Goal: Task Accomplishment & Management: Use online tool/utility

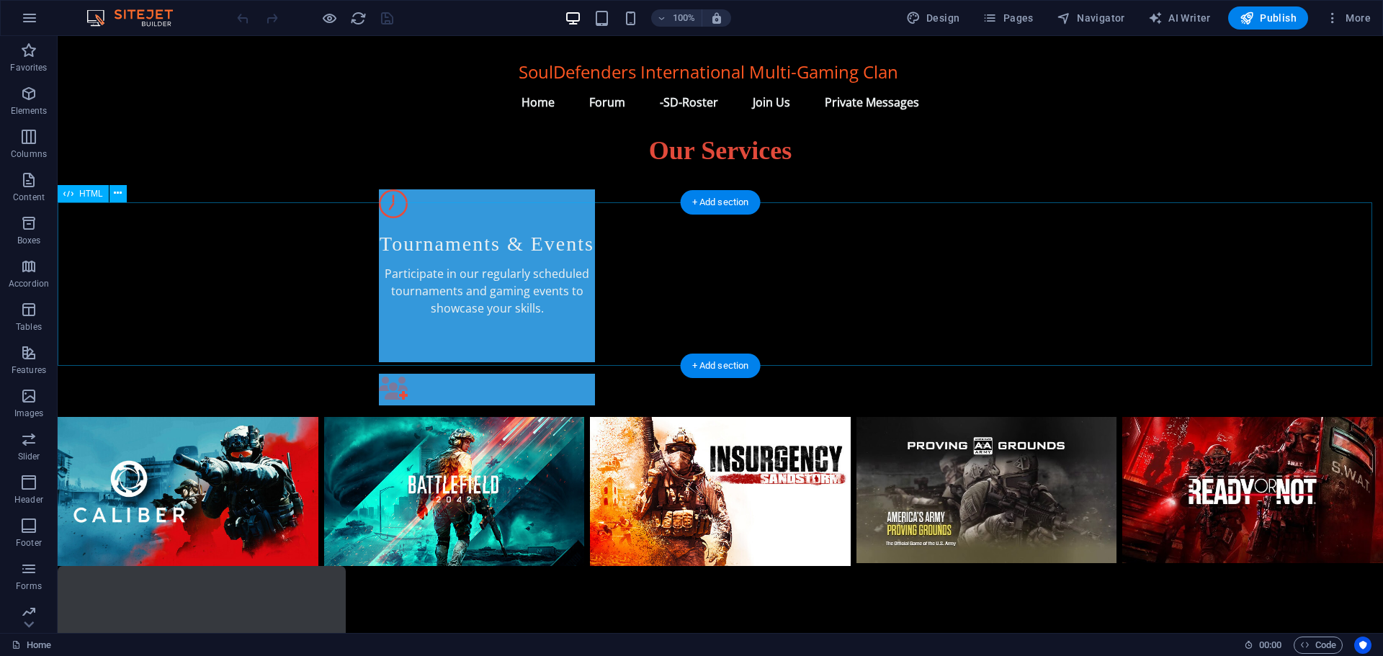
scroll to position [792, 0]
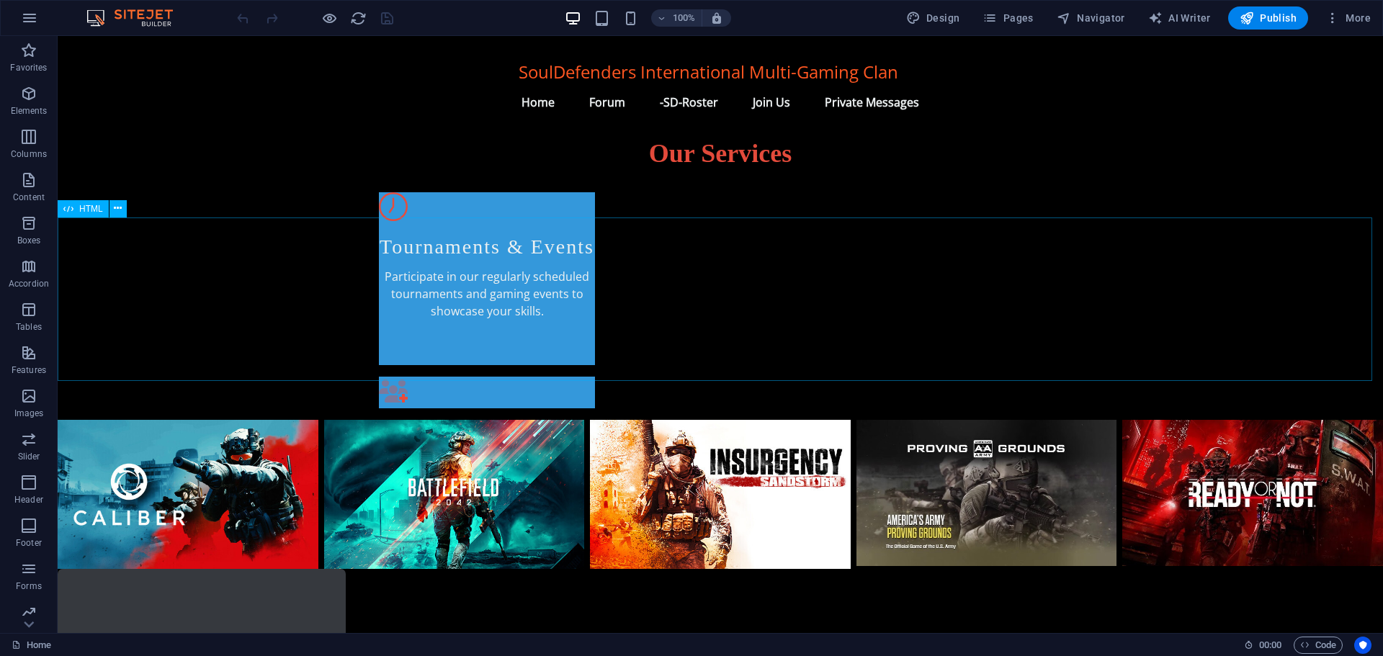
click at [81, 213] on span "HTML" at bounding box center [91, 209] width 24 height 9
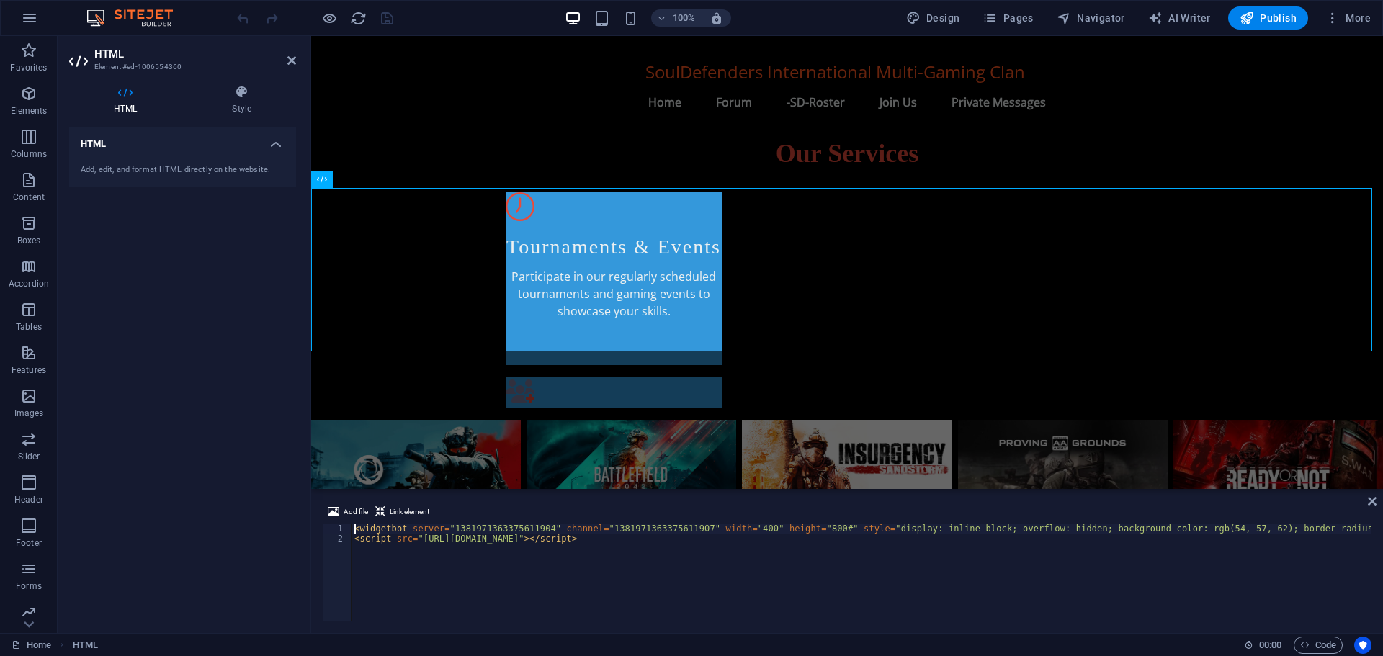
scroll to position [821, 0]
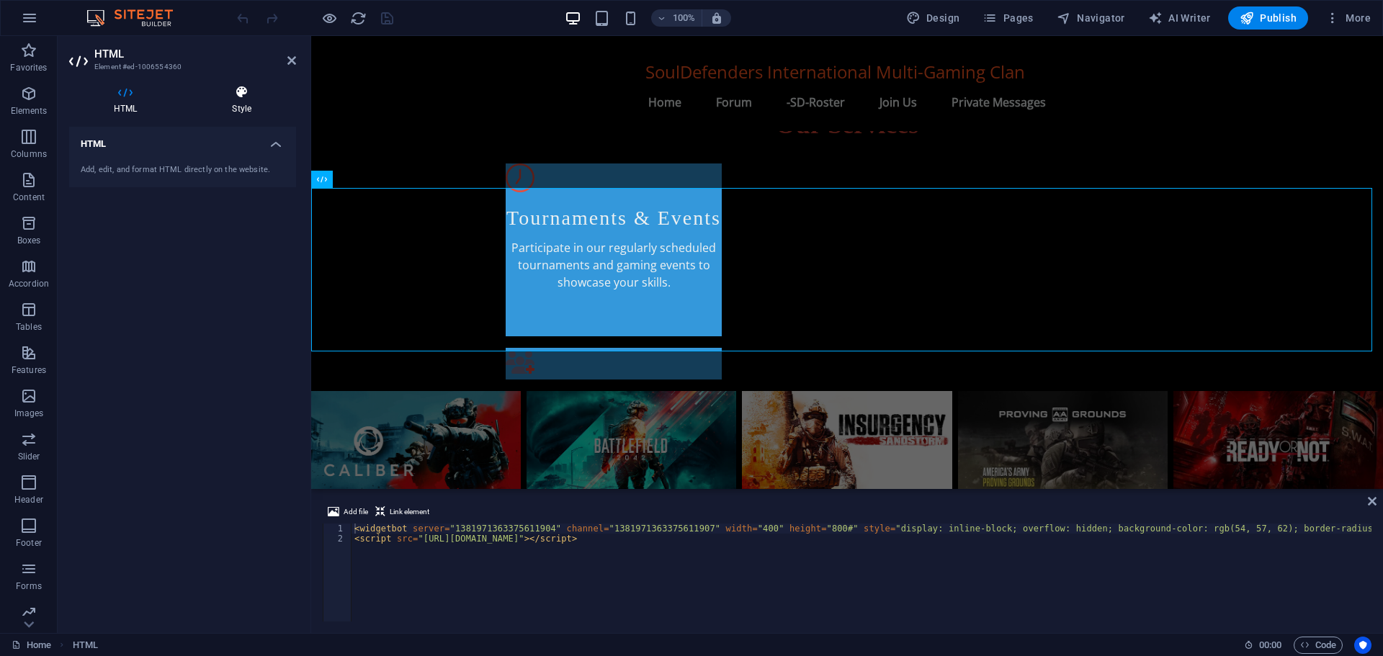
click at [239, 99] on icon at bounding box center [241, 92] width 109 height 14
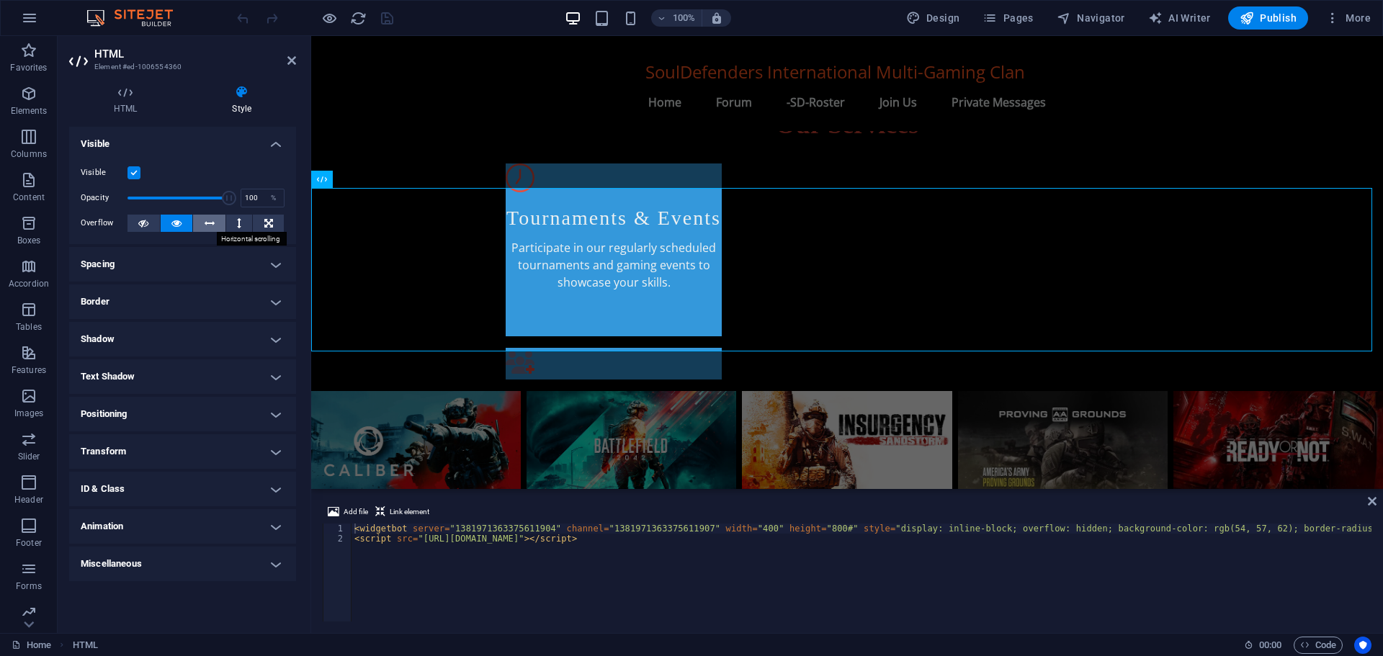
click at [211, 220] on icon at bounding box center [210, 223] width 10 height 17
click at [168, 218] on button at bounding box center [177, 223] width 32 height 17
click at [138, 225] on icon at bounding box center [143, 223] width 10 height 17
click at [262, 222] on button at bounding box center [268, 223] width 31 height 17
click at [140, 223] on icon at bounding box center [143, 223] width 10 height 17
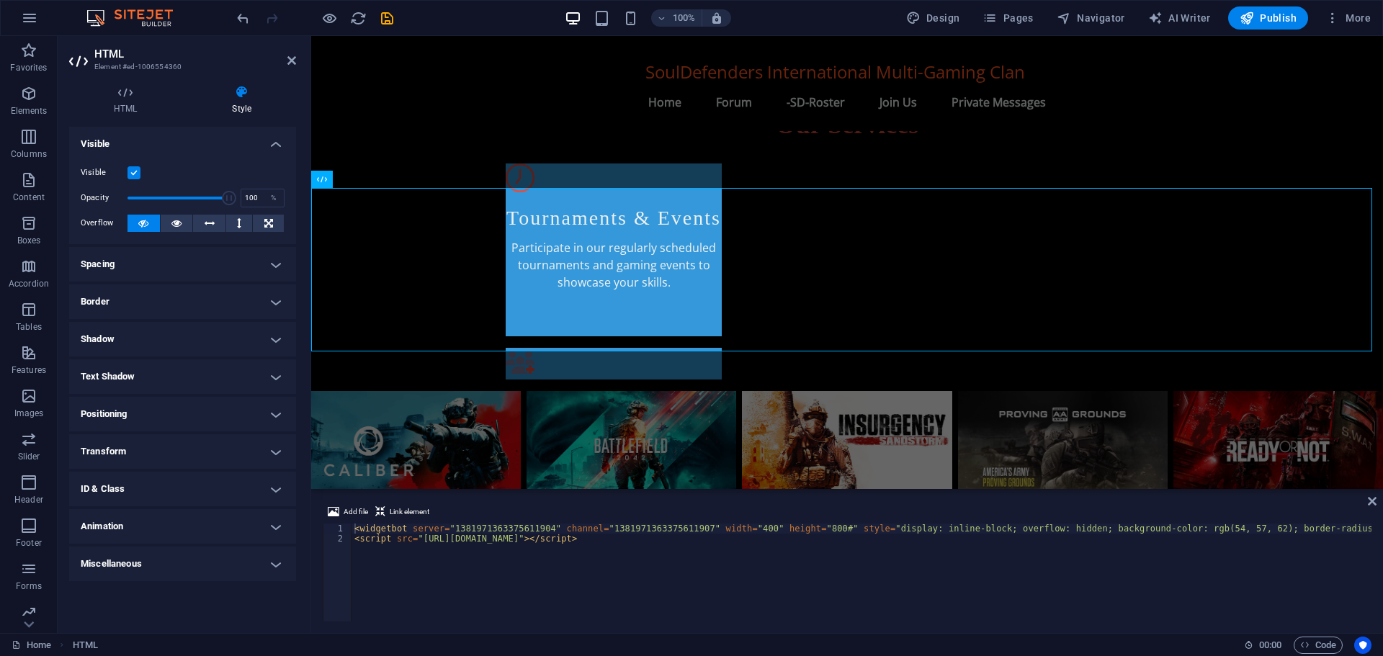
click at [154, 261] on h4 "Spacing" at bounding box center [182, 264] width 227 height 35
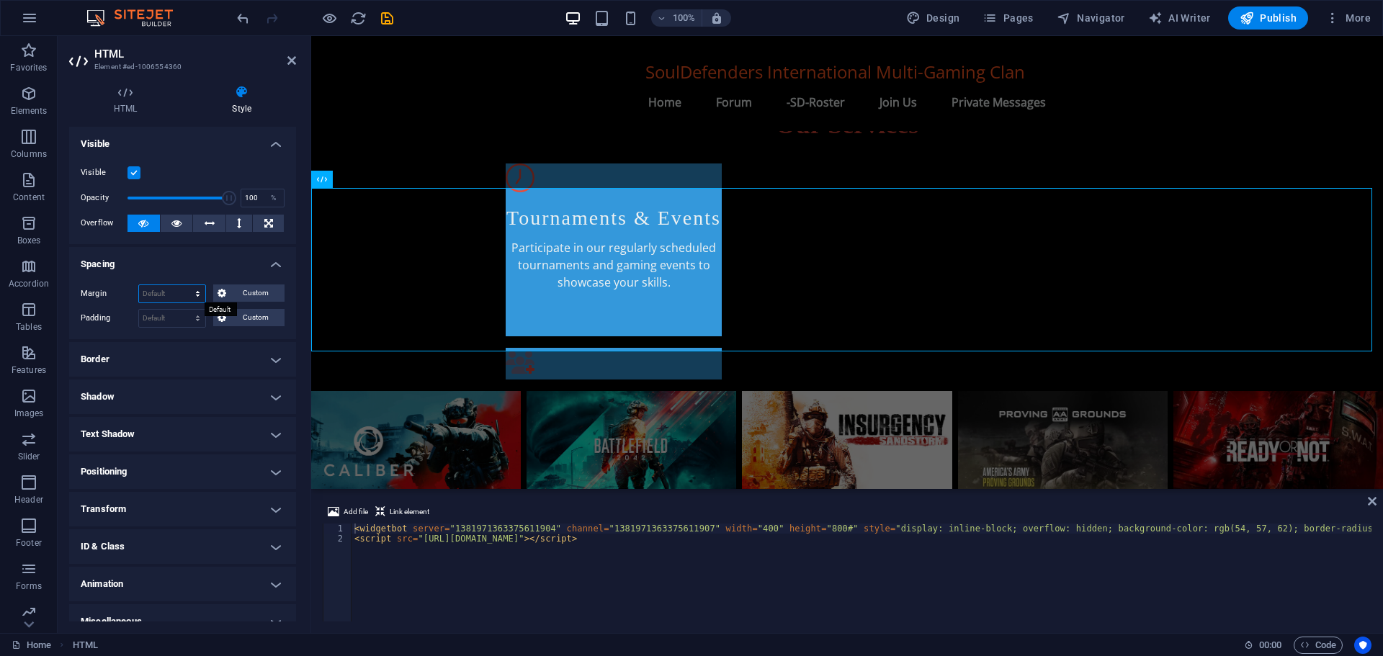
click at [166, 290] on select "Default auto px % rem vw vh Custom" at bounding box center [172, 293] width 66 height 17
select select "px"
click at [184, 285] on select "Default auto px % rem vw vh Custom" at bounding box center [172, 293] width 66 height 17
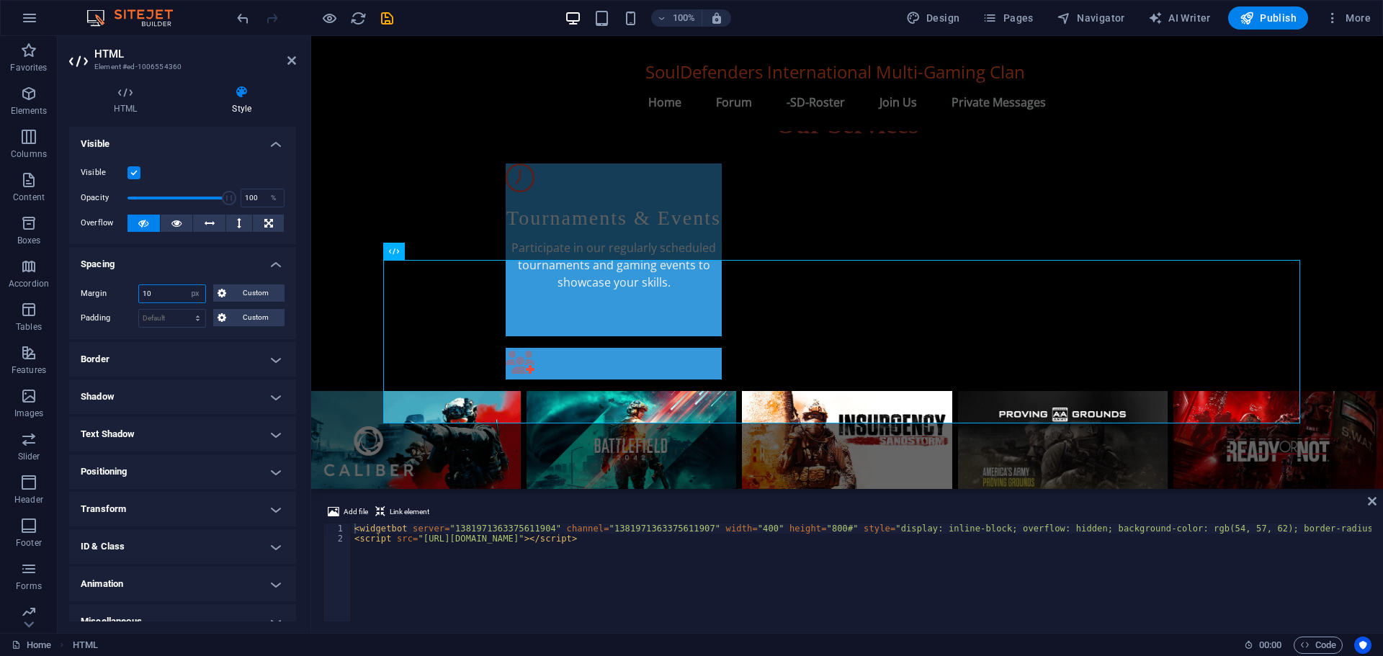
type input "1"
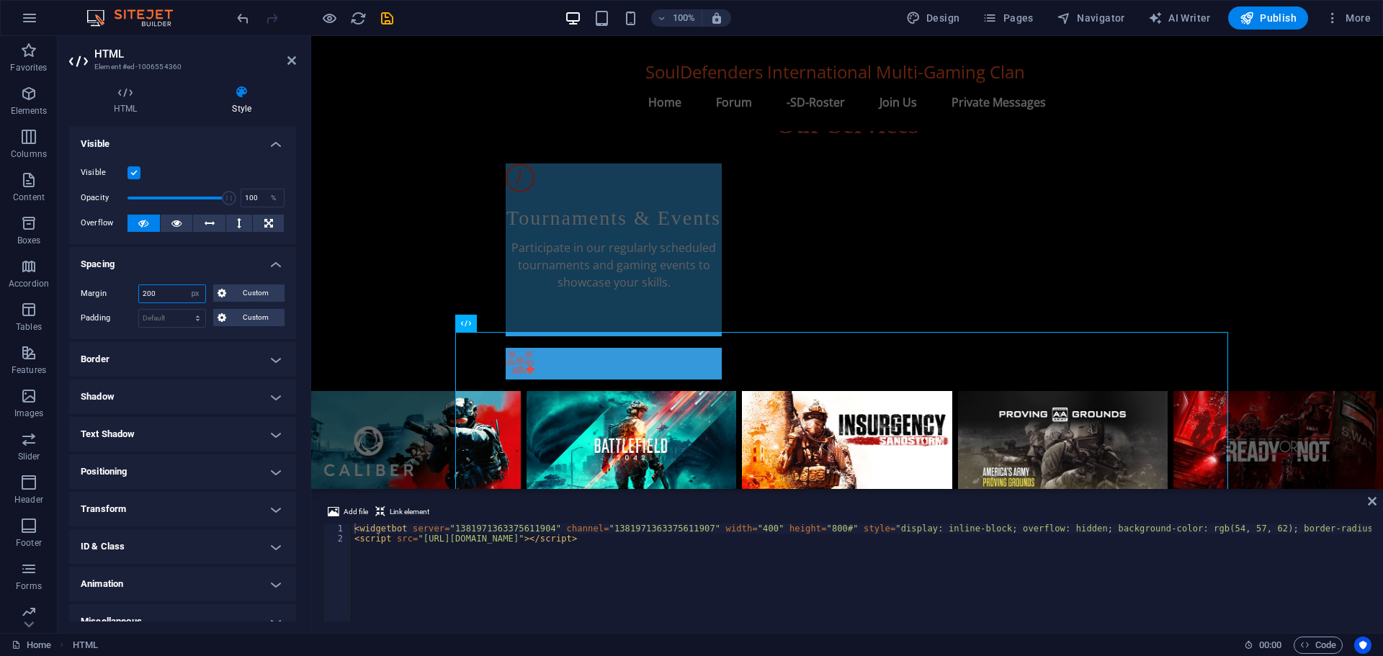
type input "200"
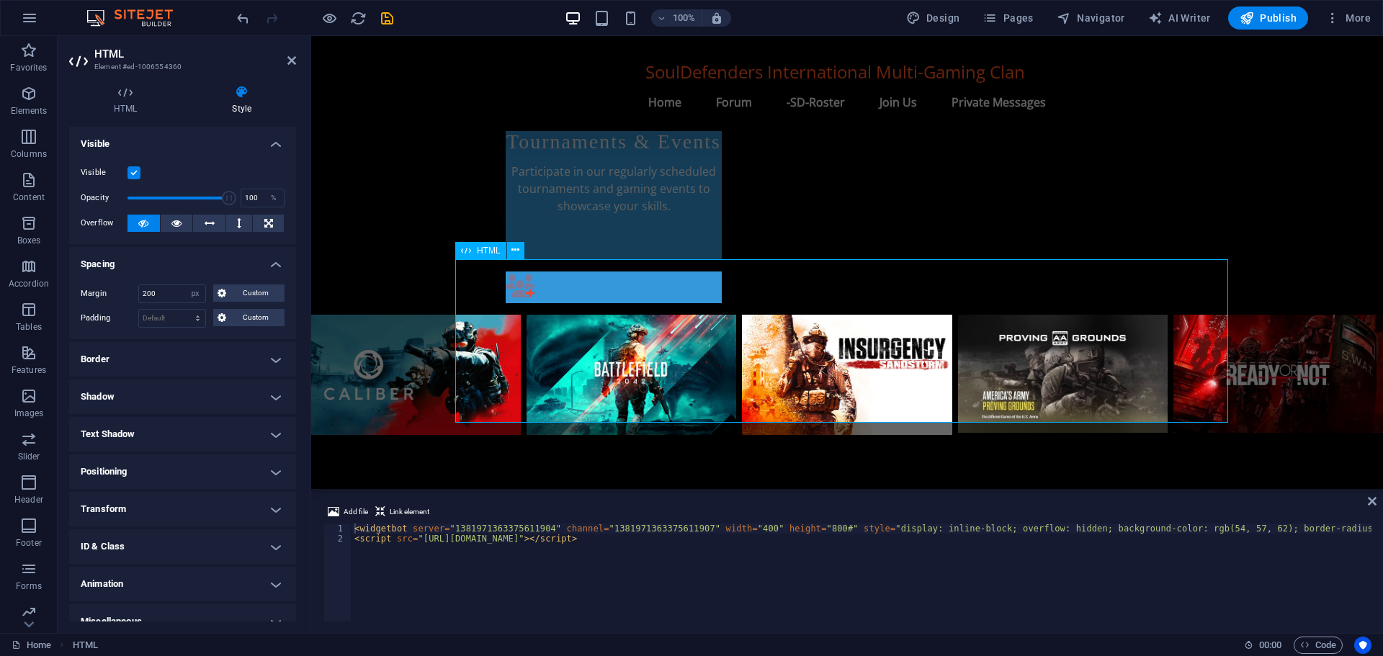
scroll to position [893, 0]
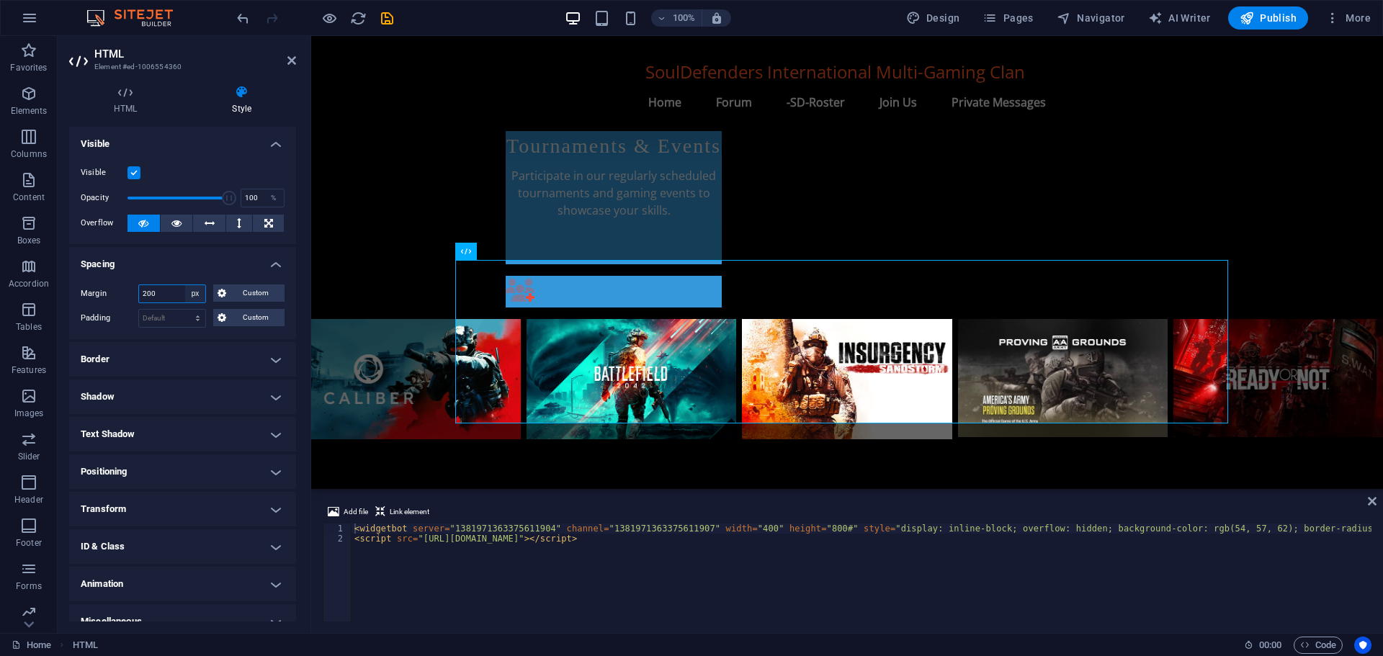
click at [194, 293] on select "Default auto px % rem vw vh Custom" at bounding box center [195, 293] width 20 height 17
select select "default"
click at [185, 285] on select "Default auto px % rem vw vh Custom" at bounding box center [195, 293] width 20 height 17
select select "DISABLED_OPTION_VALUE"
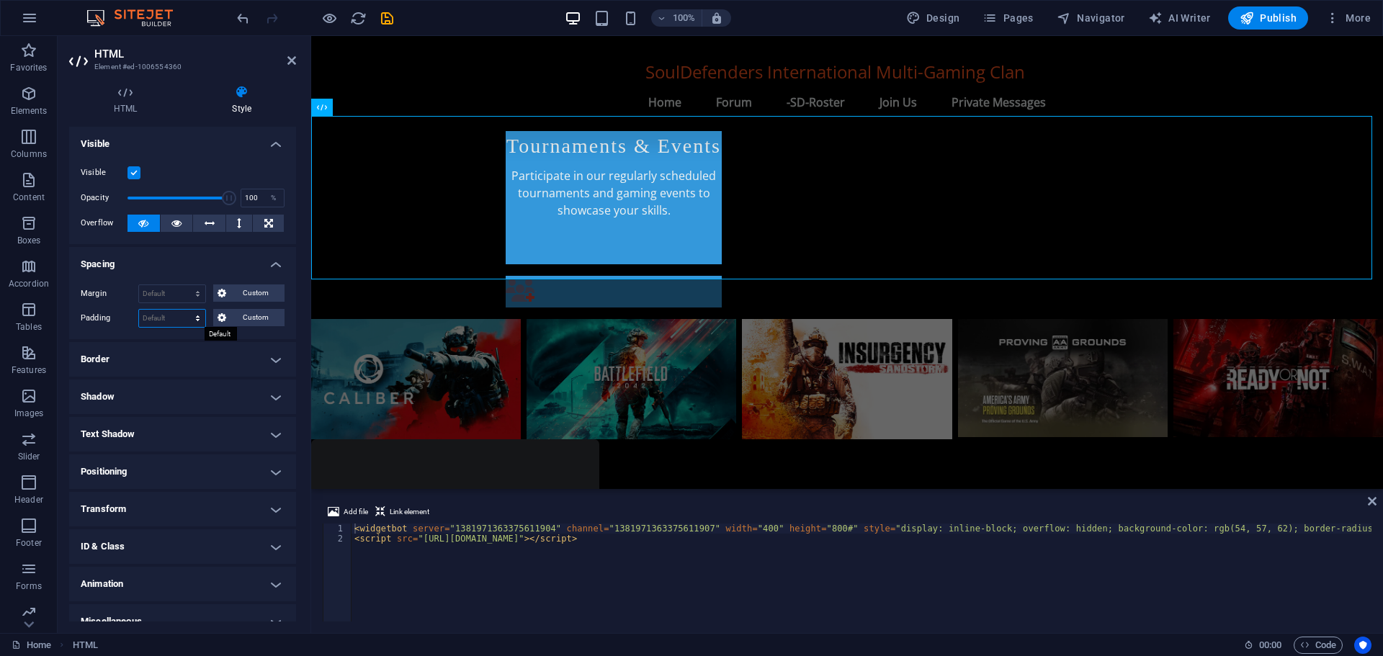
click at [174, 315] on select "Default px rem % vh vw Custom" at bounding box center [172, 318] width 66 height 17
select select "px"
click at [184, 310] on select "Default px rem % vh vw Custom" at bounding box center [172, 318] width 66 height 17
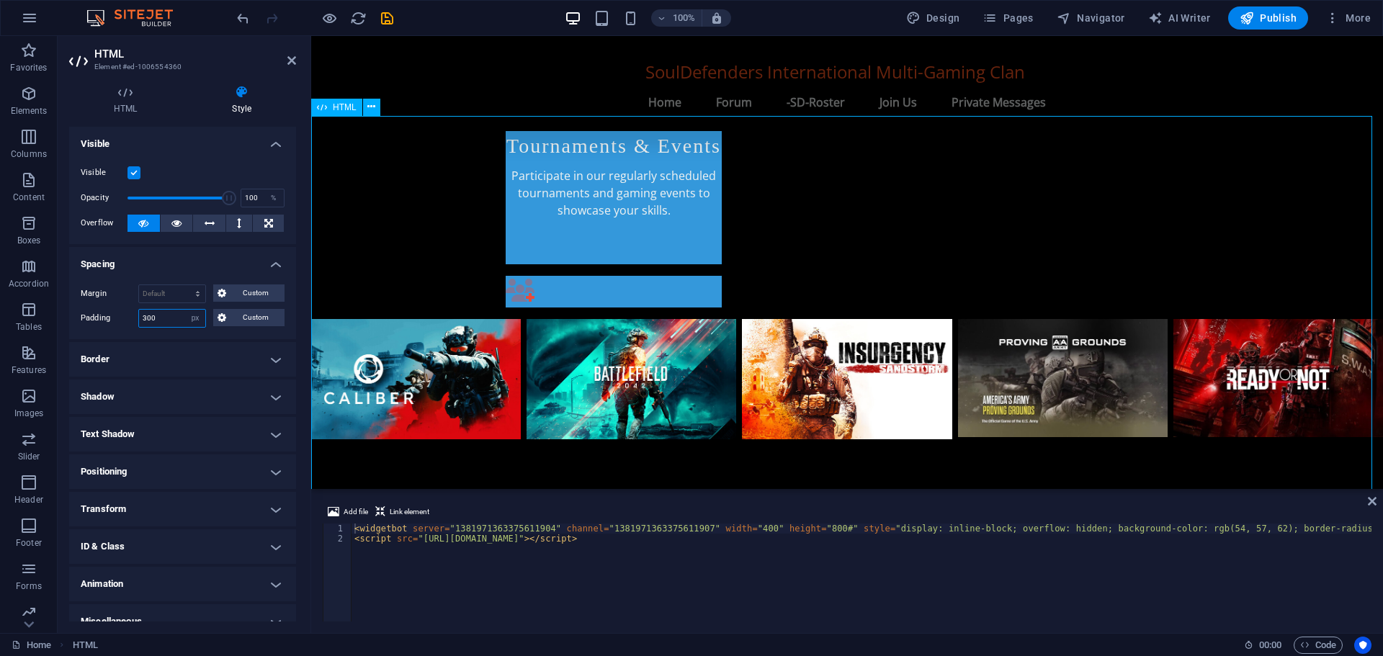
type input "300"
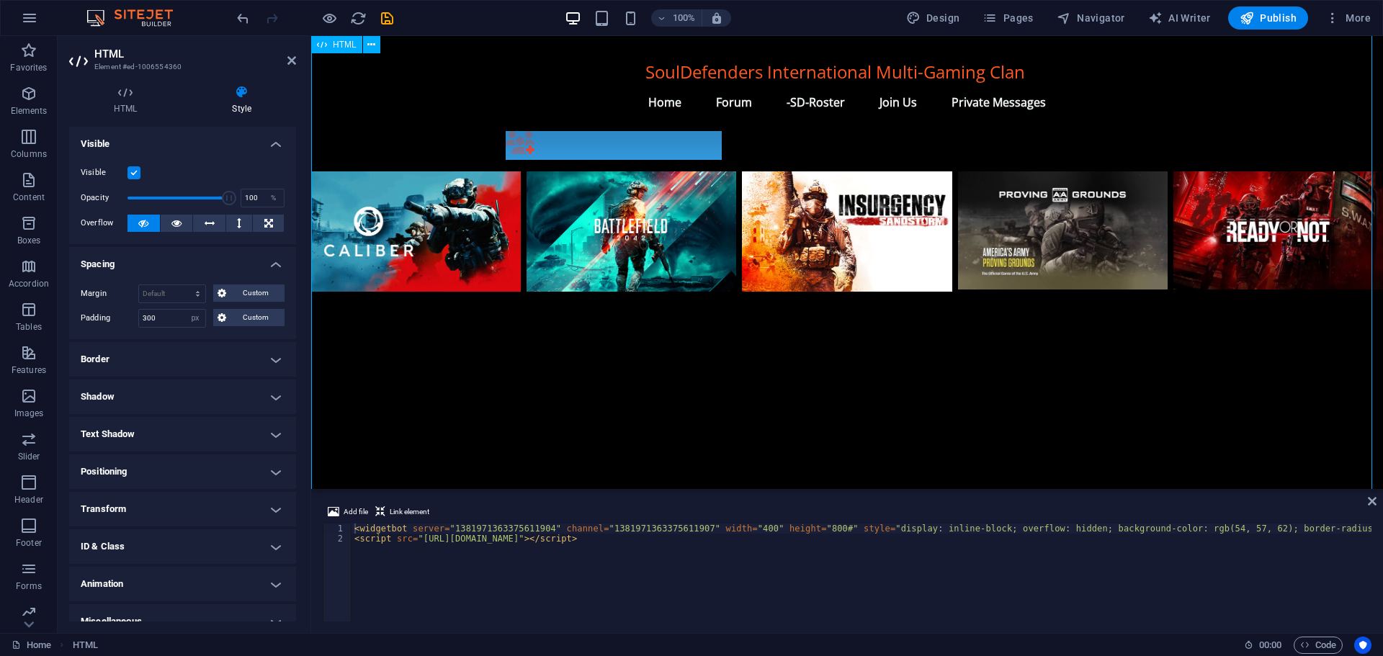
scroll to position [1037, 0]
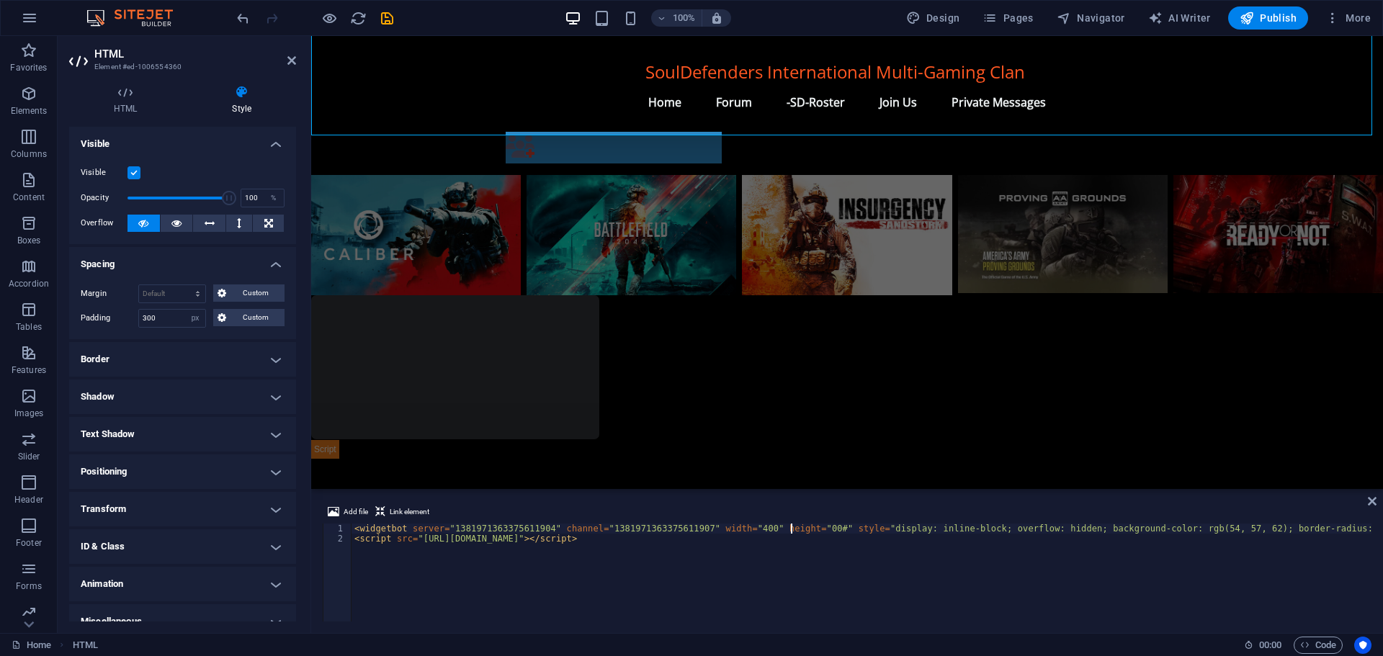
scroll to position [0, 36]
type textarea "<widgetbot server="1381971363375611904" channel="1381971363375611907" width="40…"
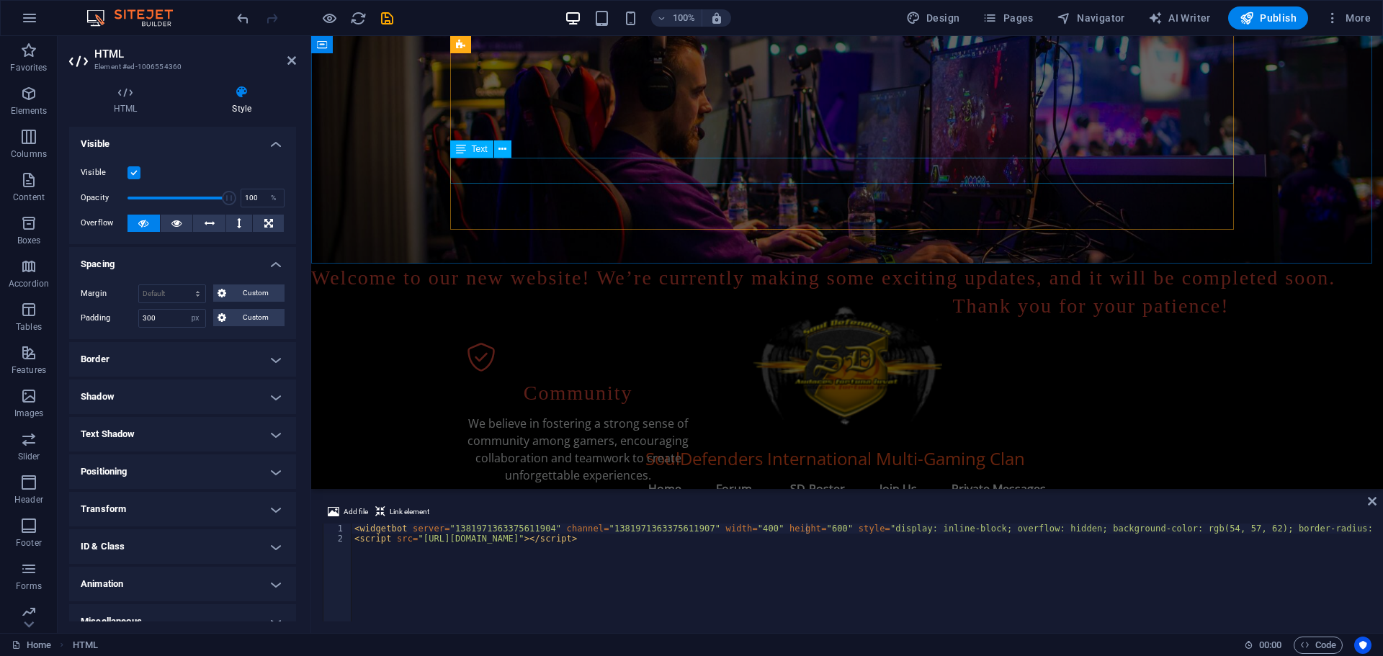
scroll to position [0, 0]
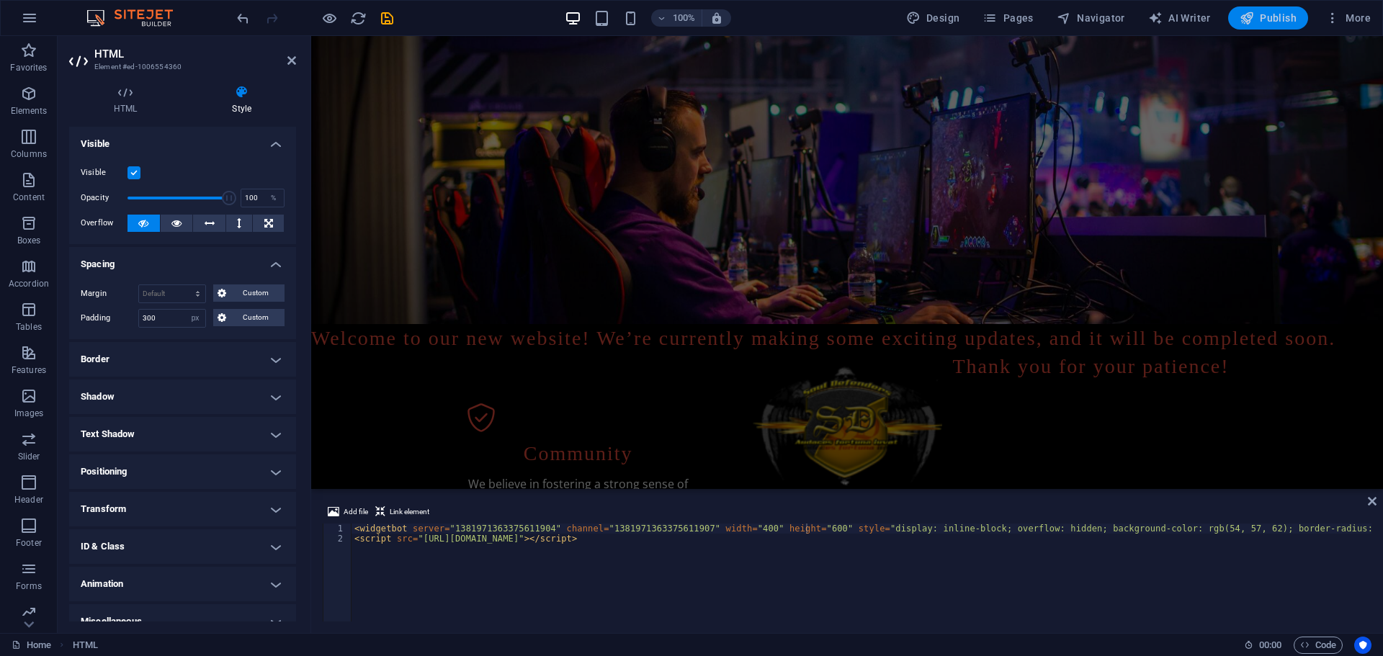
click at [1253, 17] on icon "button" at bounding box center [1247, 18] width 14 height 14
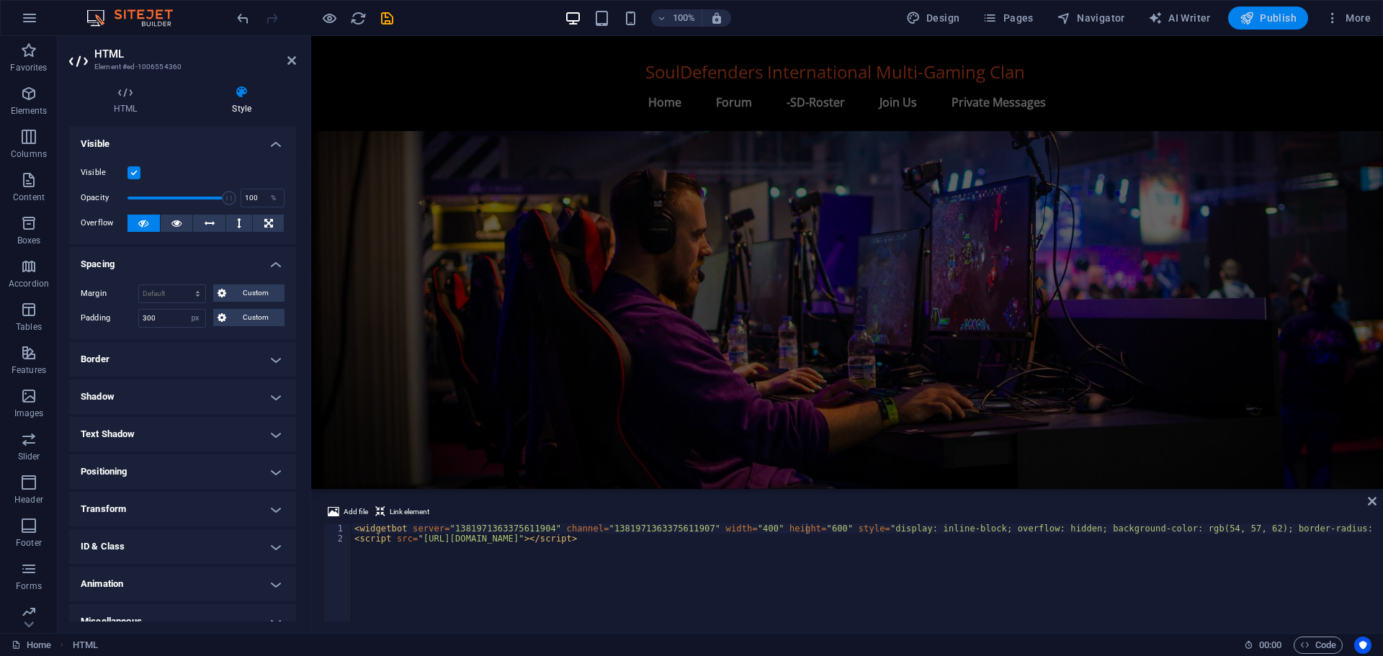
scroll to position [829, 0]
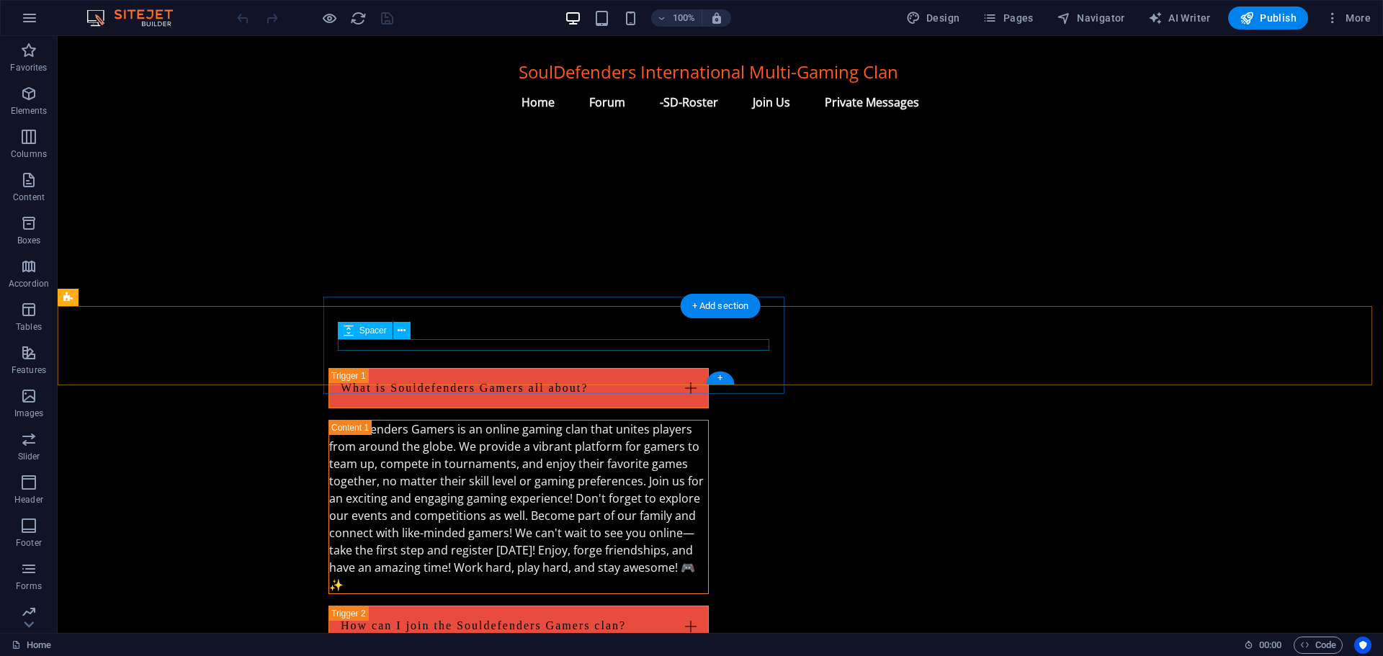
scroll to position [2174, 0]
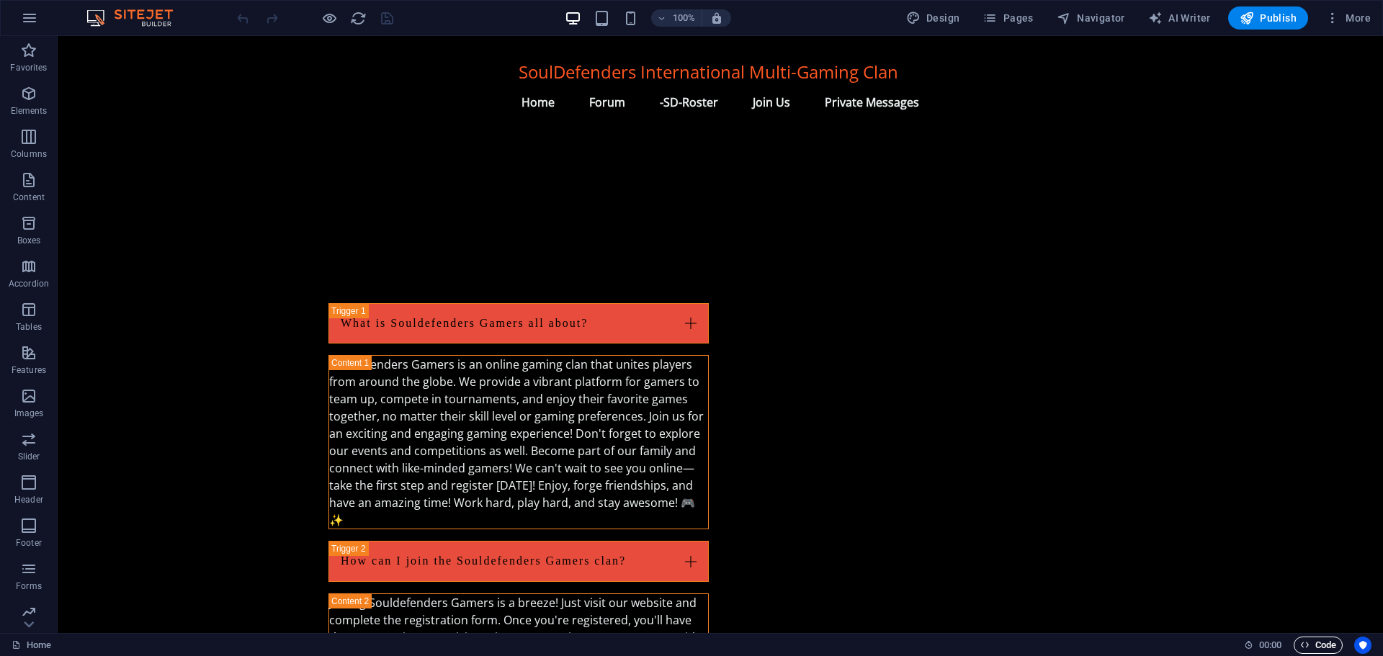
click at [1319, 640] on span "Code" at bounding box center [1318, 645] width 36 height 17
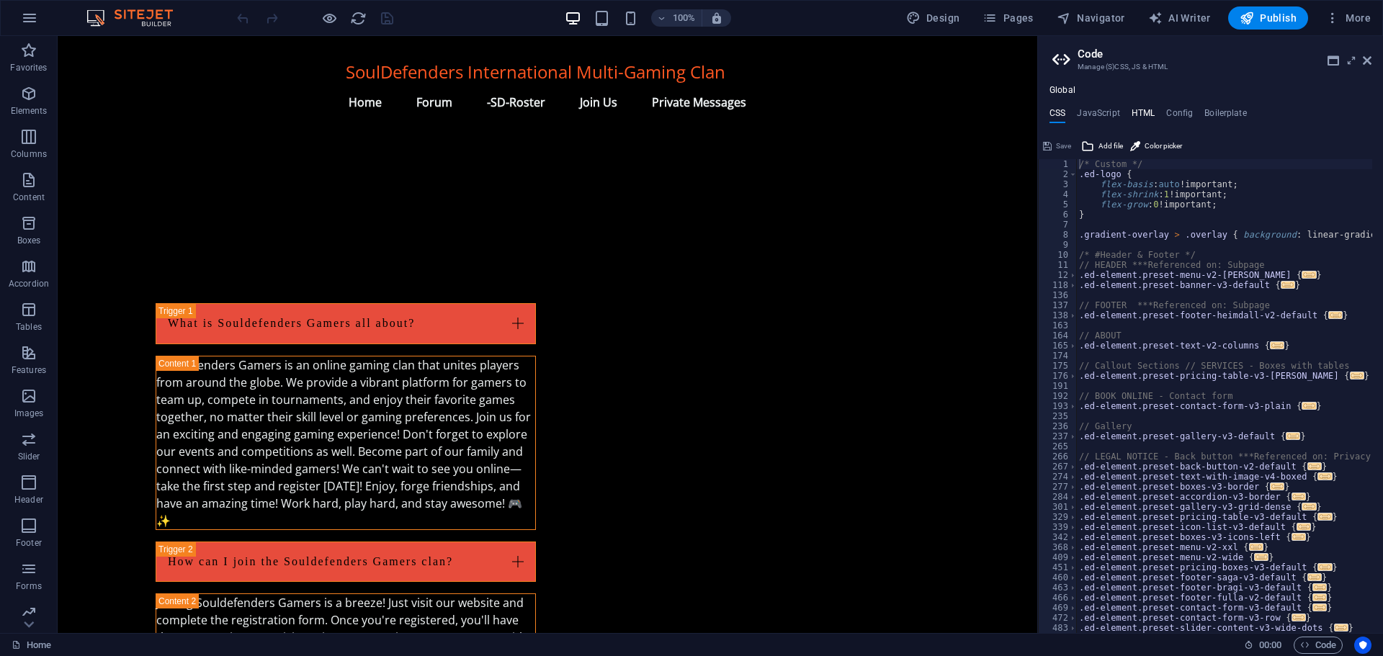
click at [1142, 109] on h4 "HTML" at bounding box center [1144, 116] width 24 height 16
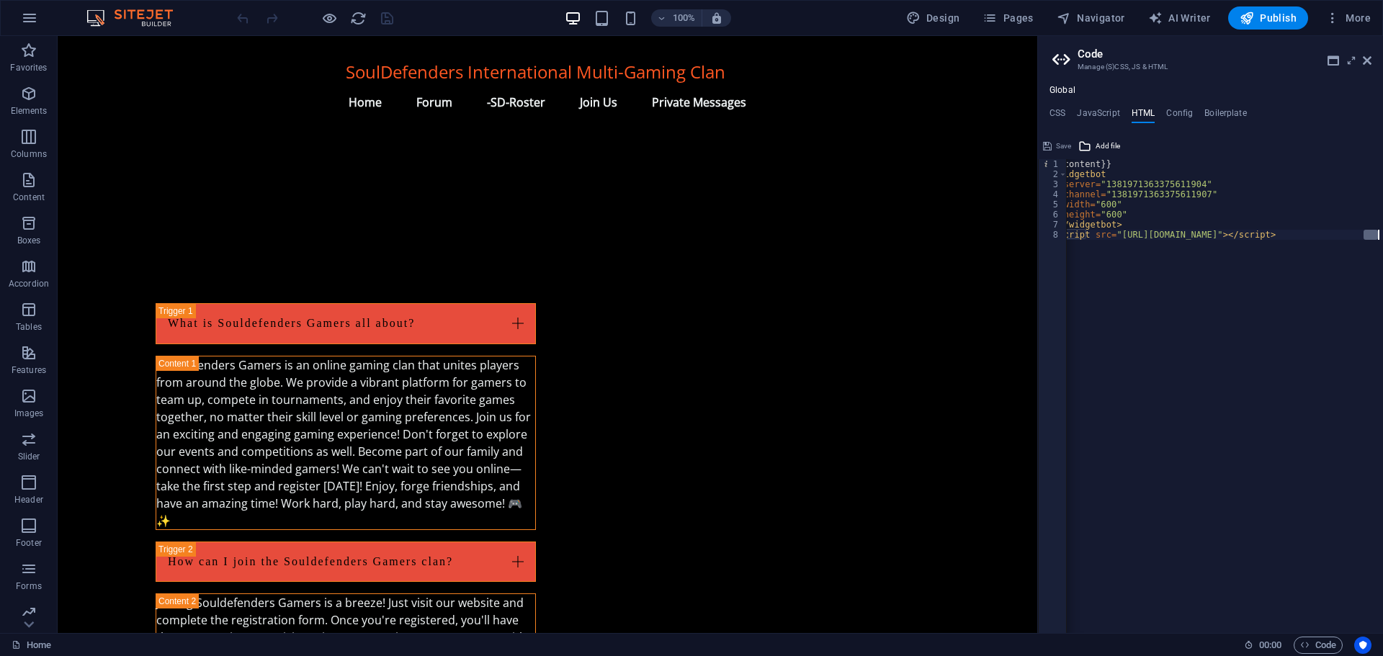
scroll to position [0, 49]
drag, startPoint x: 1382, startPoint y: 231, endPoint x: 1310, endPoint y: 235, distance: 72.1
click at [1310, 235] on div "{{content}} < widgetbot server = "1381971363375611904" channel = "1381971363375…" at bounding box center [1200, 400] width 365 height 483
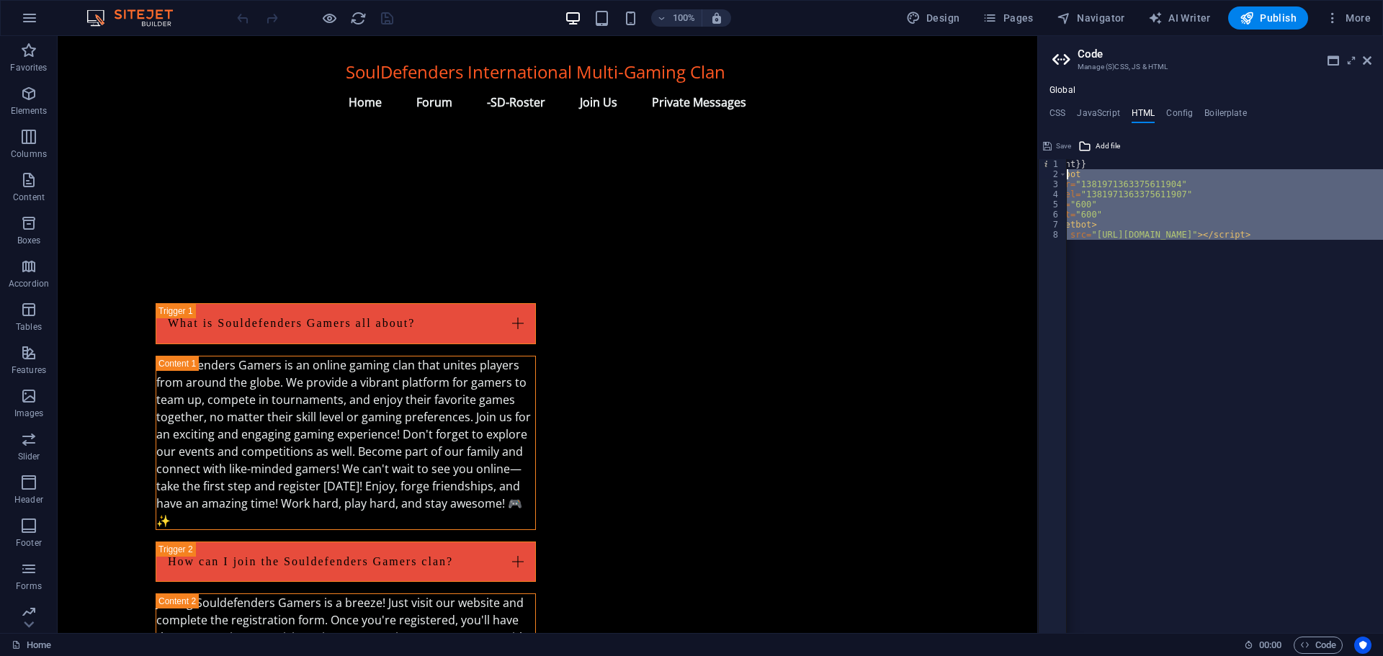
scroll to position [0, 0]
drag, startPoint x: 1382, startPoint y: 232, endPoint x: 1056, endPoint y: 170, distance: 332.1
click at [1056, 170] on div "<script src="https://cdn.jsdelivr.net/npm/@widgetbot/html-embed"></script> 1 2 …" at bounding box center [1210, 396] width 345 height 474
type textarea "<widgetbot server="1381971363375611904""
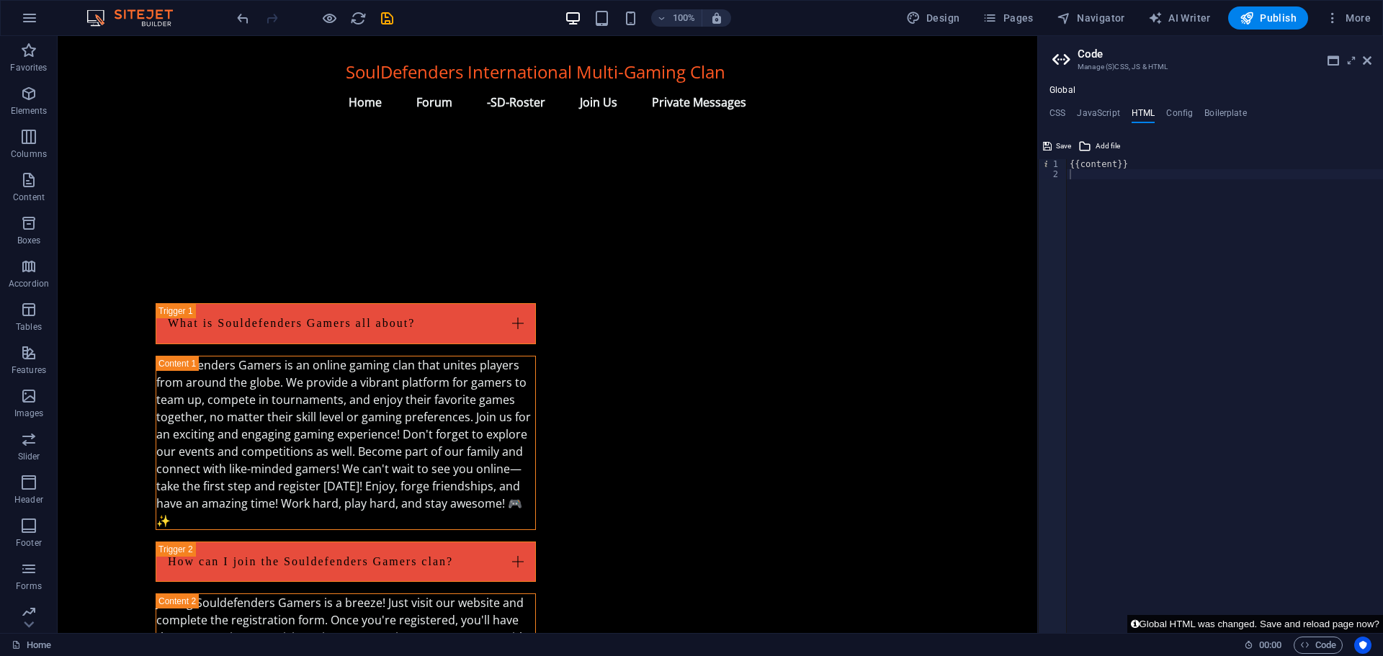
click at [1210, 622] on button "Global HTML was changed. Save and reload page now?" at bounding box center [1255, 624] width 256 height 18
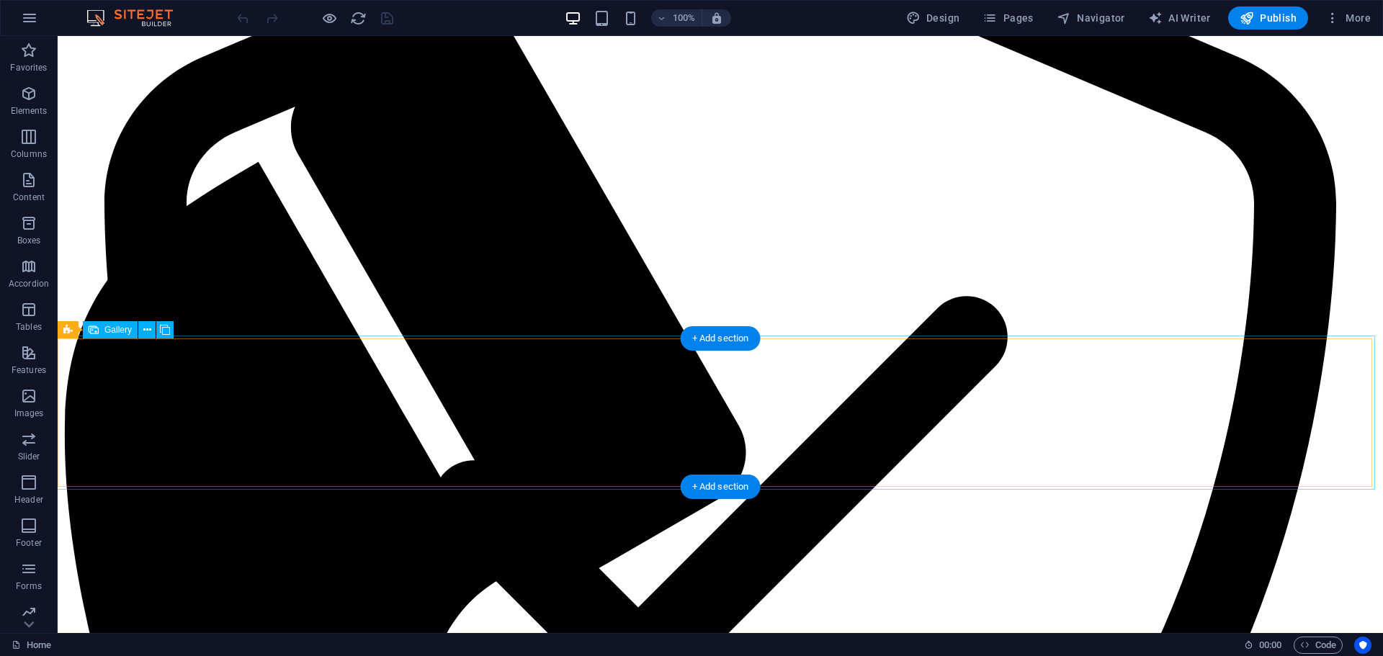
scroll to position [517, 0]
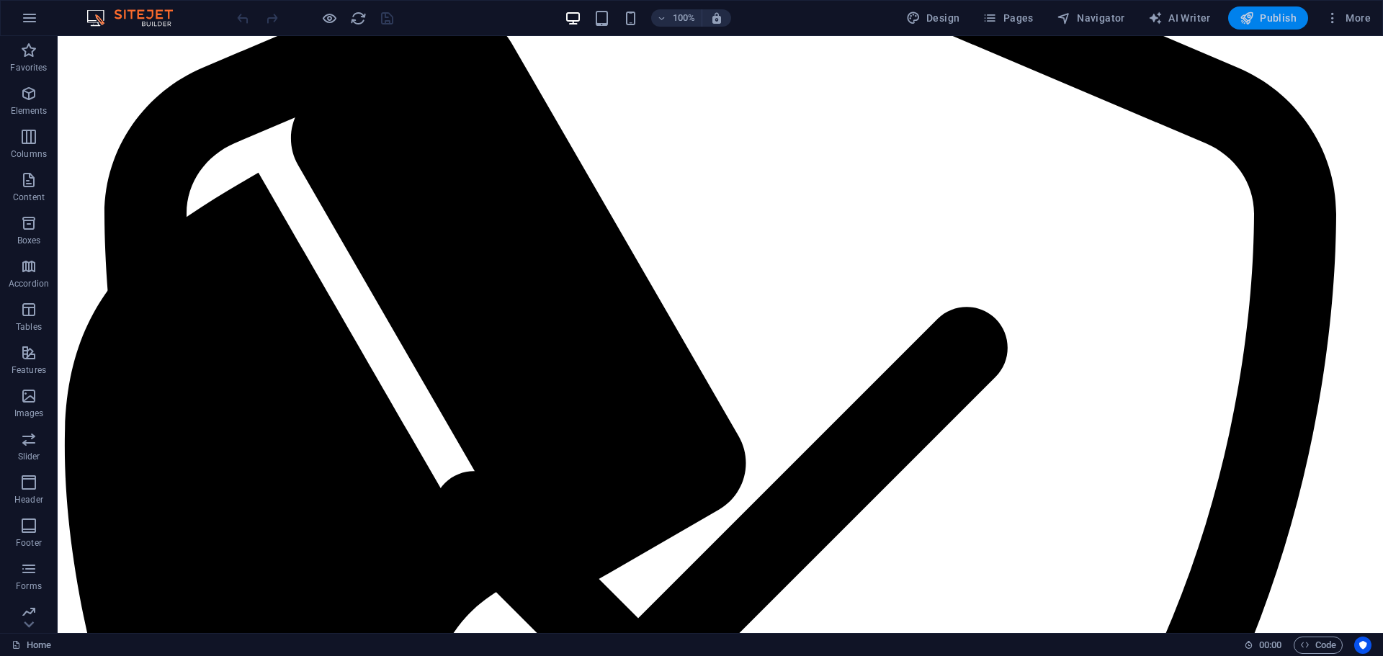
click at [1266, 15] on span "Publish" at bounding box center [1268, 18] width 57 height 14
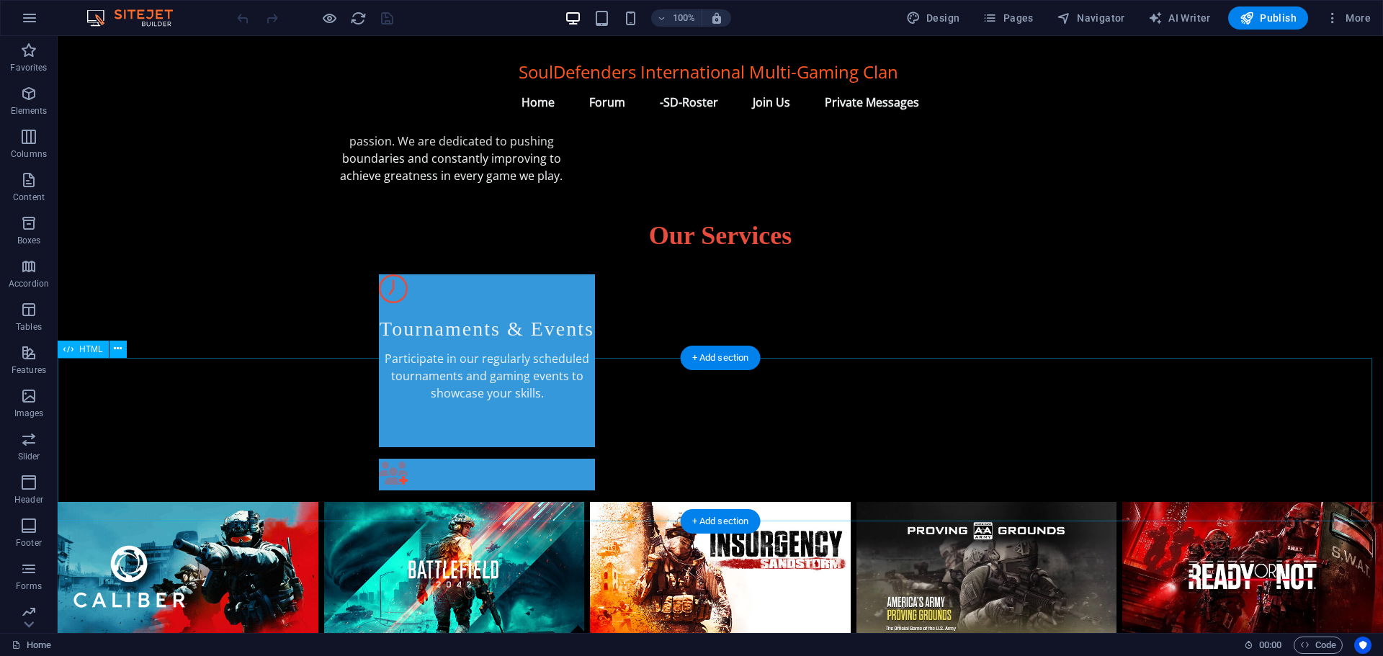
scroll to position [720, 0]
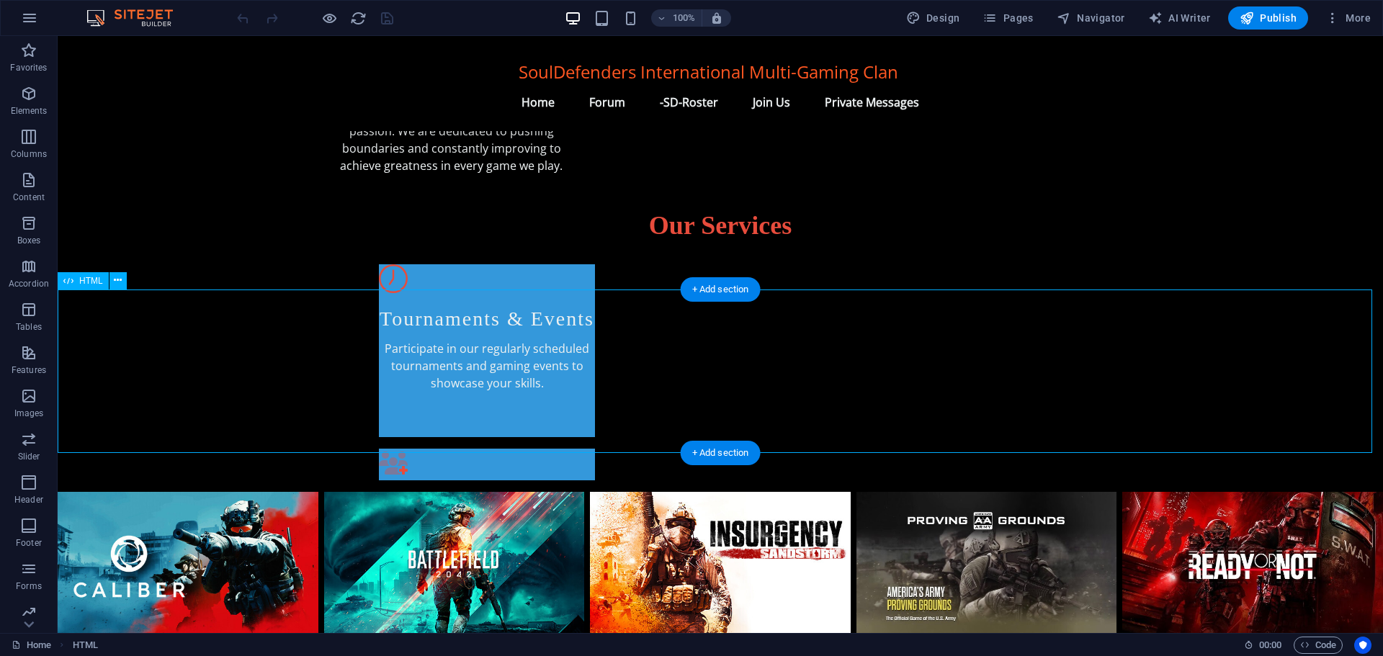
drag, startPoint x: 92, startPoint y: 329, endPoint x: 755, endPoint y: 360, distance: 663.4
drag, startPoint x: 84, startPoint y: 329, endPoint x: 903, endPoint y: 346, distance: 819.2
click at [27, 19] on icon "button" at bounding box center [29, 17] width 17 height 17
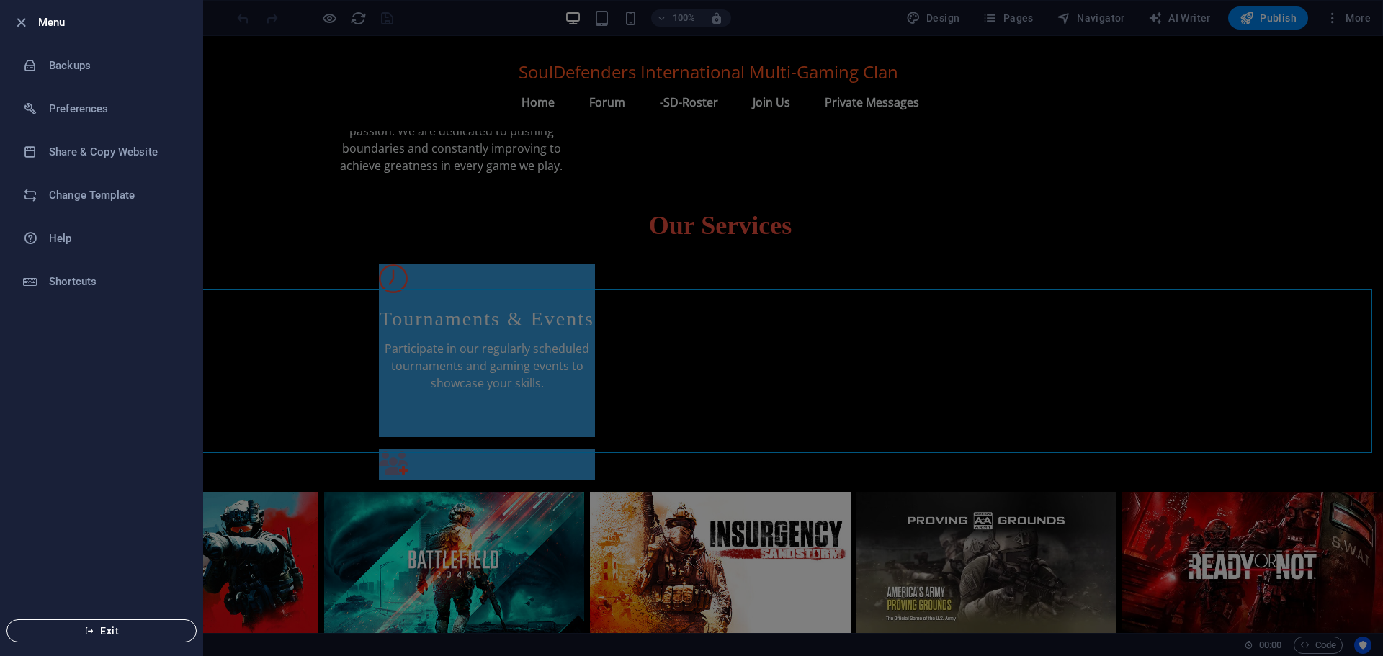
click at [80, 629] on span "Exit" at bounding box center [102, 631] width 166 height 12
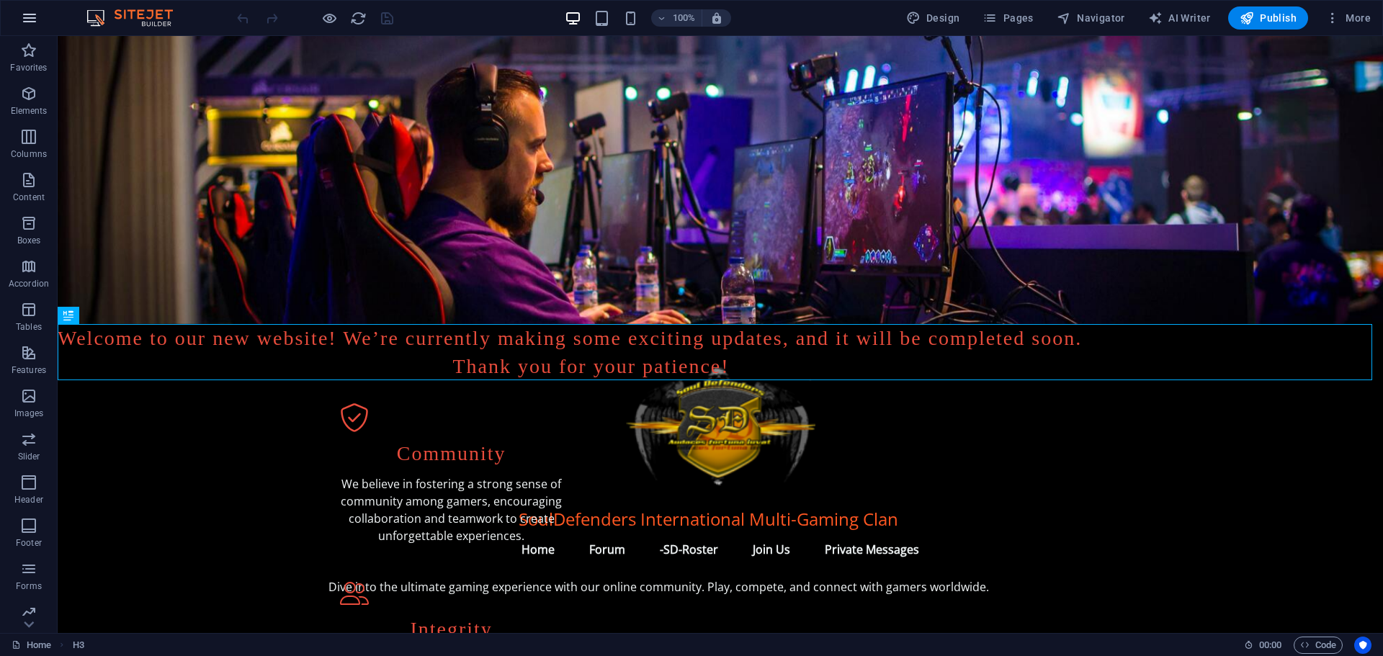
click at [20, 14] on button "button" at bounding box center [29, 18] width 35 height 35
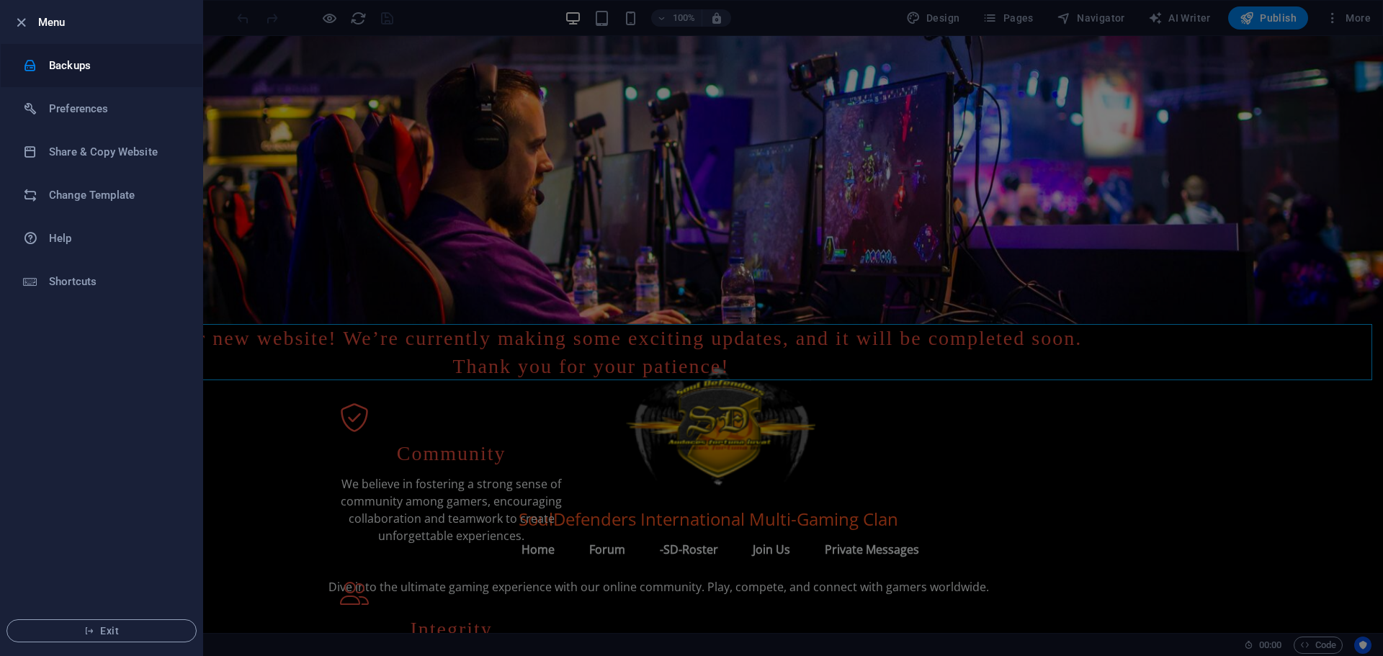
click at [59, 68] on h6 "Backups" at bounding box center [115, 65] width 133 height 17
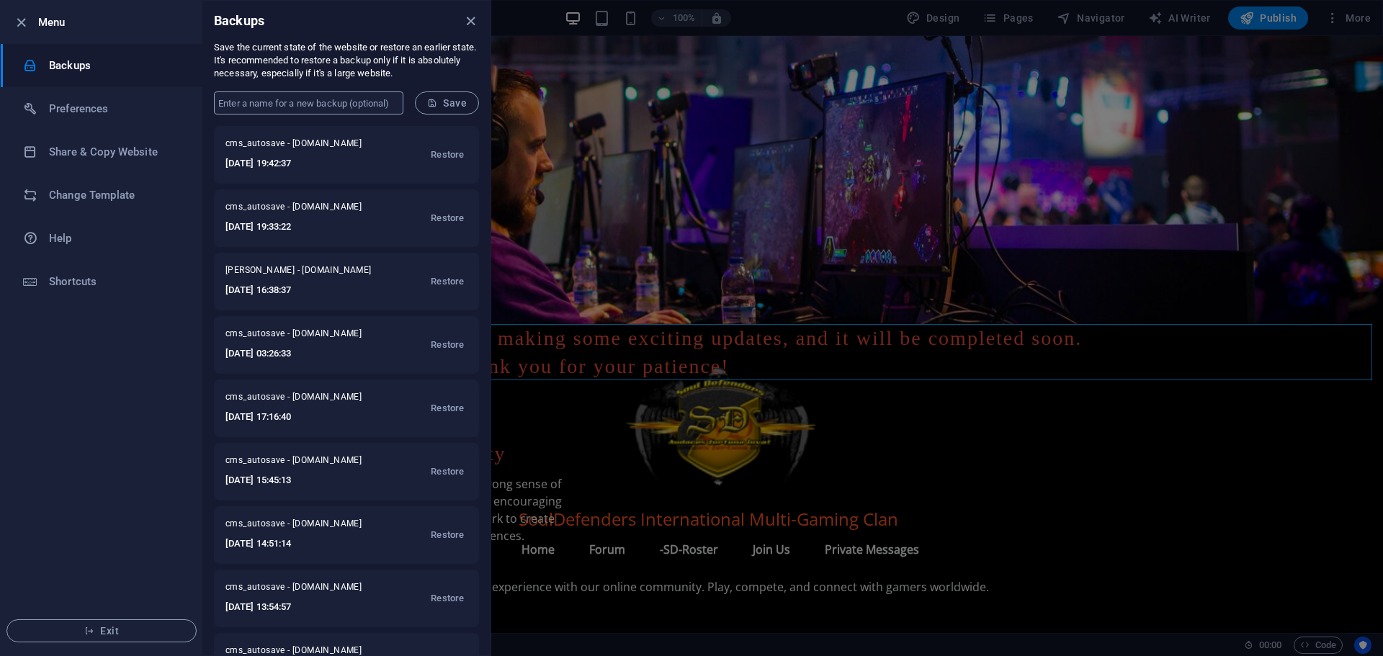
click at [263, 105] on input "text" at bounding box center [308, 102] width 189 height 23
type input "delton22"
click at [456, 102] on span "Save" at bounding box center [447, 103] width 40 height 12
click at [468, 20] on icon "close" at bounding box center [470, 21] width 17 height 17
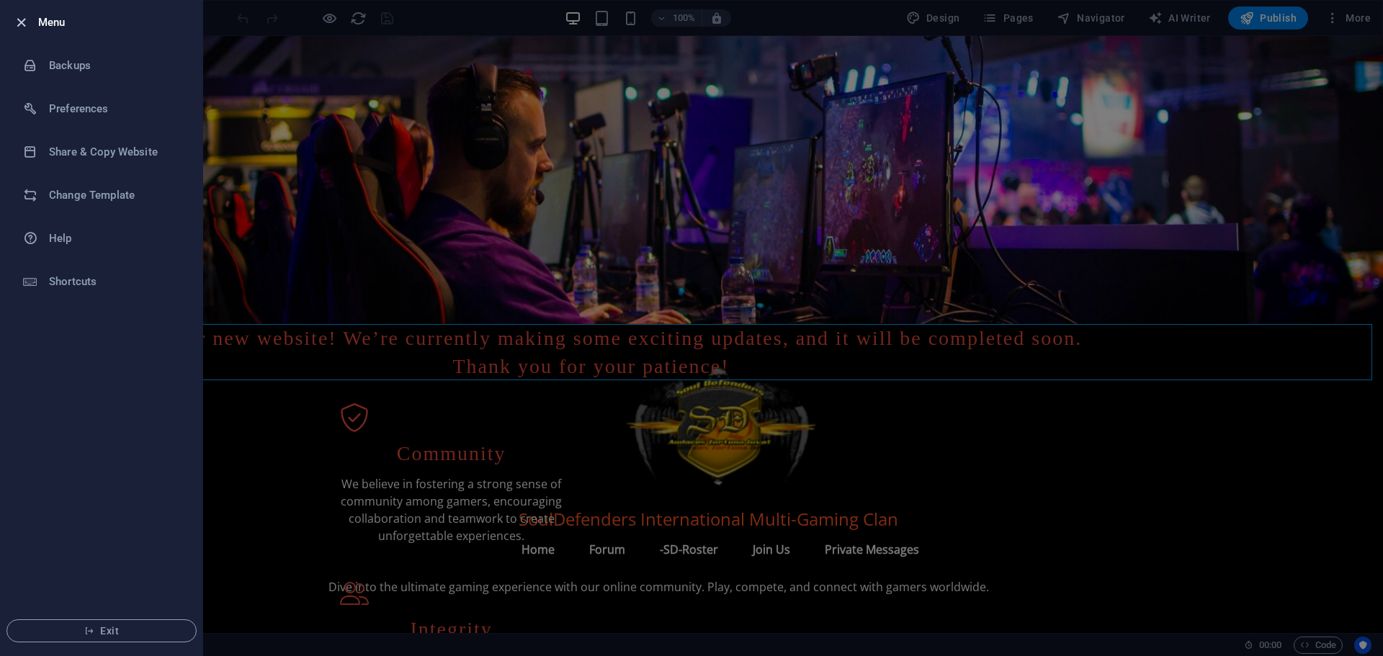
click at [21, 19] on icon "button" at bounding box center [21, 22] width 17 height 17
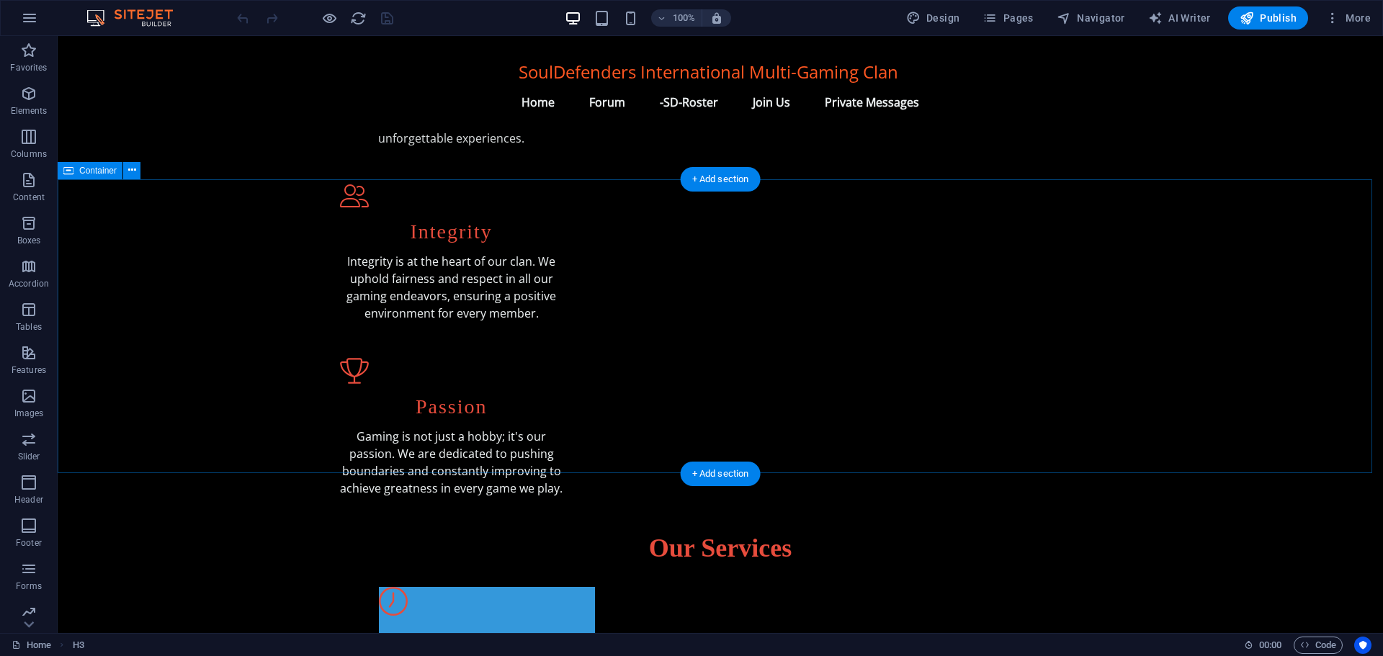
scroll to position [648, 0]
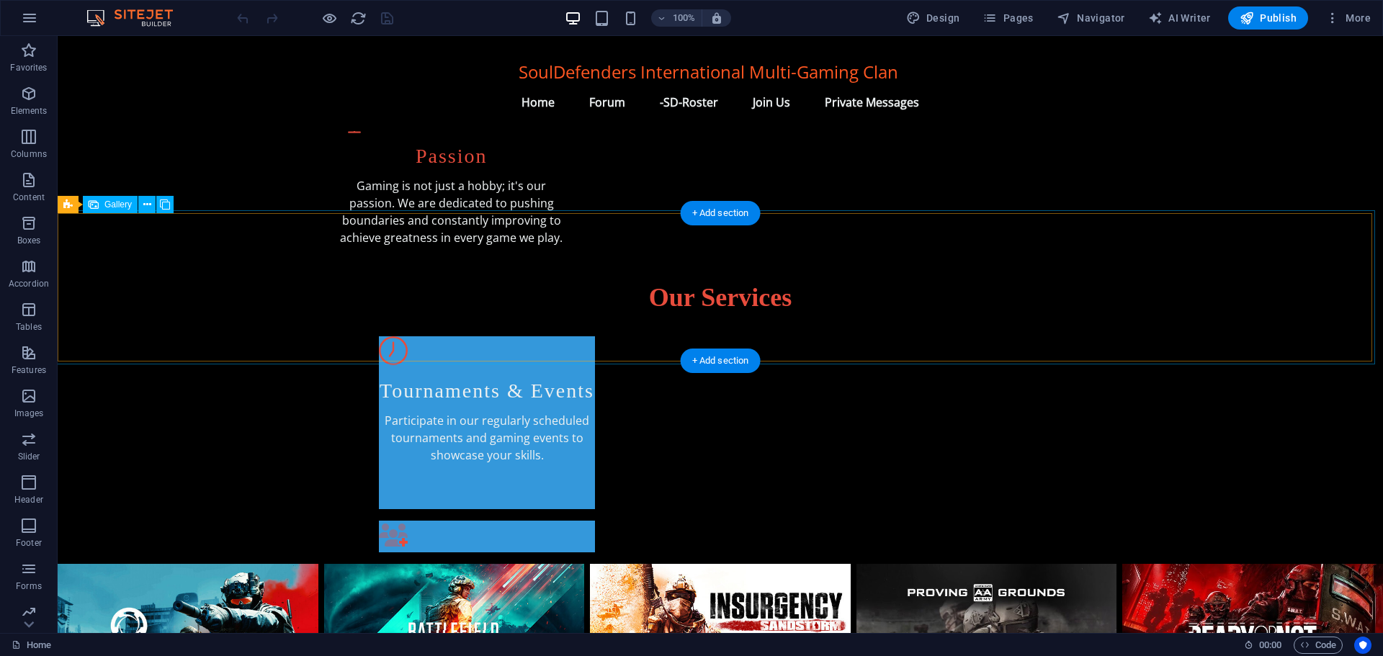
click at [372, 564] on li at bounding box center [454, 638] width 261 height 149
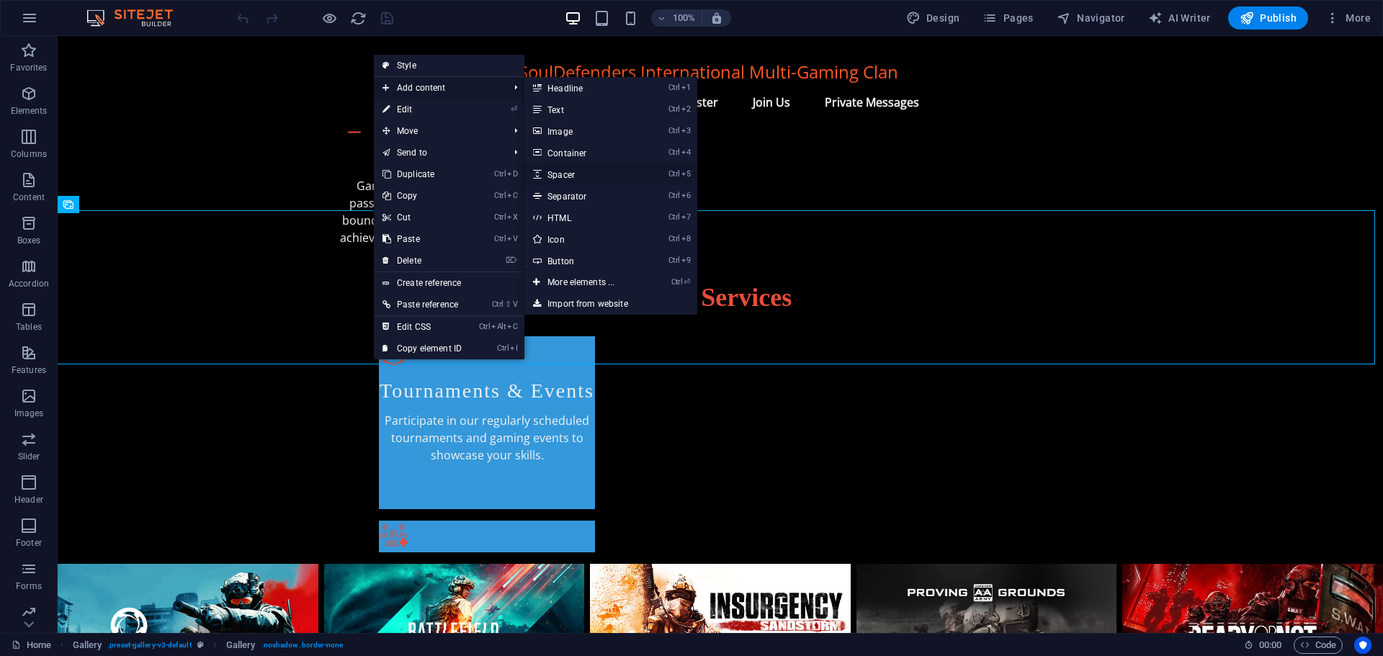
click at [577, 174] on link "Ctrl 5 Spacer" at bounding box center [583, 175] width 119 height 22
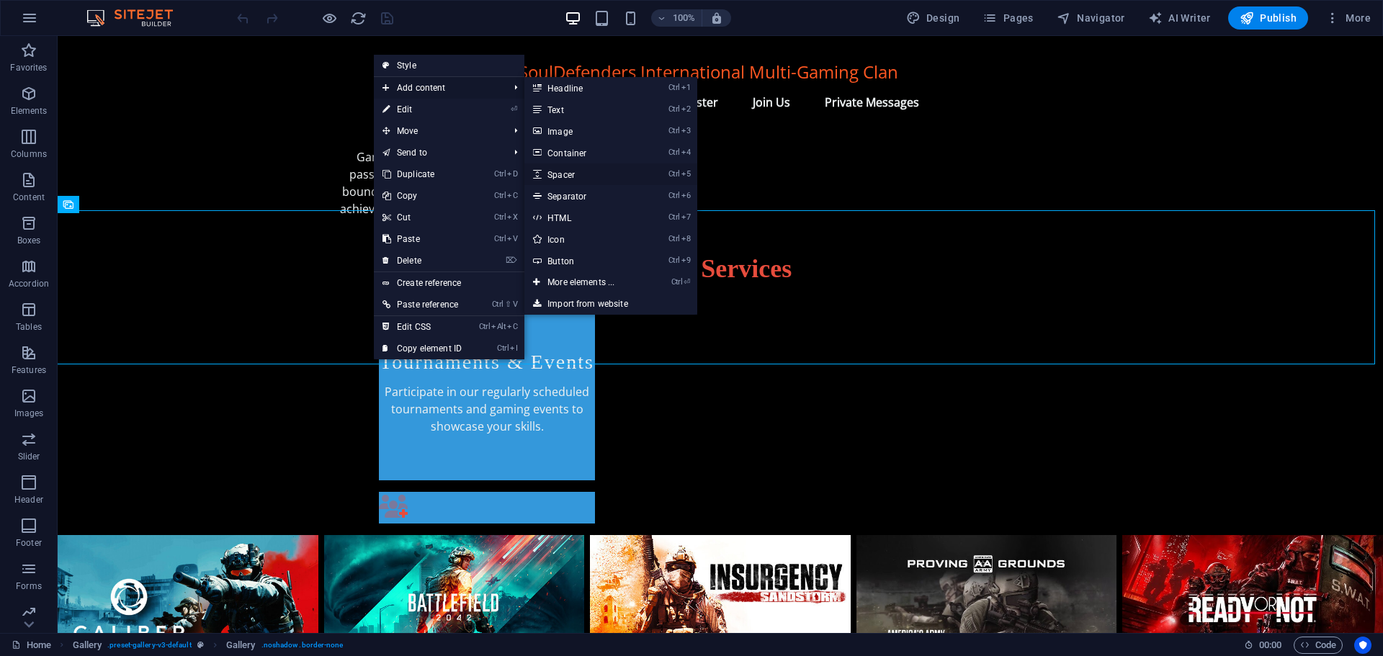
select select "px"
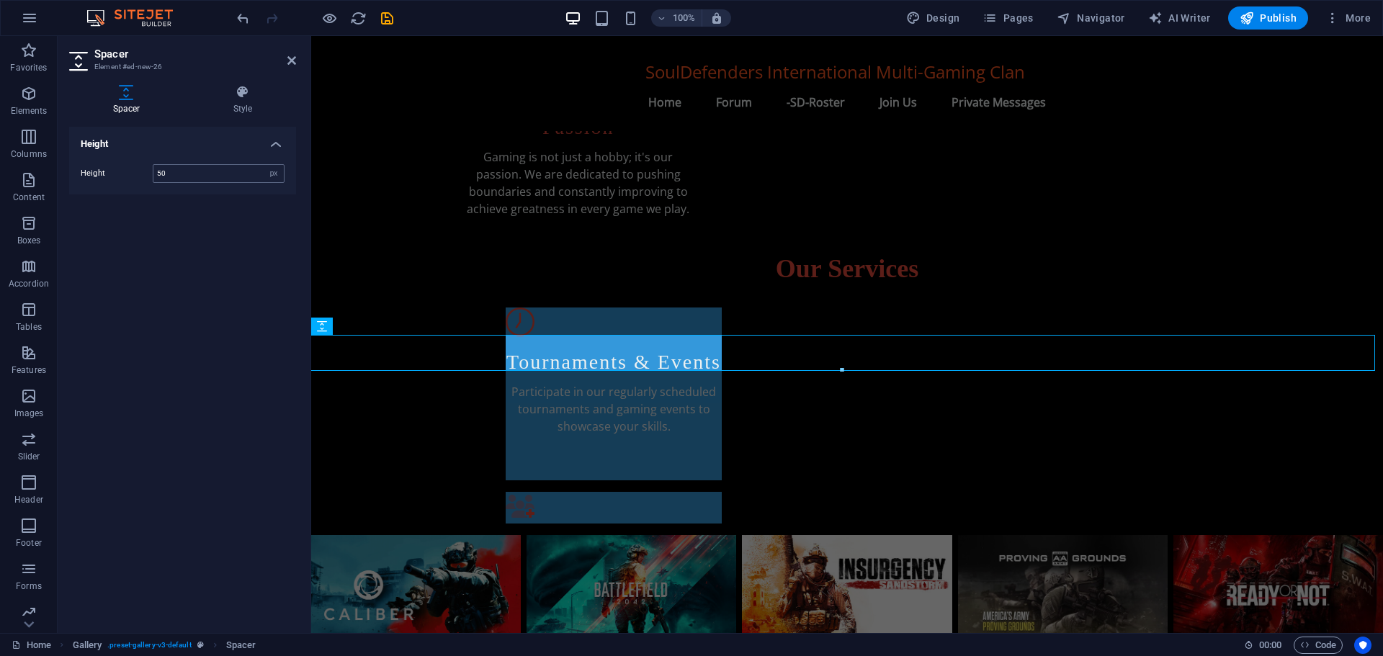
click at [187, 174] on input "50" at bounding box center [218, 173] width 130 height 17
type input "5"
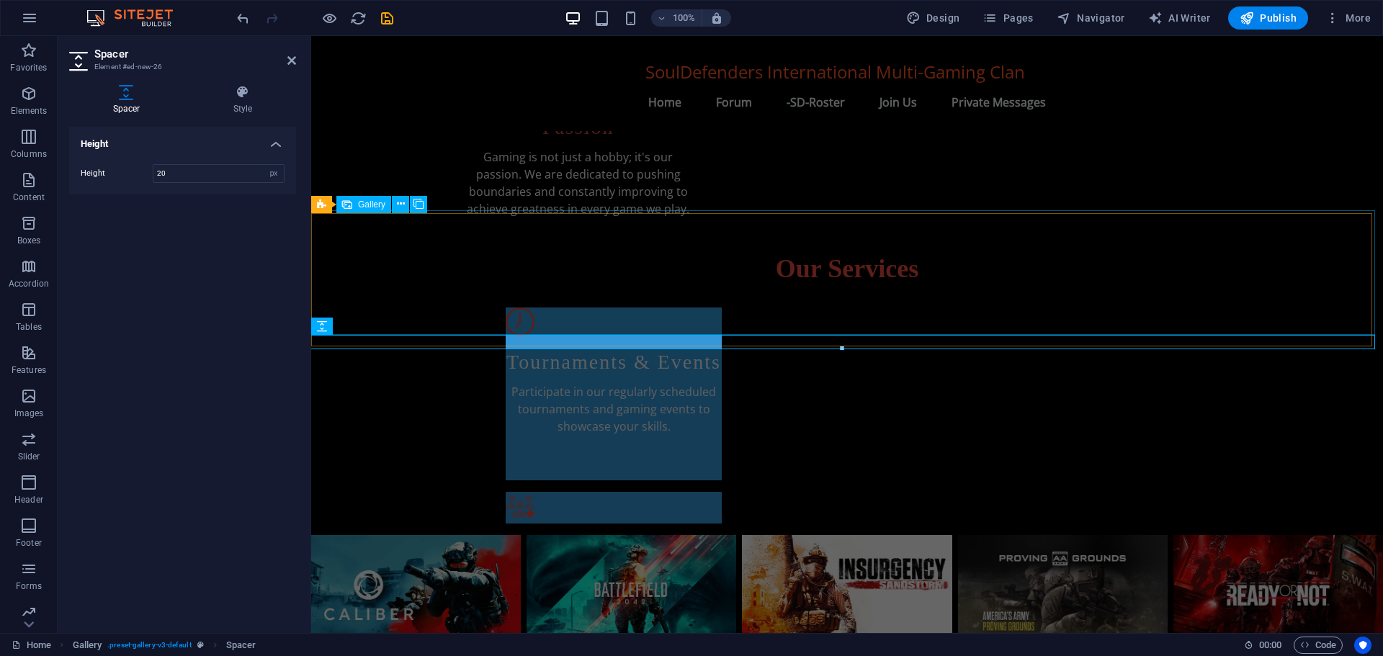
type input "20"
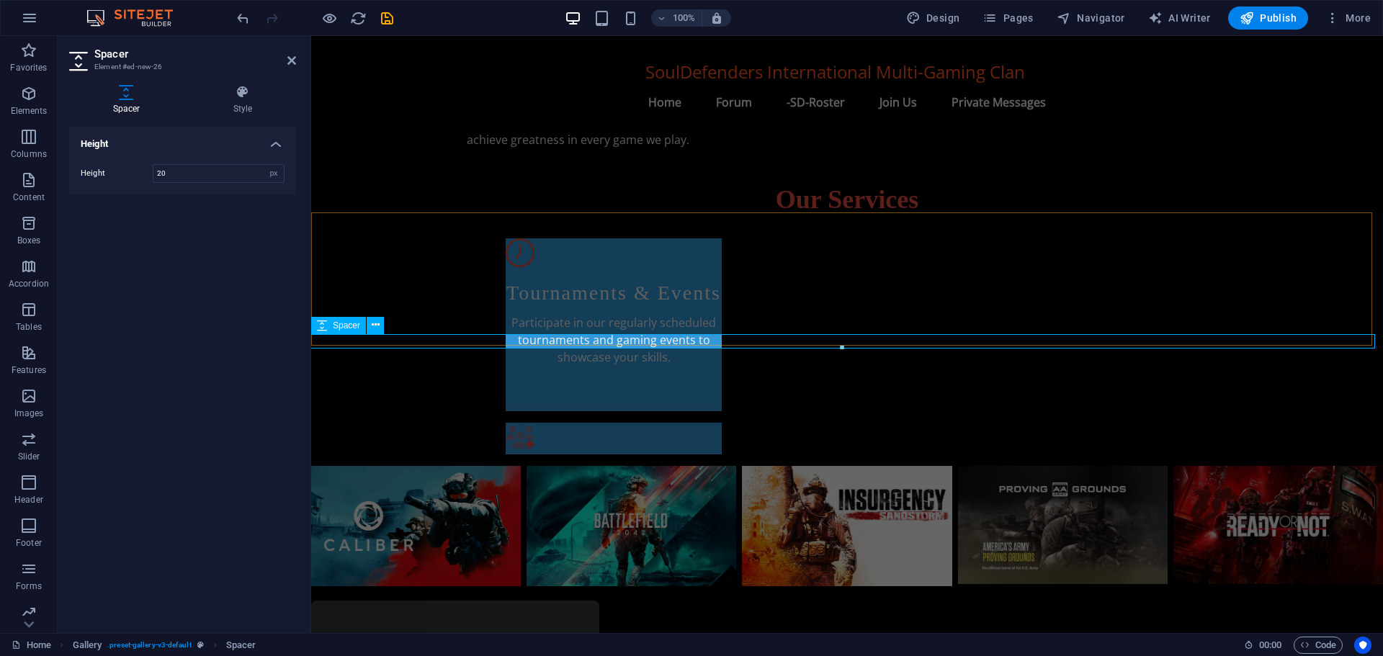
scroll to position [749, 0]
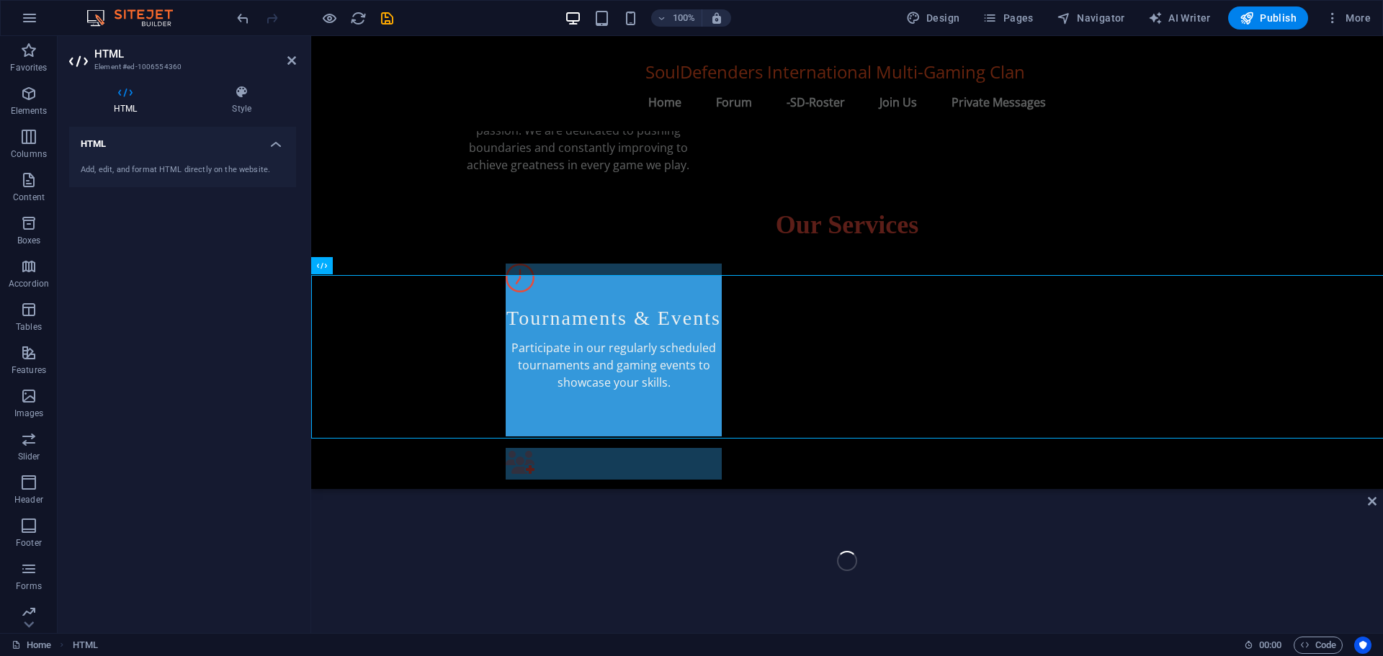
scroll to position [749, 0]
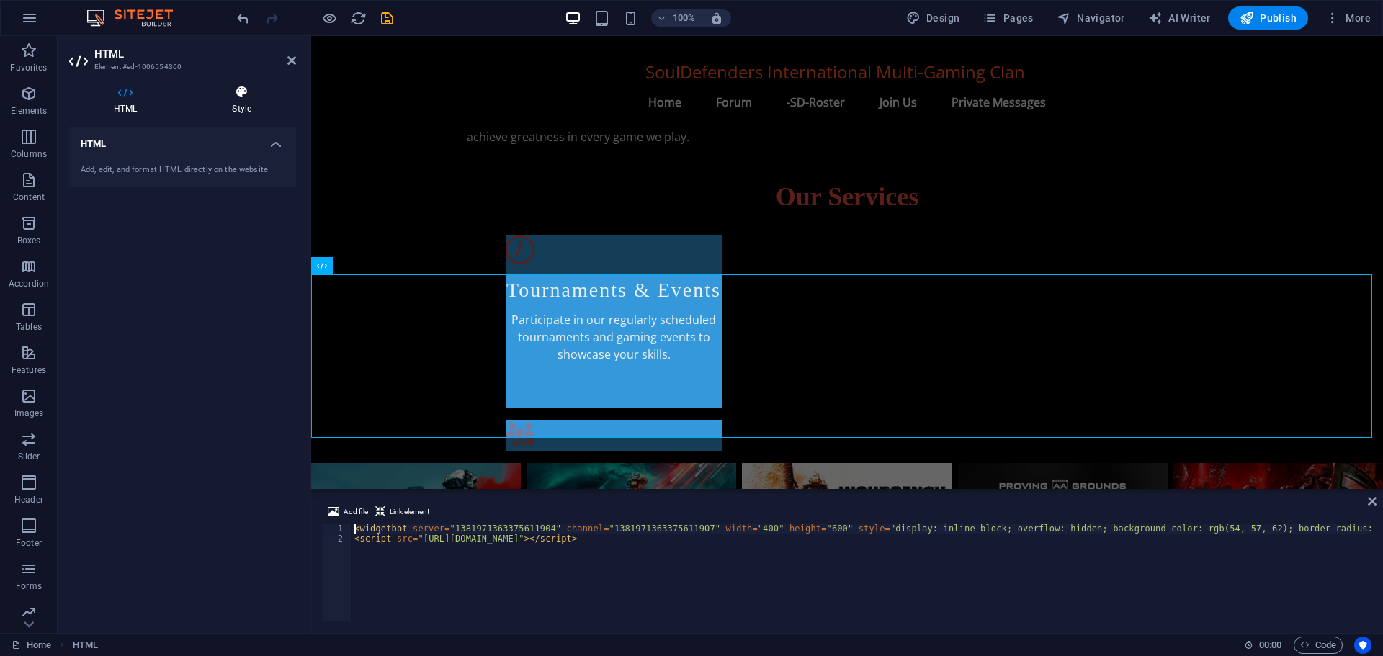
click at [240, 96] on icon at bounding box center [241, 92] width 109 height 14
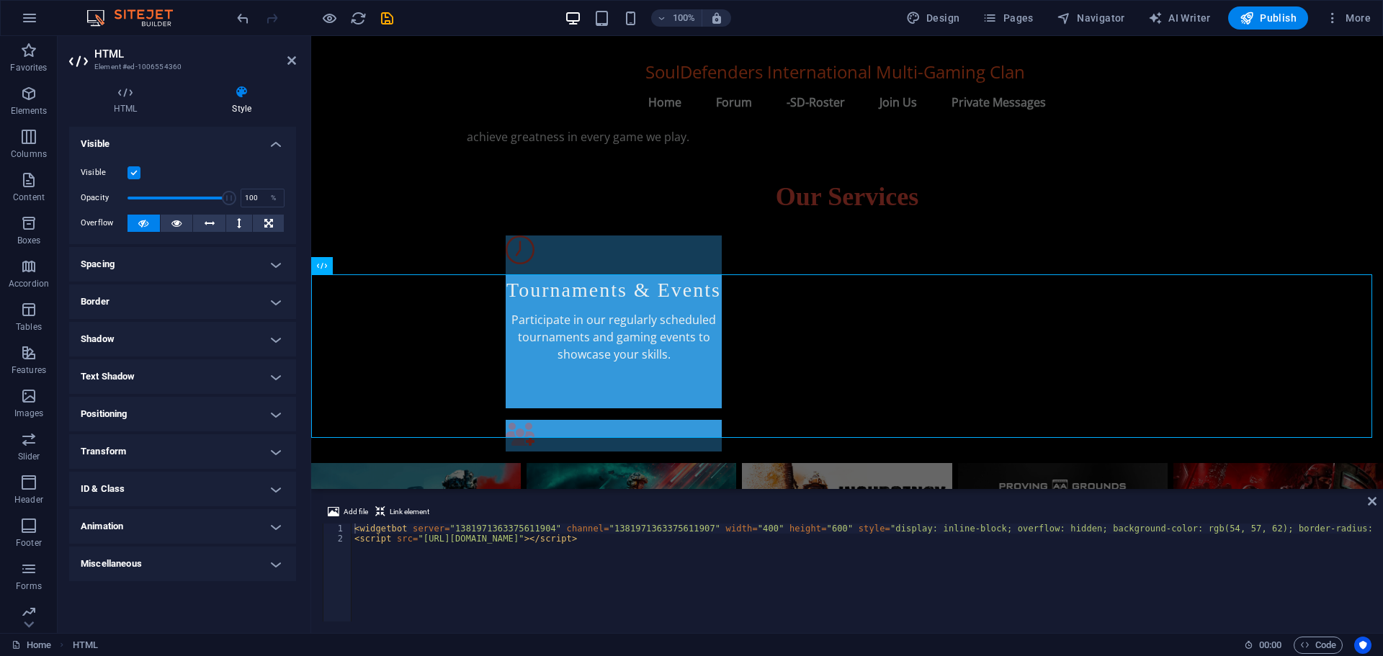
click at [172, 265] on h4 "Spacing" at bounding box center [182, 264] width 227 height 35
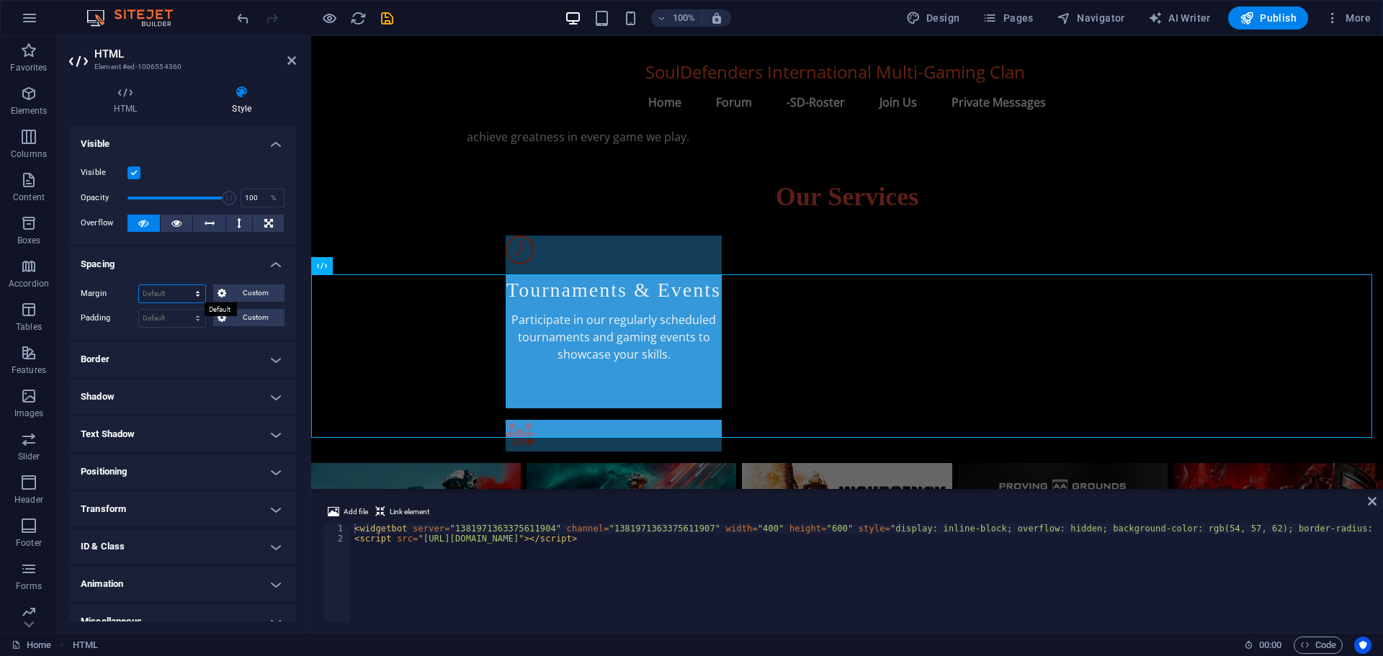
click at [171, 287] on select "Default auto px % rem vw vh Custom" at bounding box center [172, 293] width 66 height 17
select select "px"
click at [184, 285] on select "Default auto px % rem vw vh Custom" at bounding box center [172, 293] width 66 height 17
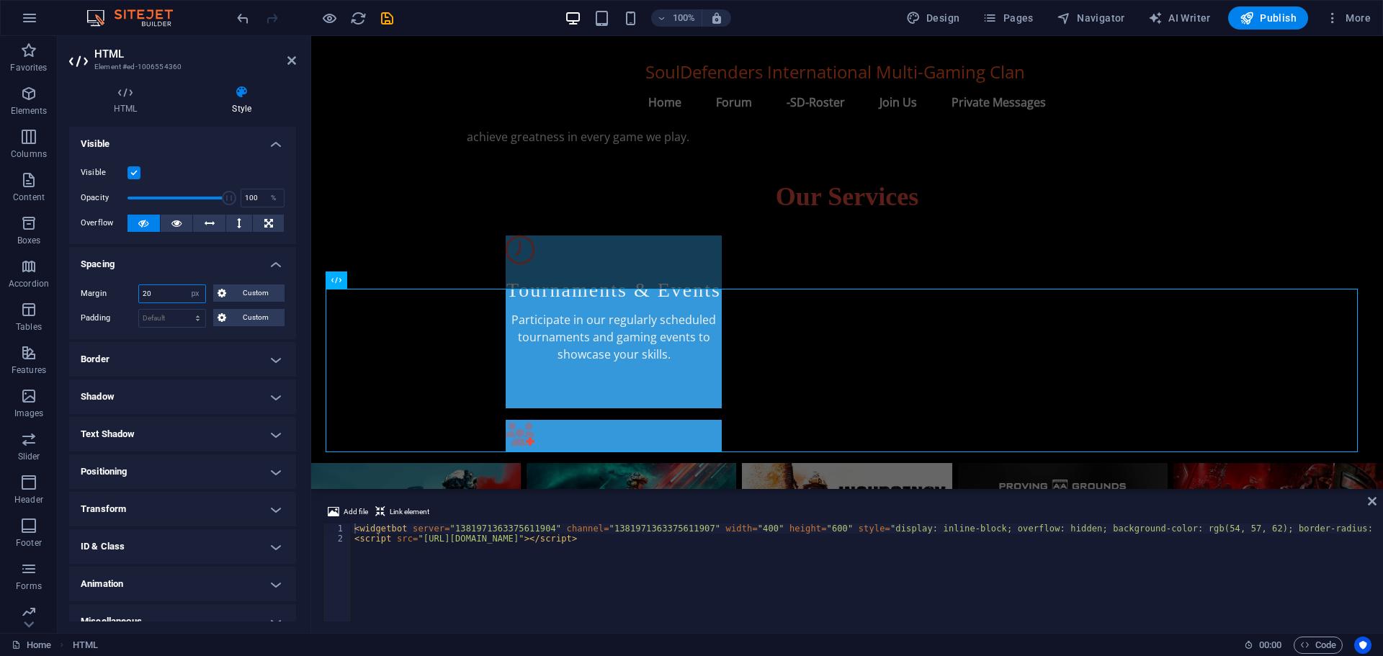
scroll to position [17, 0]
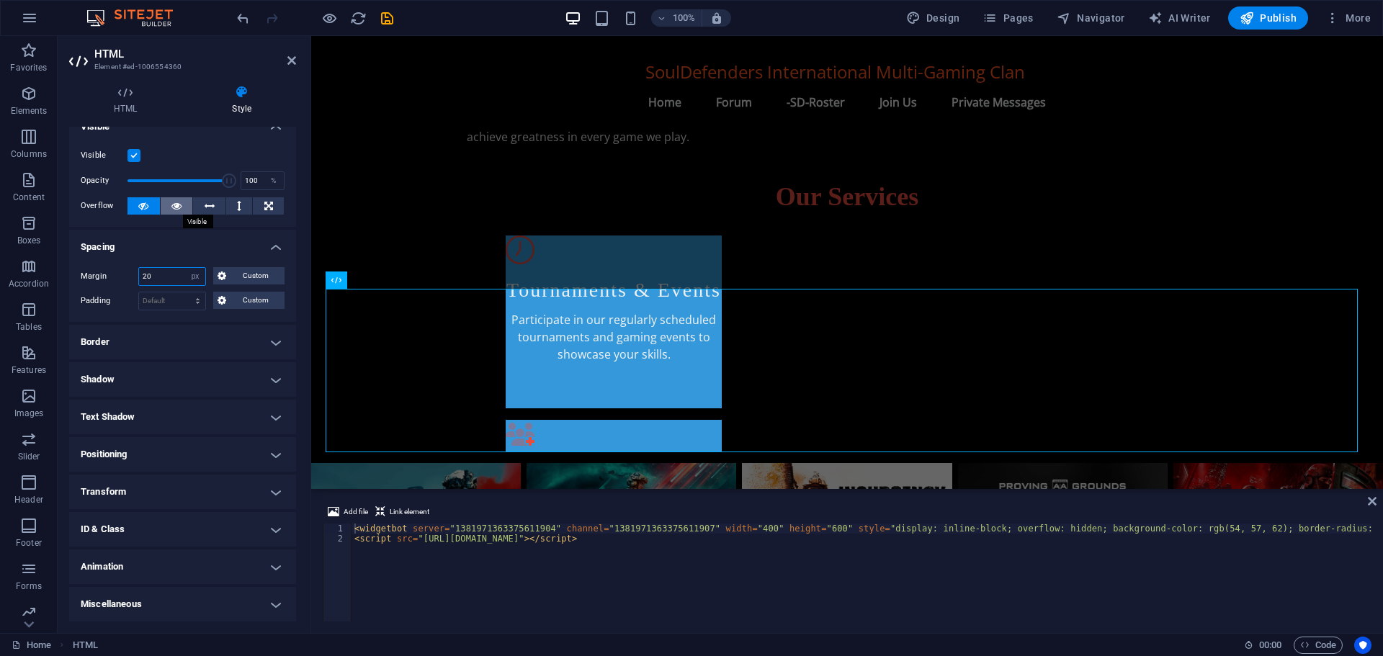
type input "20"
click at [178, 200] on icon at bounding box center [176, 205] width 10 height 17
click at [148, 205] on button at bounding box center [143, 205] width 32 height 17
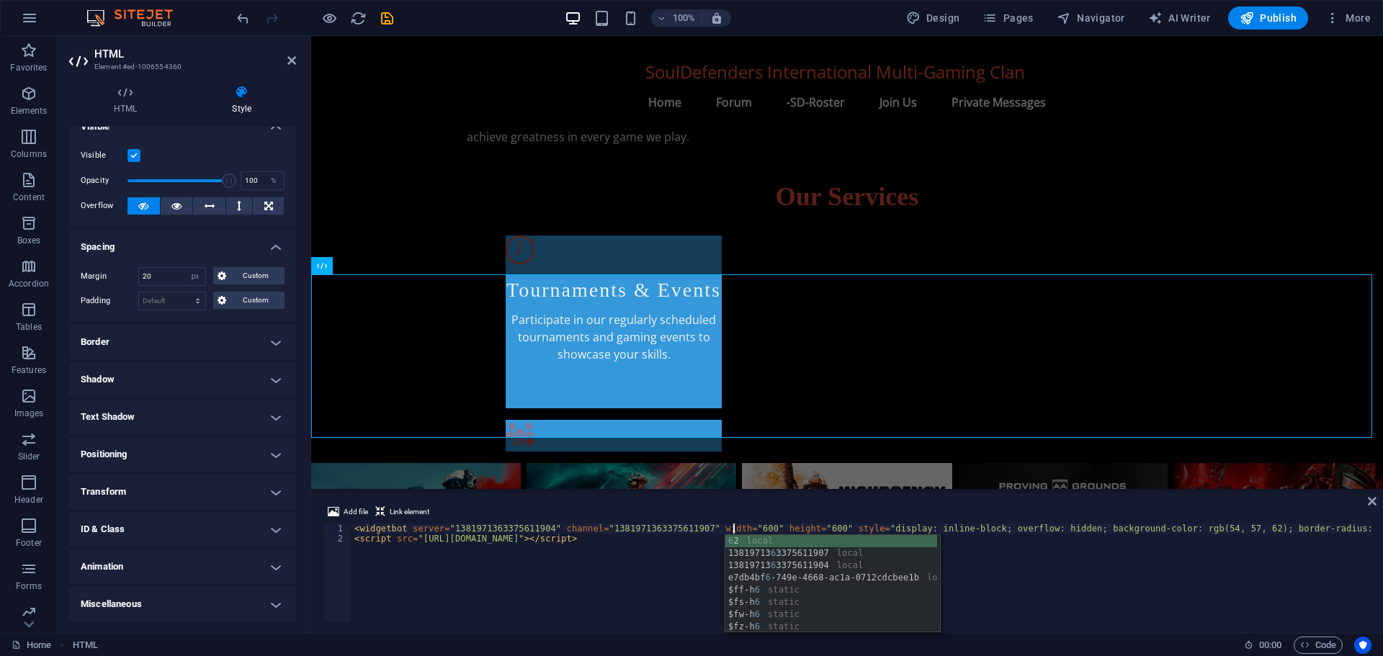
scroll to position [0, 30]
type textarea "<widgetbot server="1381971363375611904" channel="1381971363375611907" width="60…"
click at [205, 236] on h4 "Spacing" at bounding box center [182, 243] width 227 height 26
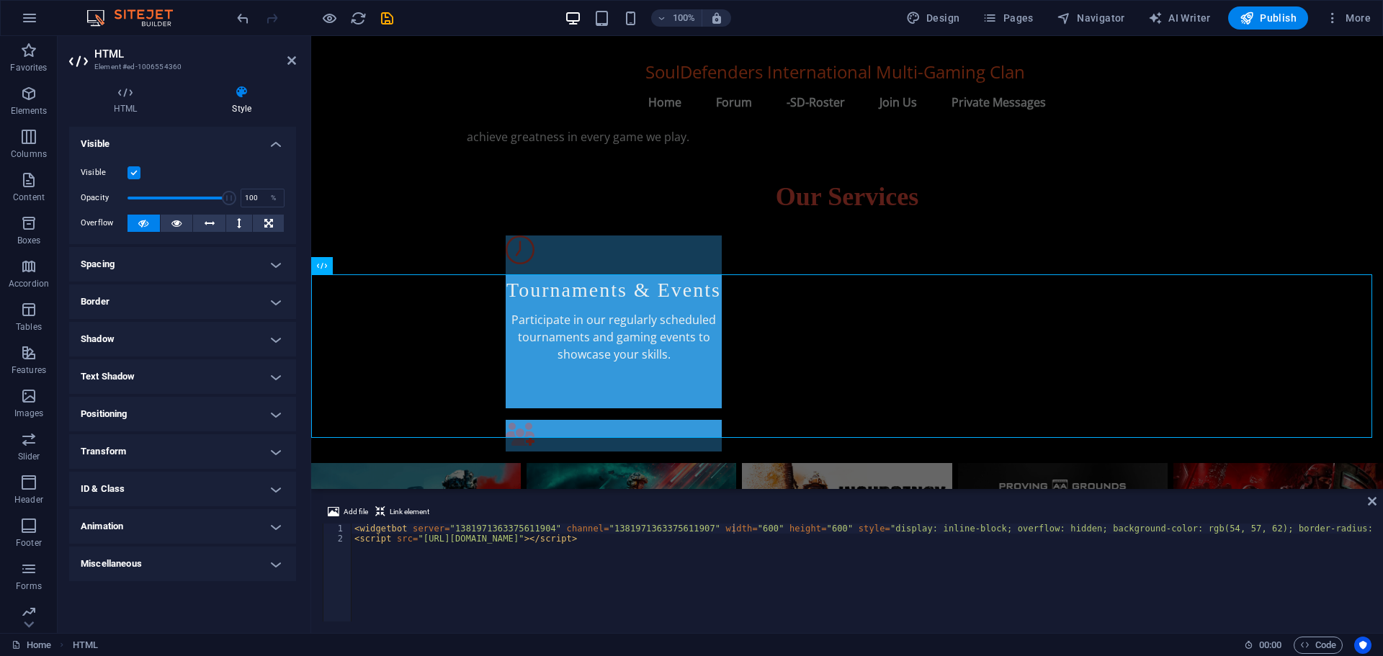
click at [152, 262] on h4 "Spacing" at bounding box center [182, 264] width 227 height 35
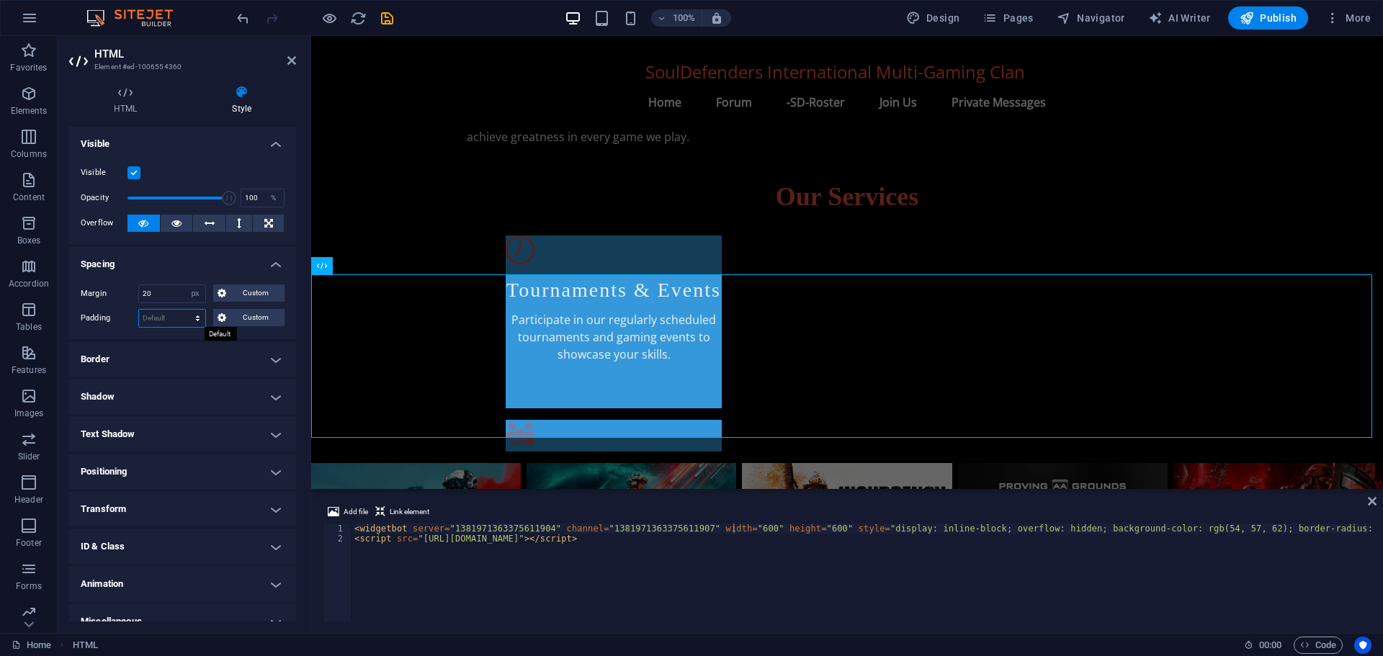
click at [166, 315] on select "Default px rem % vh vw Custom" at bounding box center [172, 318] width 66 height 17
select select "px"
click at [184, 310] on select "Default px rem % vh vw Custom" at bounding box center [172, 318] width 66 height 17
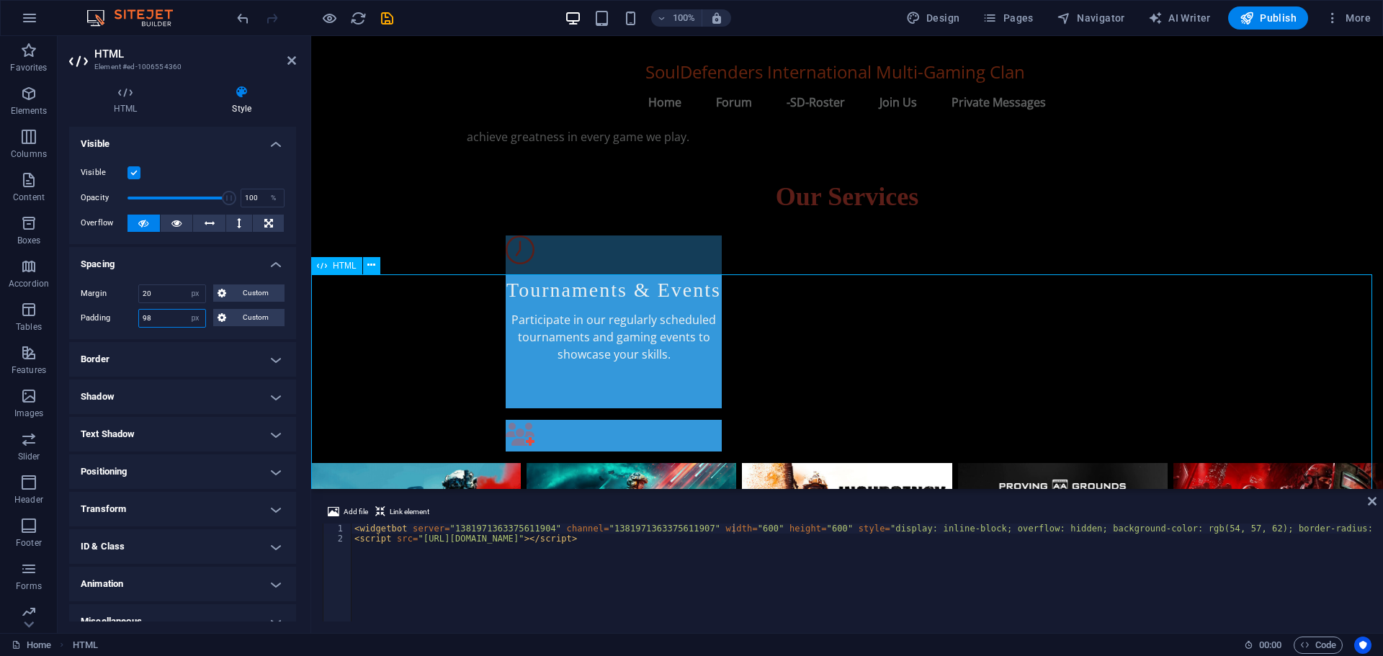
type input "98"
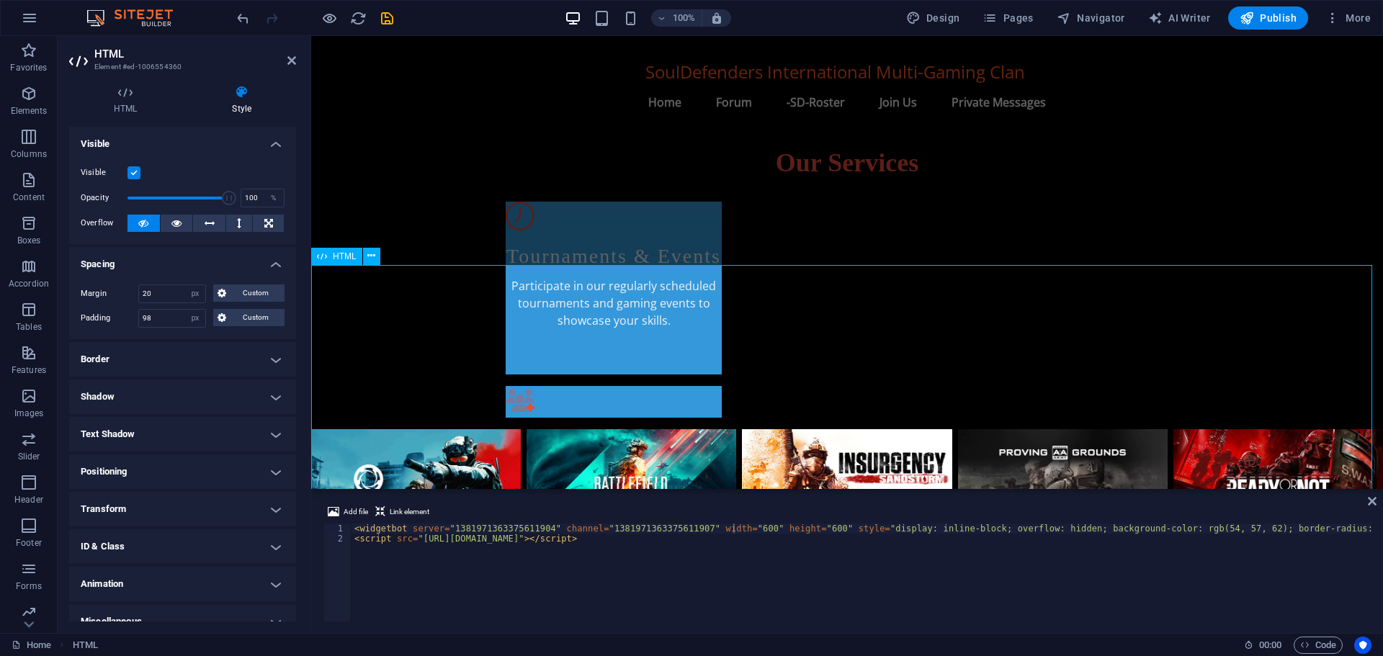
scroll to position [749, 0]
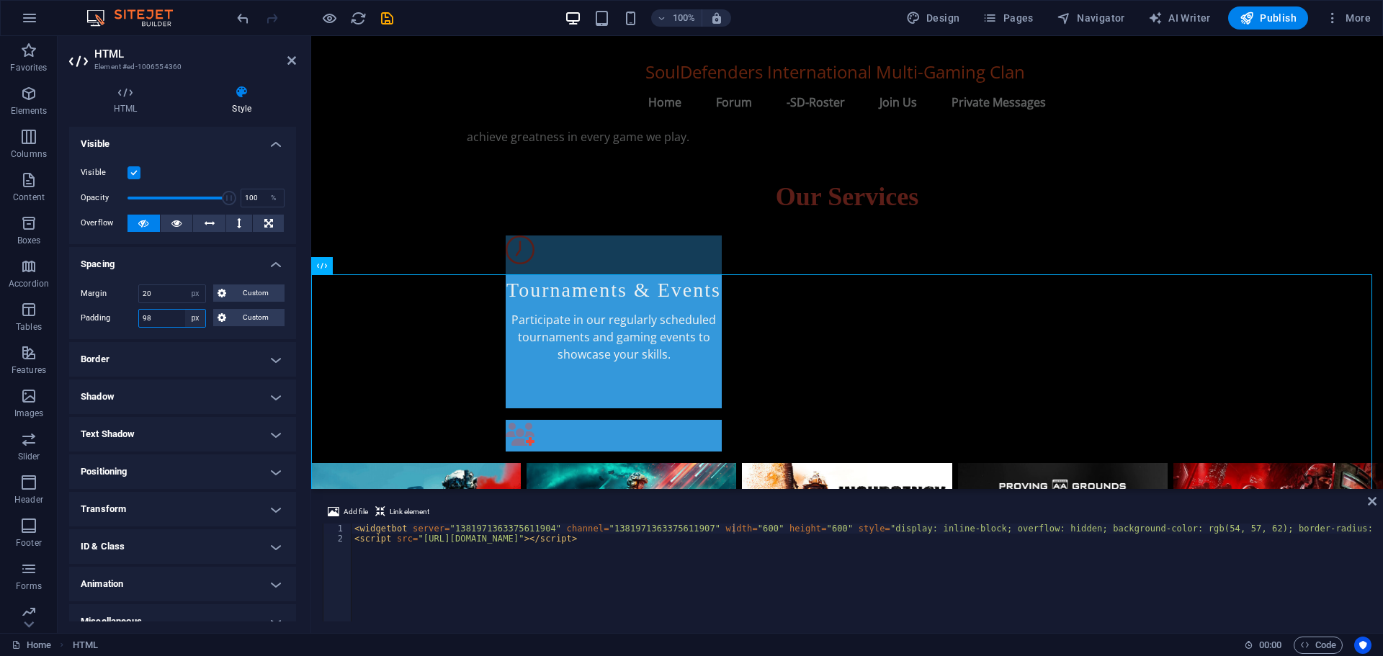
click at [191, 316] on select "Default px rem % vh vw Custom" at bounding box center [195, 318] width 20 height 17
select select "default"
click at [185, 310] on select "Default px rem % vh vw Custom" at bounding box center [195, 318] width 20 height 17
select select "DISABLED_OPTION_VALUE"
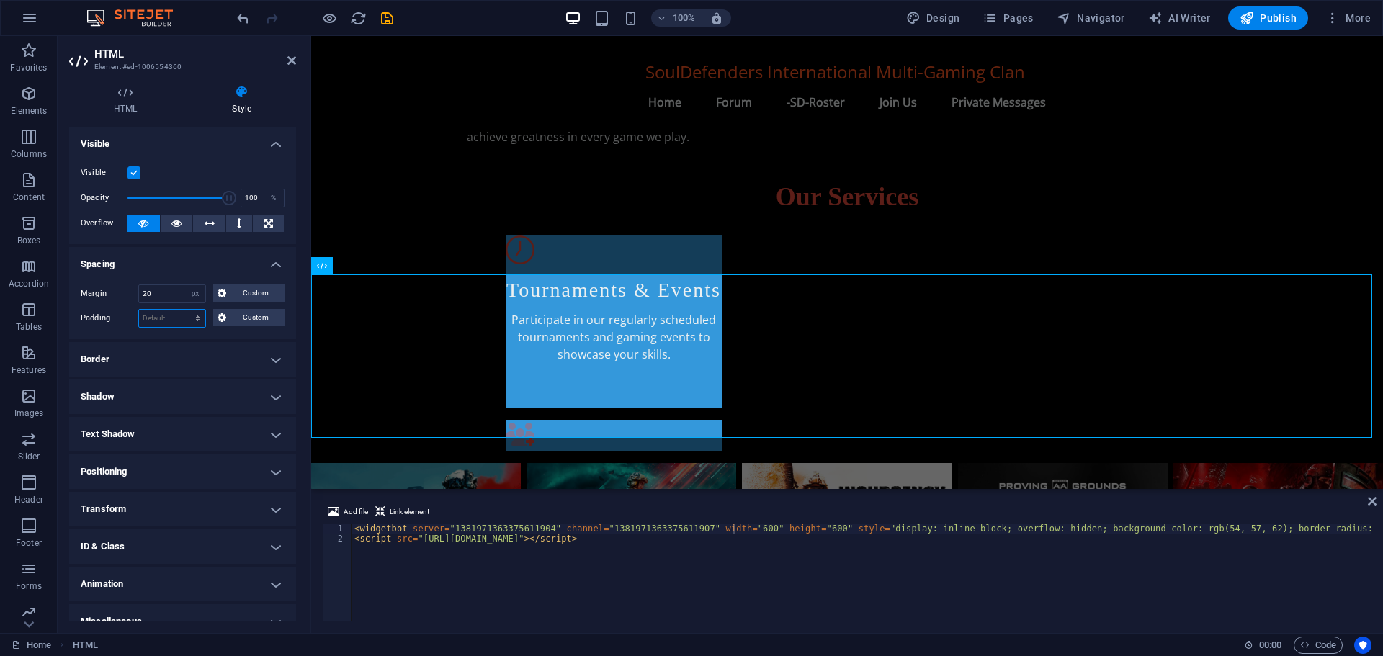
scroll to position [17, 0]
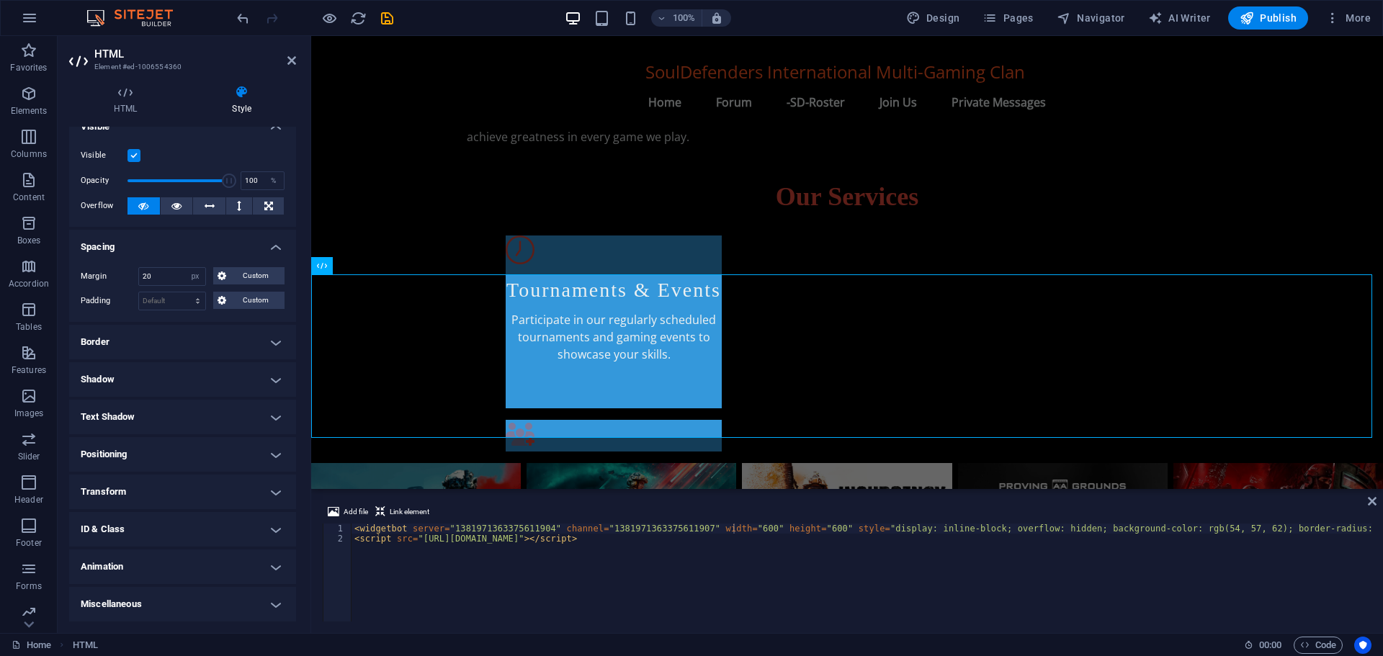
click at [172, 453] on h4 "Positioning" at bounding box center [182, 454] width 227 height 35
click at [130, 480] on span "Static" at bounding box center [130, 483] width 17 height 17
click at [160, 480] on span "Relative" at bounding box center [163, 483] width 24 height 17
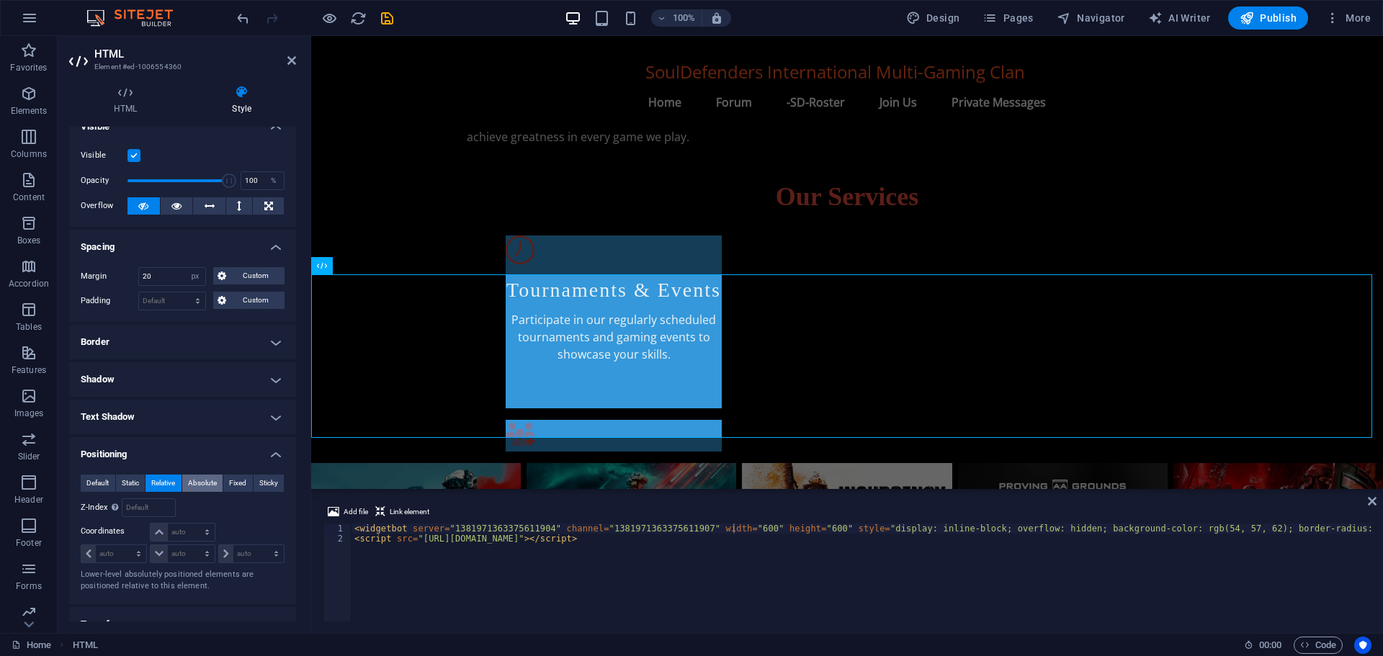
click at [198, 480] on span "Absolute" at bounding box center [202, 483] width 29 height 17
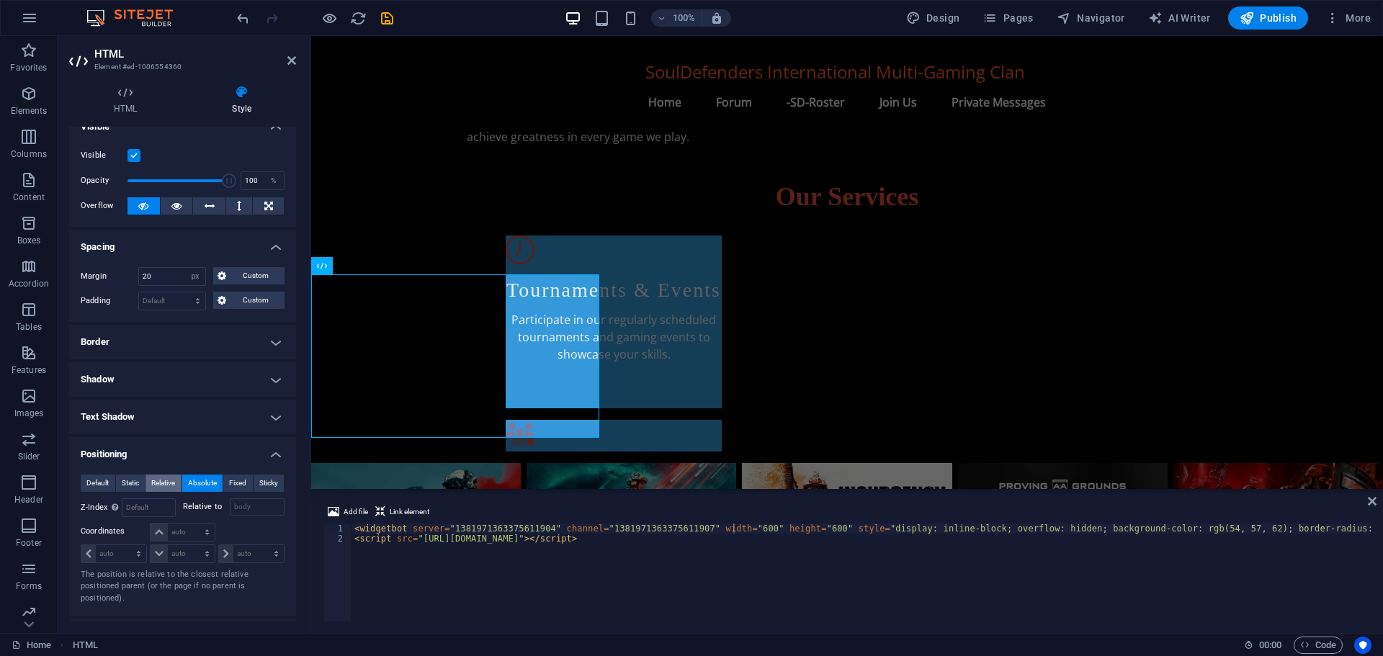
click at [163, 483] on span "Relative" at bounding box center [163, 483] width 24 height 17
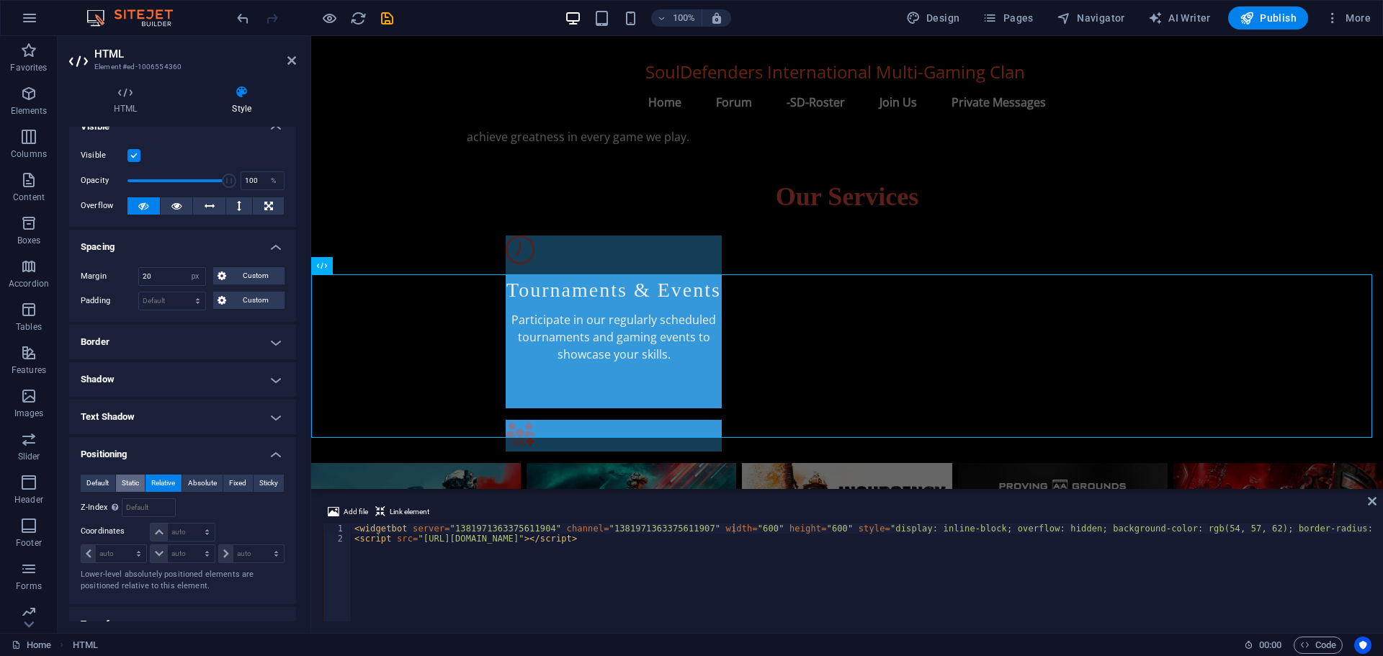
click at [128, 480] on span "Static" at bounding box center [130, 483] width 17 height 17
click at [105, 482] on span "Default" at bounding box center [97, 483] width 22 height 17
click at [139, 483] on span "Static" at bounding box center [130, 483] width 17 height 17
click at [156, 481] on span "Relative" at bounding box center [163, 483] width 24 height 17
click at [184, 527] on select "auto px rem % em" at bounding box center [182, 532] width 63 height 17
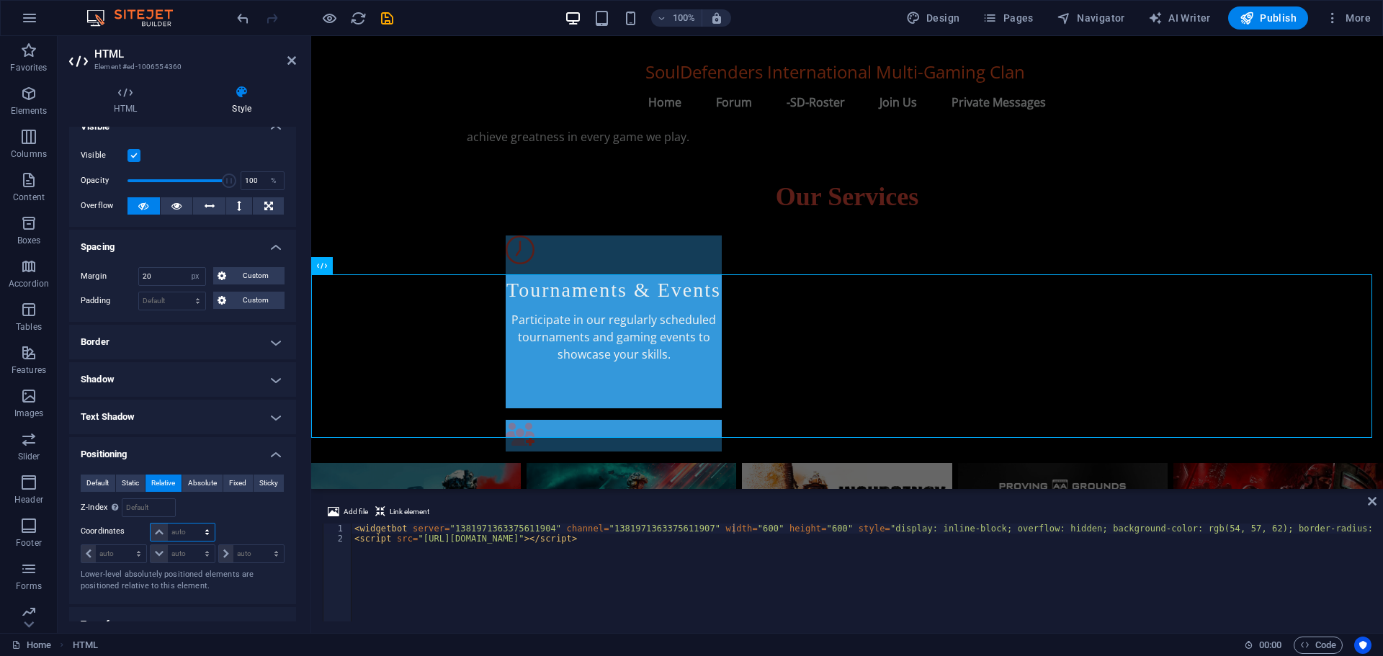
select select "px"
click at [192, 524] on select "auto px rem % em" at bounding box center [182, 532] width 63 height 17
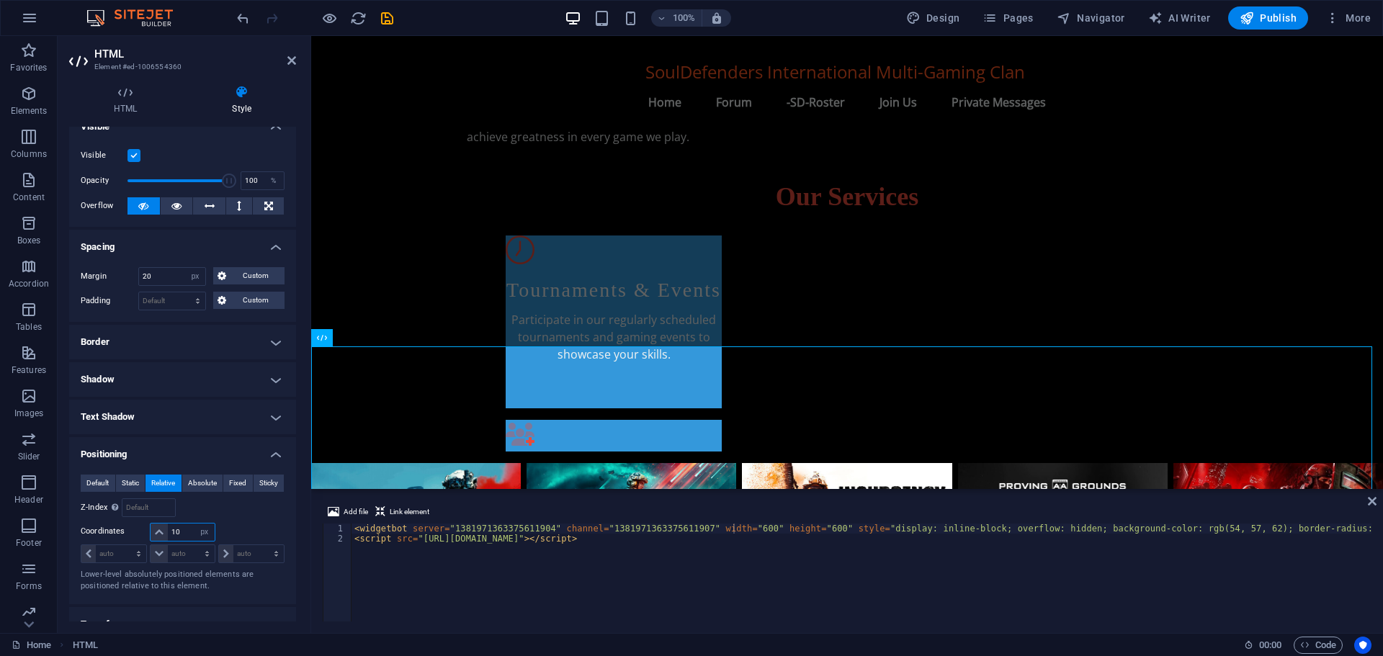
type input "1"
click at [128, 548] on select "auto px rem % em" at bounding box center [113, 553] width 65 height 17
select select "px"
click at [125, 545] on select "auto px rem % em" at bounding box center [113, 553] width 65 height 17
type input "100"
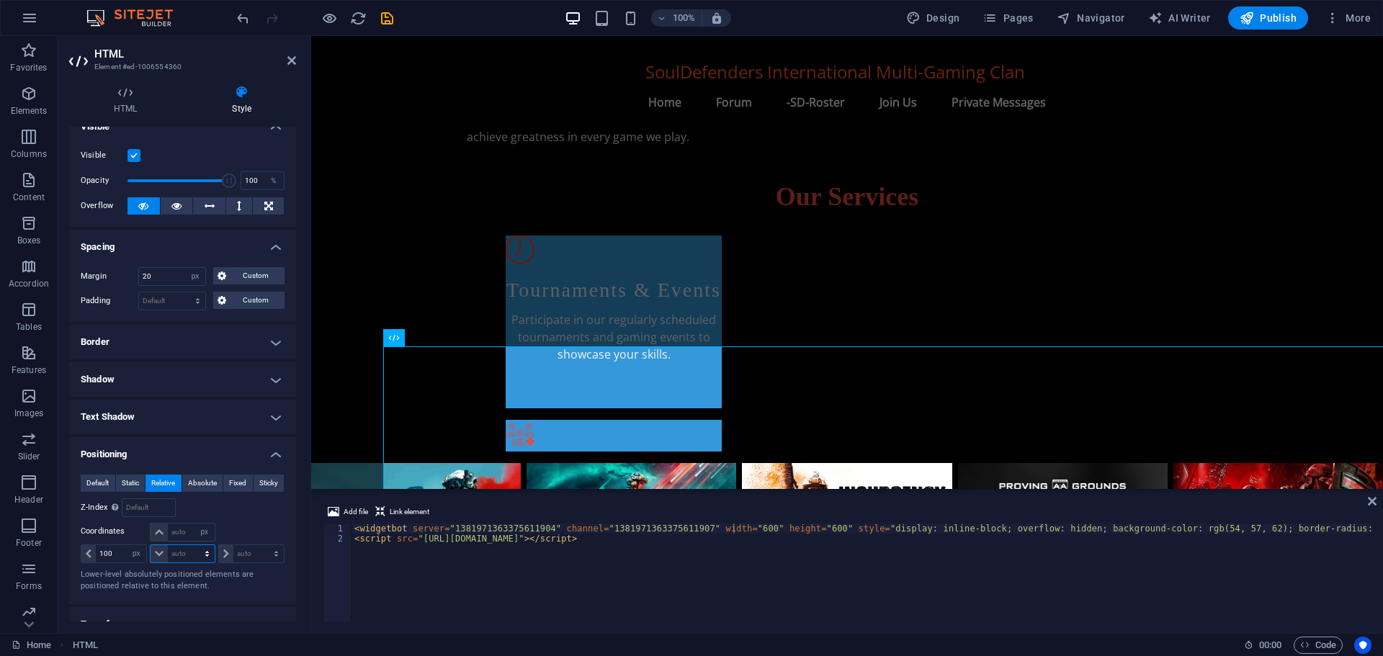
click at [184, 548] on select "auto px rem % em" at bounding box center [182, 553] width 63 height 17
select select "px"
click at [192, 545] on select "auto px rem % em" at bounding box center [182, 553] width 63 height 17
type input "100"
click at [244, 547] on select "auto px rem % em" at bounding box center [251, 553] width 65 height 17
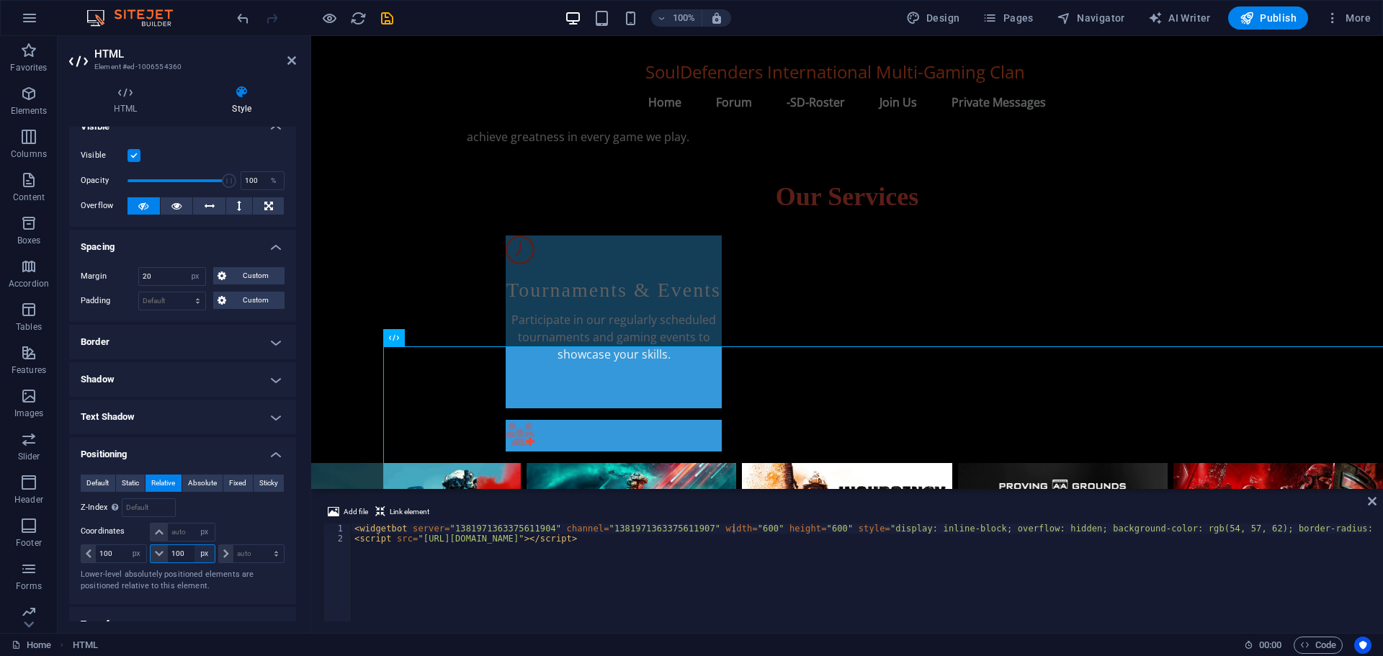
click at [201, 551] on select "auto px rem % em" at bounding box center [204, 553] width 20 height 17
select select "auto"
click at [194, 545] on select "auto px rem % em" at bounding box center [204, 553] width 20 height 17
select select "DISABLED_OPTION_VALUE"
click at [252, 550] on select "auto px rem % em" at bounding box center [251, 553] width 65 height 17
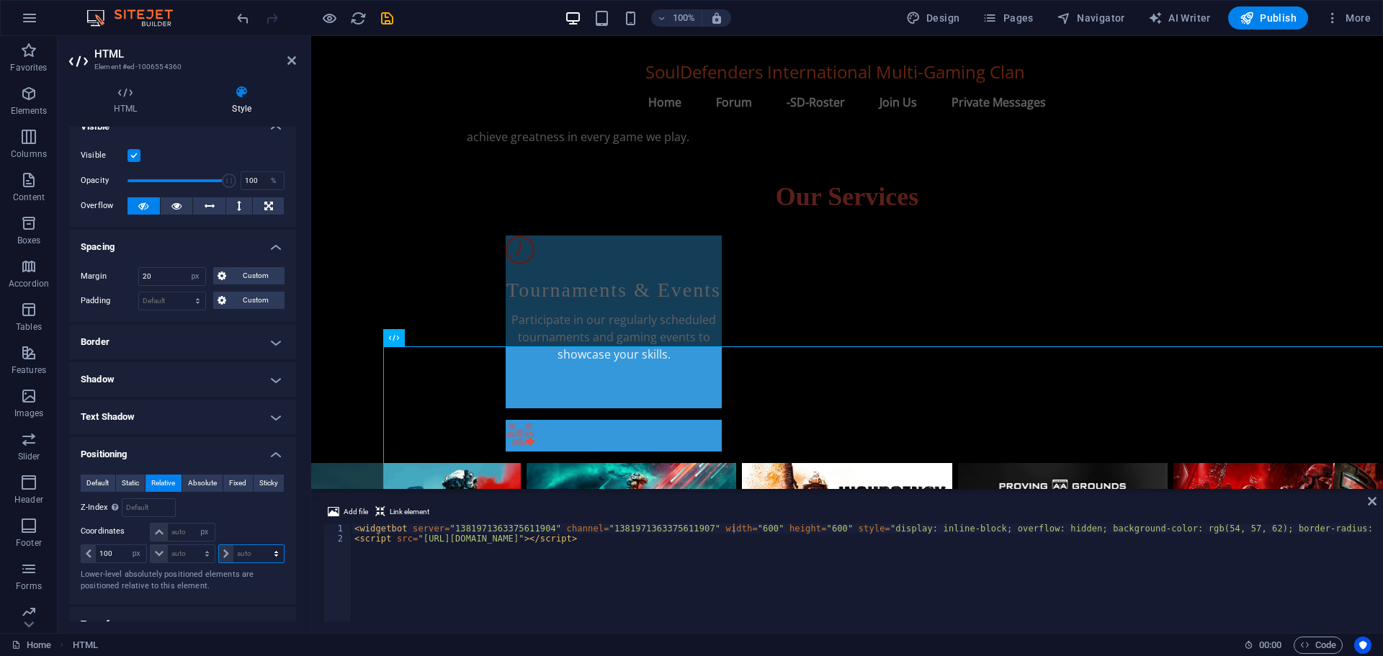
select select "px"
click at [261, 545] on select "auto px rem % em" at bounding box center [251, 553] width 65 height 17
click at [251, 555] on input "200" at bounding box center [258, 553] width 50 height 17
type input "200"
click at [123, 550] on input "100" at bounding box center [121, 553] width 50 height 17
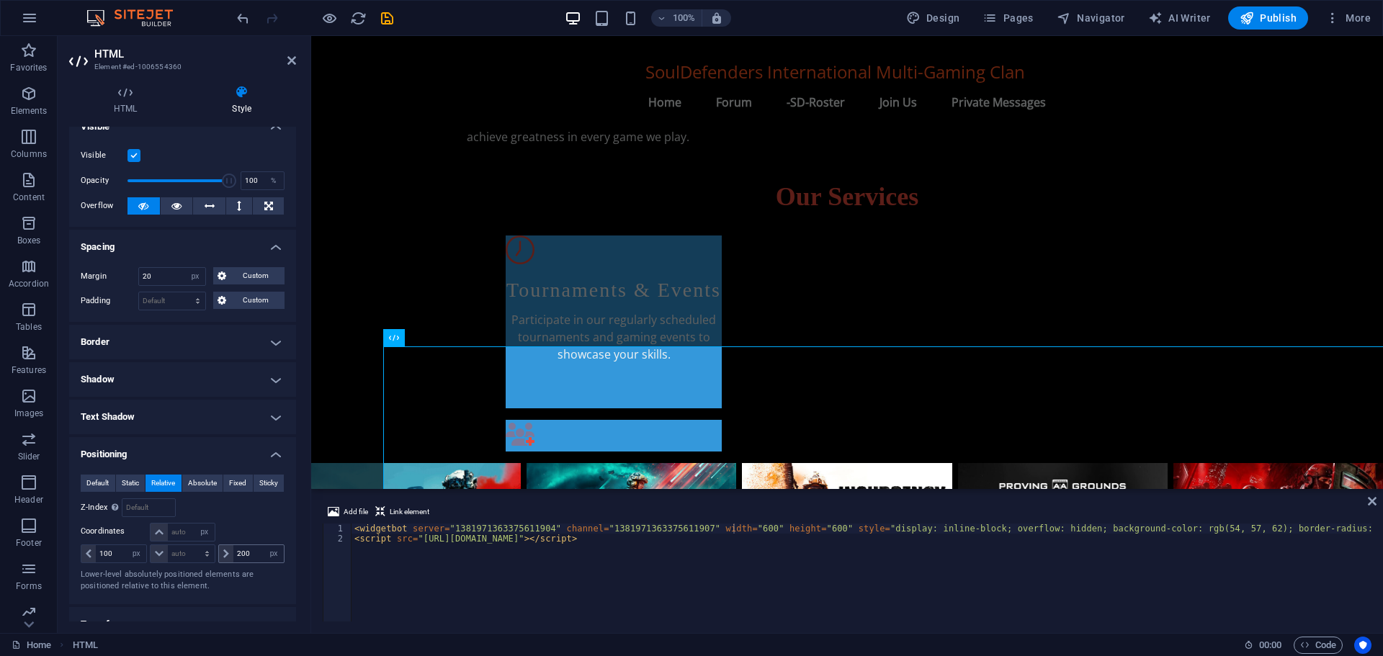
click at [225, 555] on icon at bounding box center [226, 554] width 6 height 9
click at [270, 550] on select "auto px rem % em" at bounding box center [274, 553] width 20 height 17
select select "auto"
click at [264, 545] on select "auto px rem % em" at bounding box center [274, 553] width 20 height 17
select select "DISABLED_OPTION_VALUE"
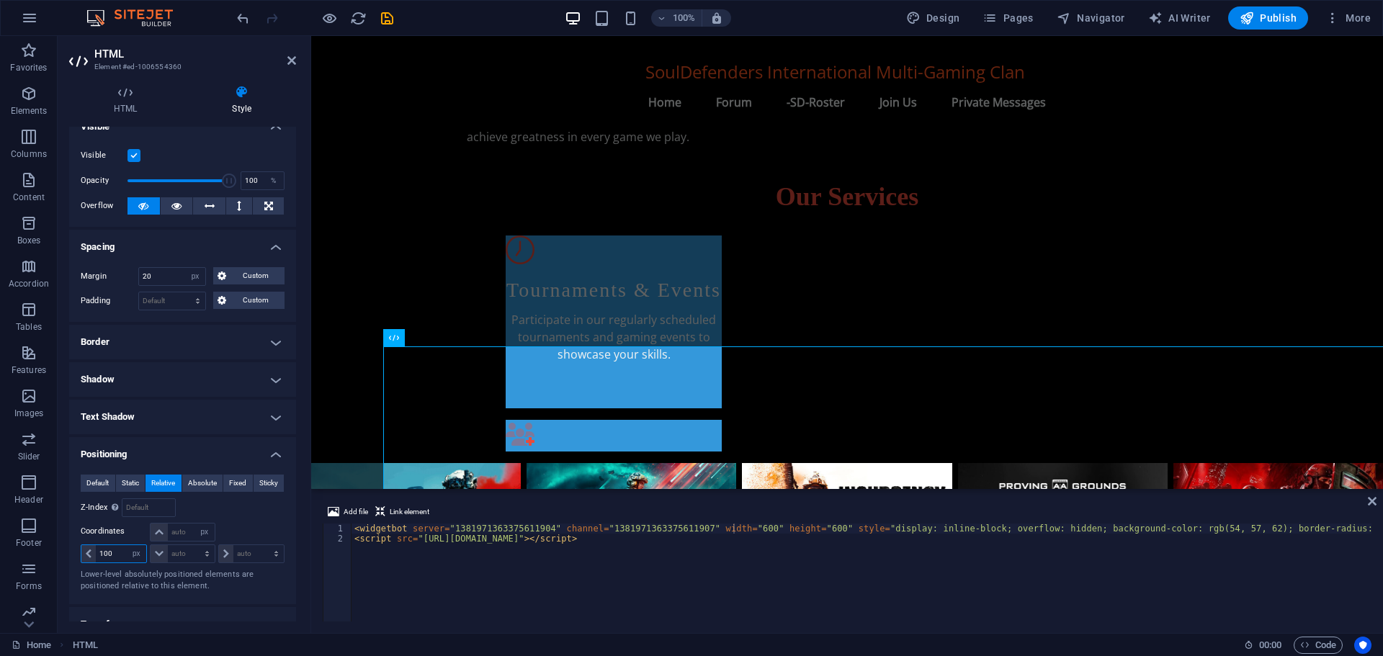
drag, startPoint x: 114, startPoint y: 552, endPoint x: 81, endPoint y: 552, distance: 33.1
click at [81, 552] on div "100 auto px rem % em" at bounding box center [114, 554] width 66 height 19
click at [131, 554] on select "auto px rem % em" at bounding box center [136, 553] width 20 height 17
select select "auto"
click at [126, 545] on select "auto px rem % em" at bounding box center [136, 553] width 20 height 17
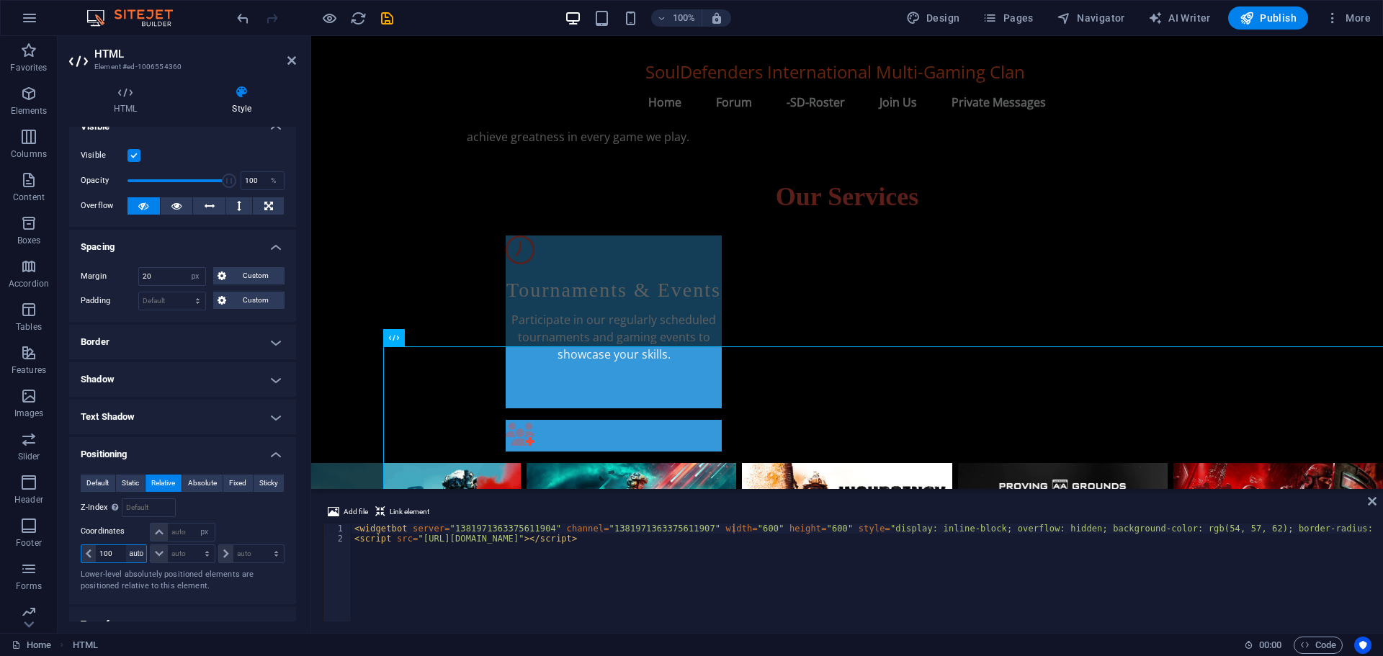
select select "DISABLED_OPTION_VALUE"
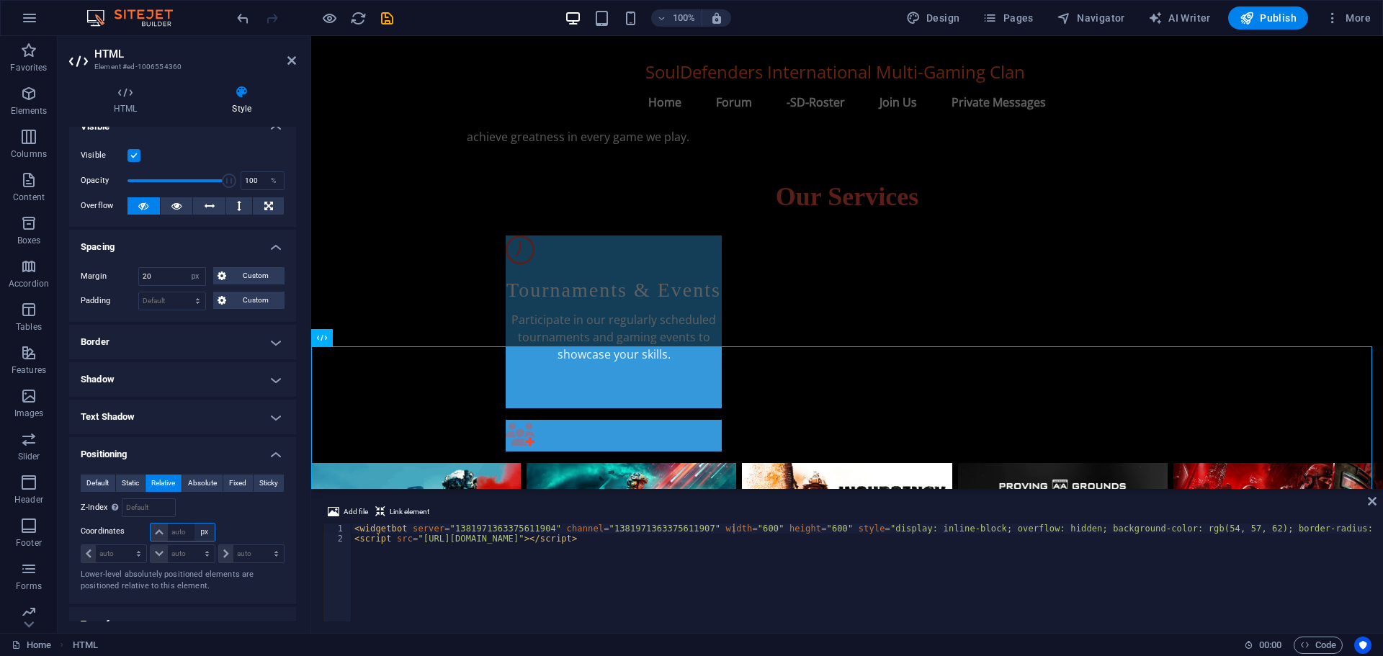
click at [201, 532] on select "auto px rem % em" at bounding box center [204, 532] width 20 height 17
click at [194, 524] on select "auto px rem % em" at bounding box center [204, 532] width 20 height 17
select select "DISABLED_OPTION_VALUE"
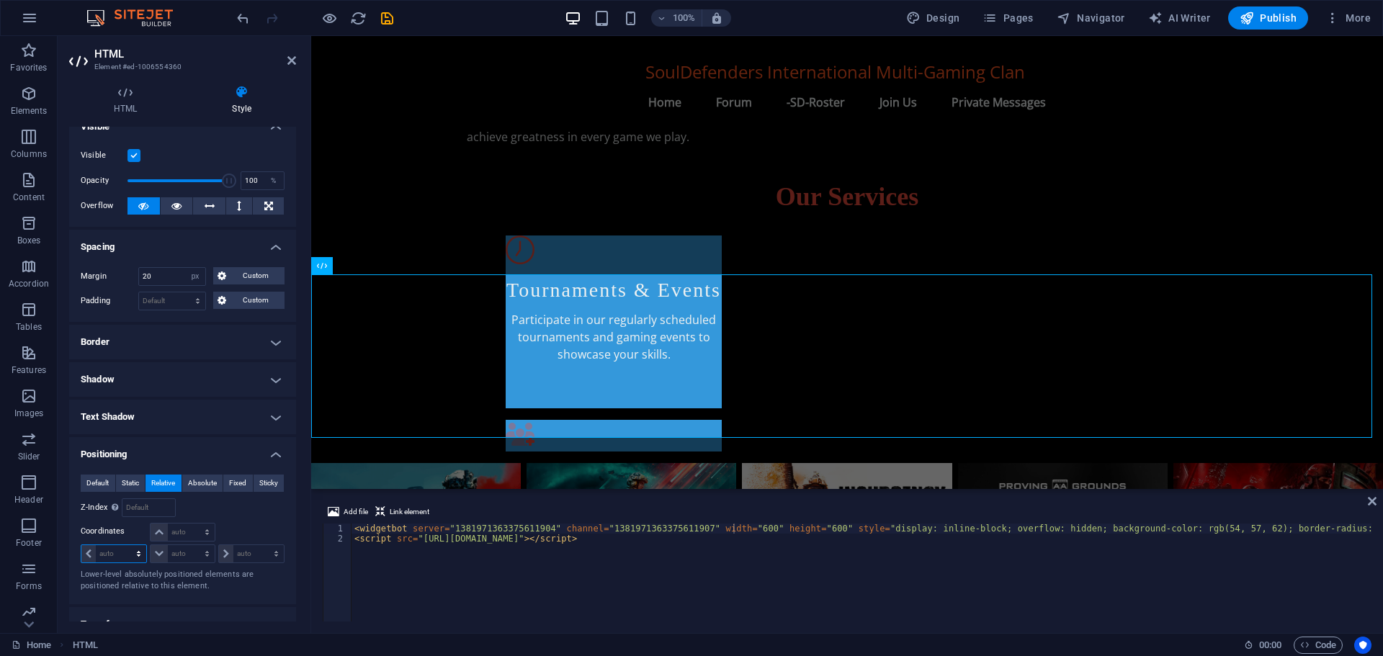
click at [139, 549] on select "auto px rem % em" at bounding box center [113, 553] width 65 height 17
select select "px"
click at [125, 545] on select "auto px rem % em" at bounding box center [113, 553] width 65 height 17
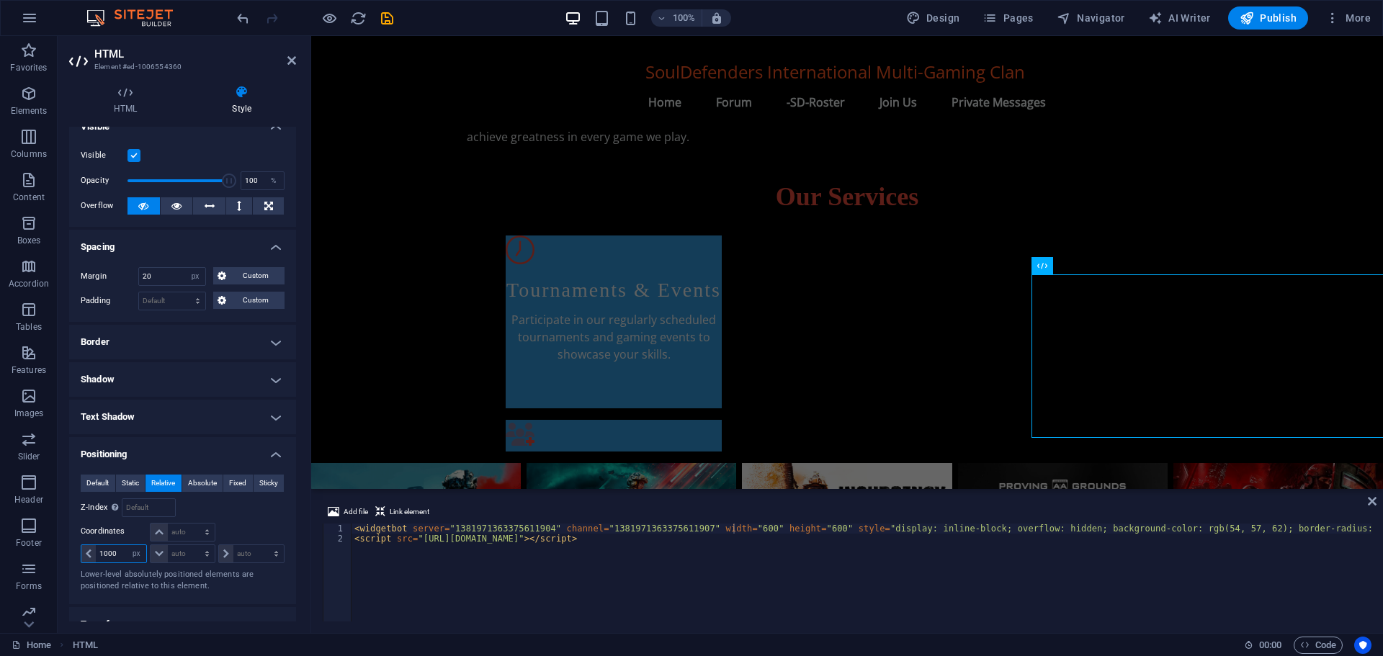
drag, startPoint x: 121, startPoint y: 555, endPoint x: 91, endPoint y: 555, distance: 30.3
click at [91, 555] on div "1000 auto px rem % em" at bounding box center [114, 554] width 66 height 19
click at [104, 550] on input "800" at bounding box center [121, 553] width 50 height 17
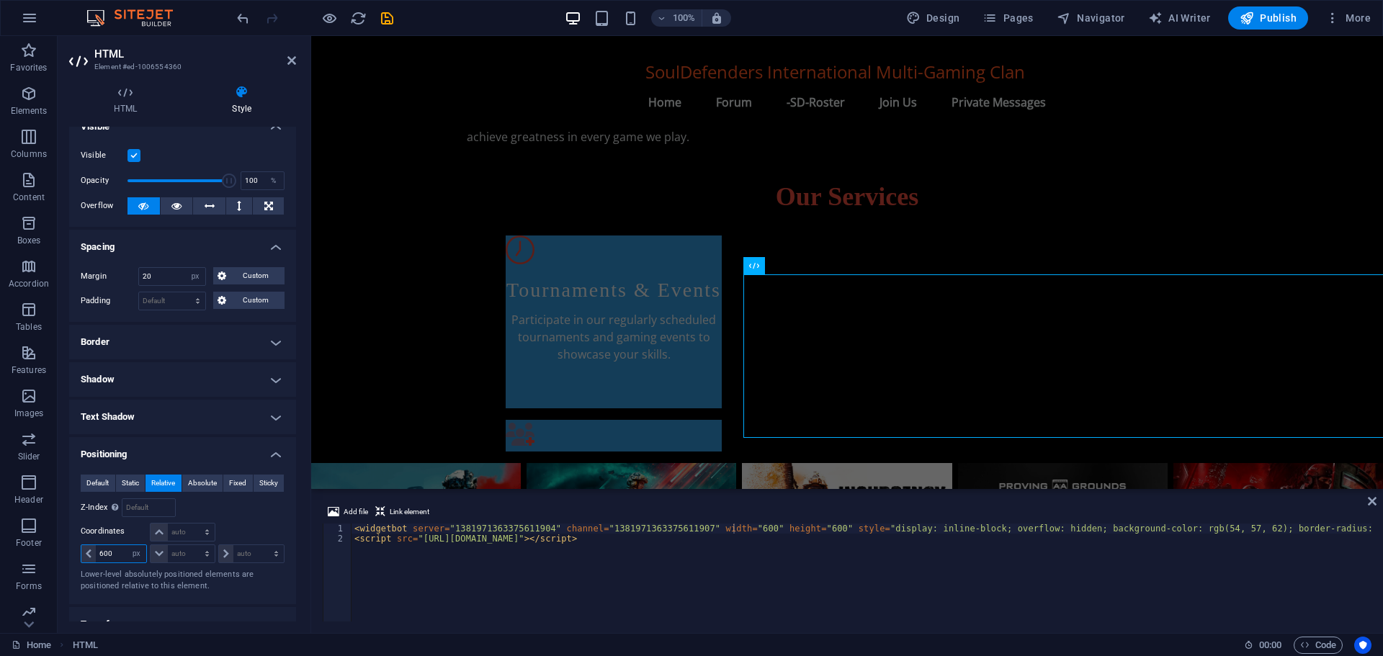
click at [106, 552] on input "600" at bounding box center [121, 553] width 50 height 17
click at [103, 552] on input "600" at bounding box center [121, 553] width 50 height 17
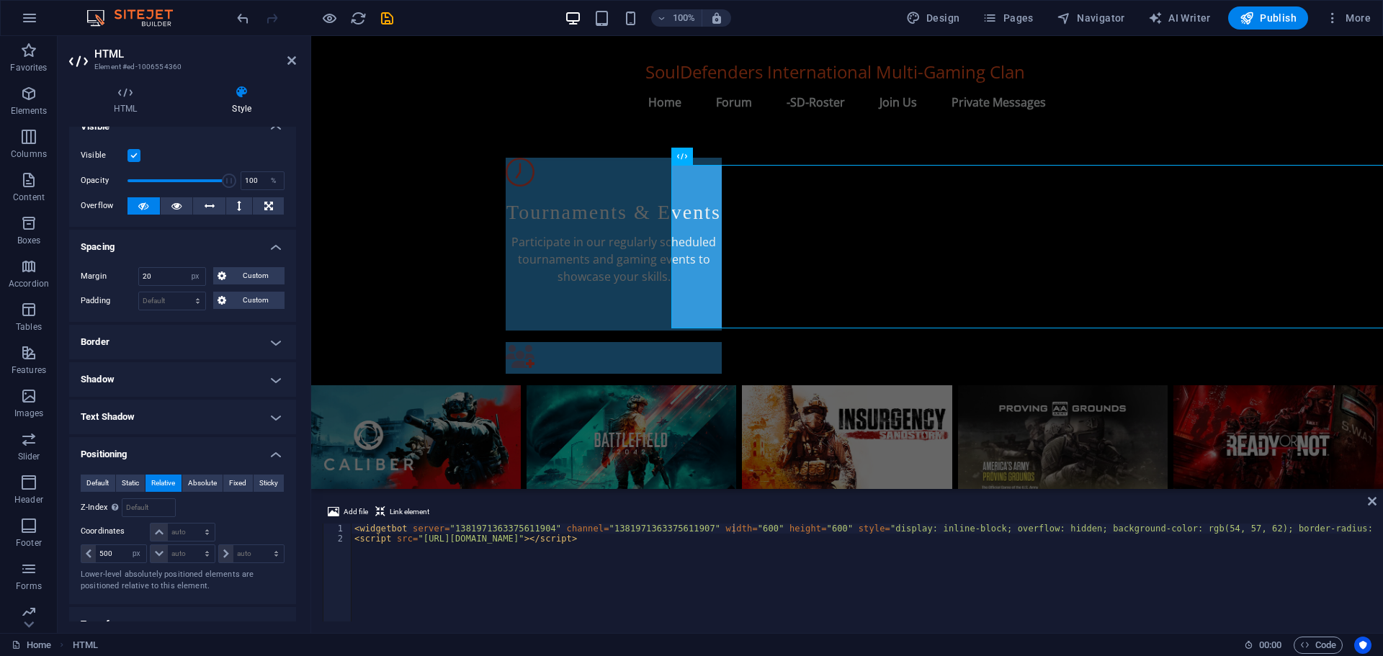
scroll to position [821, 0]
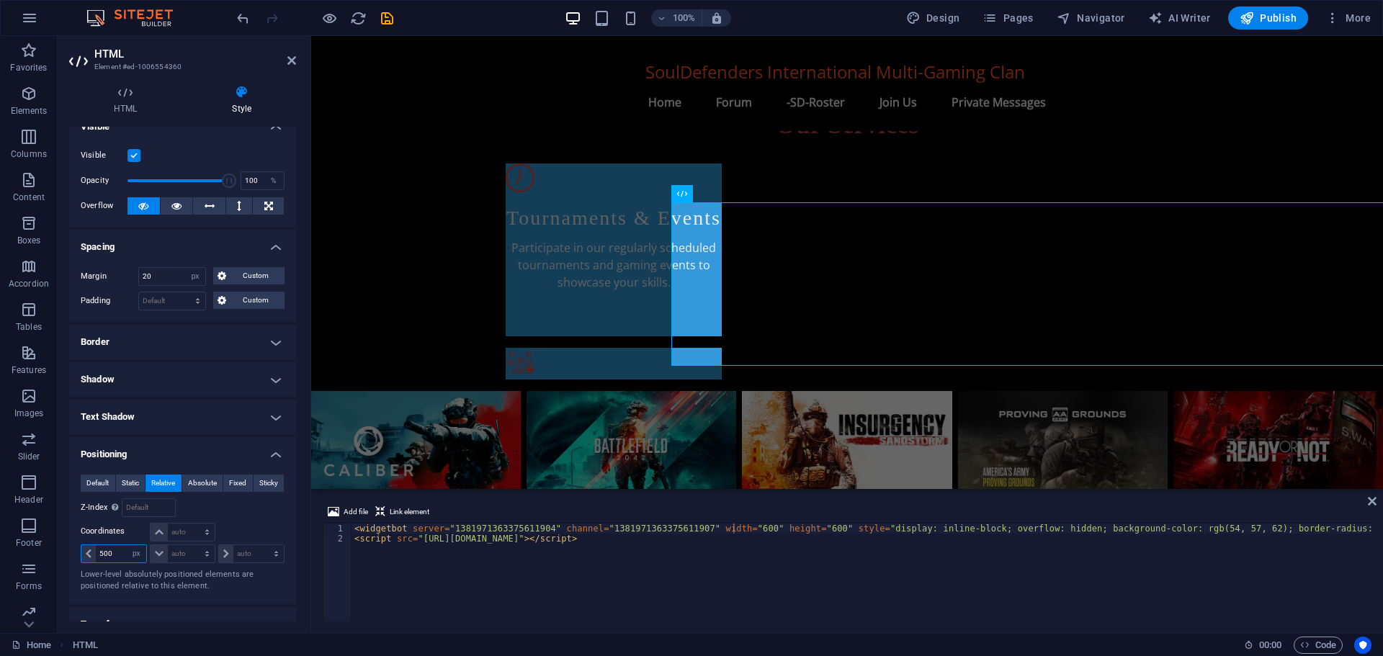
click at [104, 552] on input "500" at bounding box center [121, 553] width 50 height 17
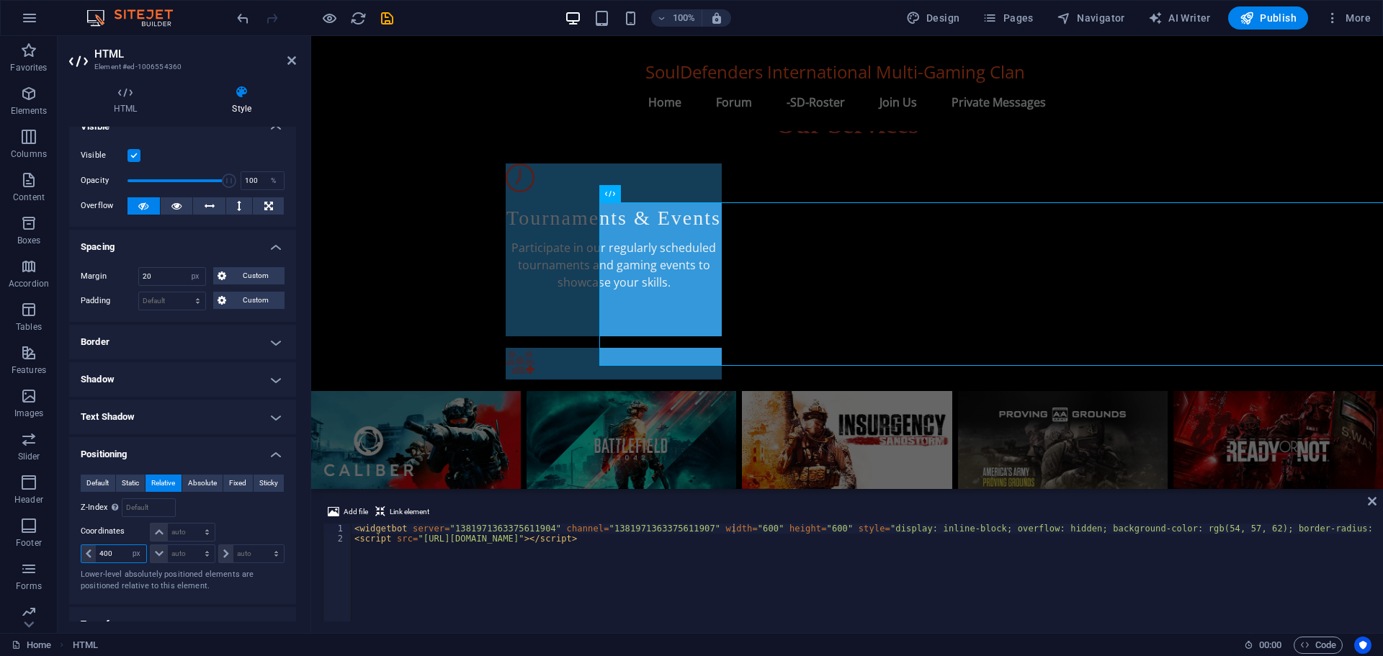
type input "400"
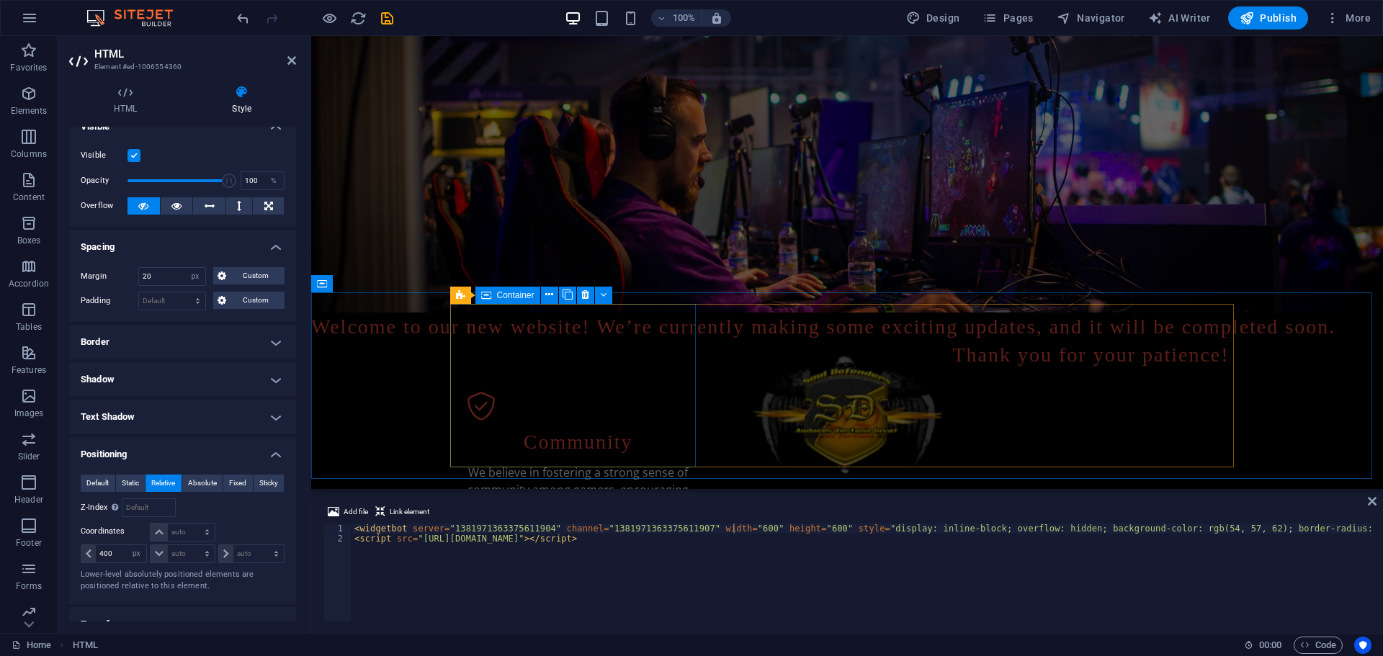
scroll to position [0, 0]
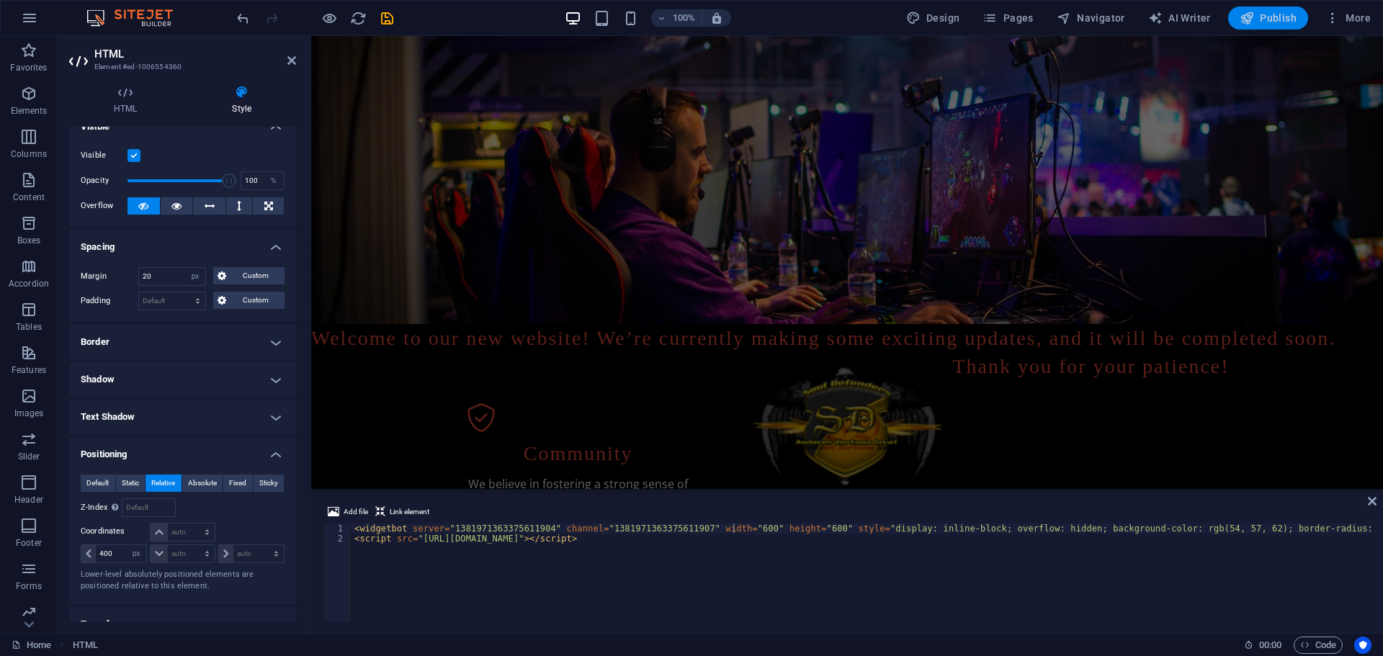
click at [1266, 14] on span "Publish" at bounding box center [1268, 18] width 57 height 14
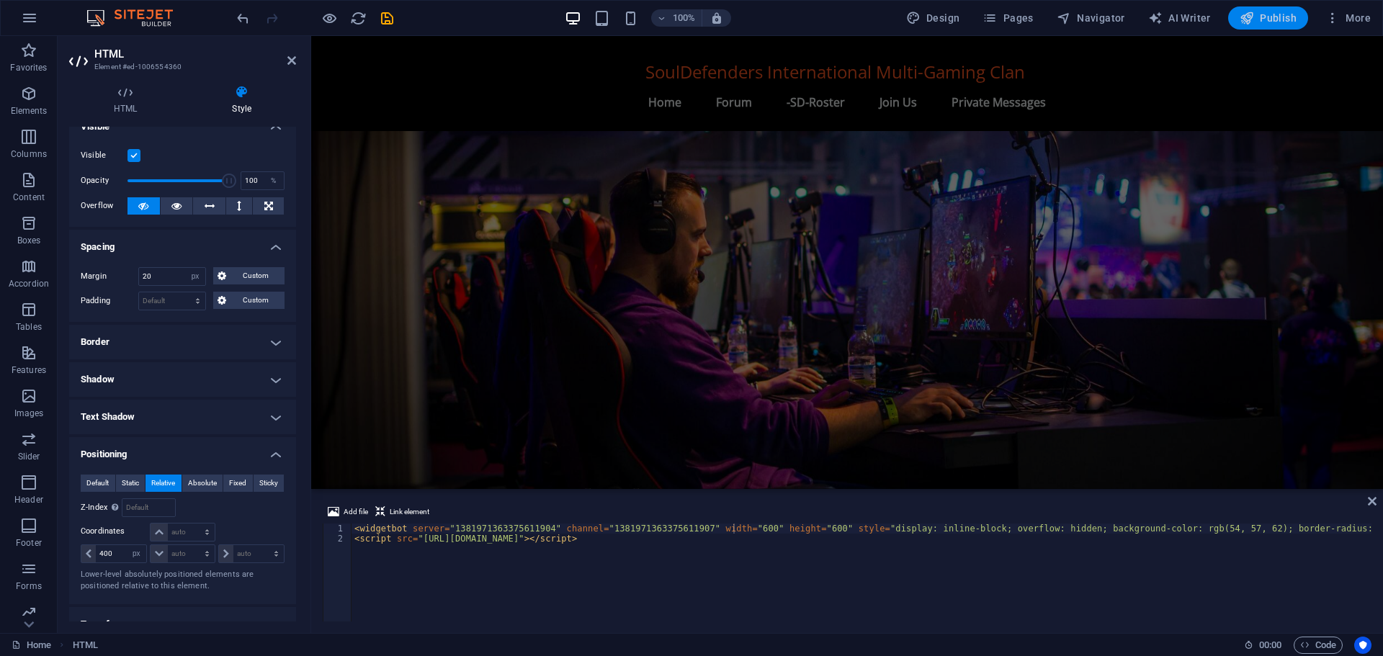
scroll to position [849, 0]
